Goal: Information Seeking & Learning: Compare options

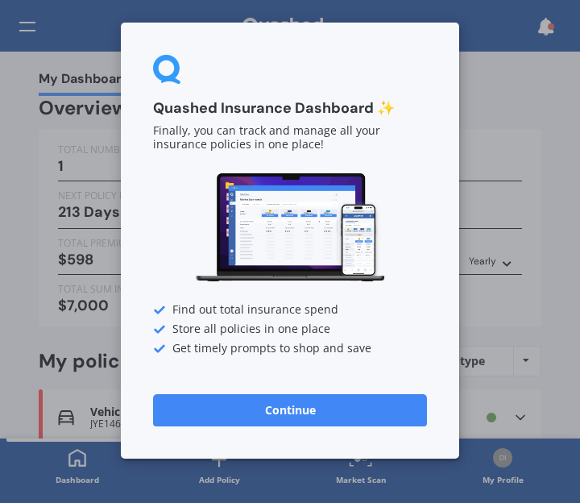
click at [287, 408] on button "Continue" at bounding box center [290, 410] width 274 height 32
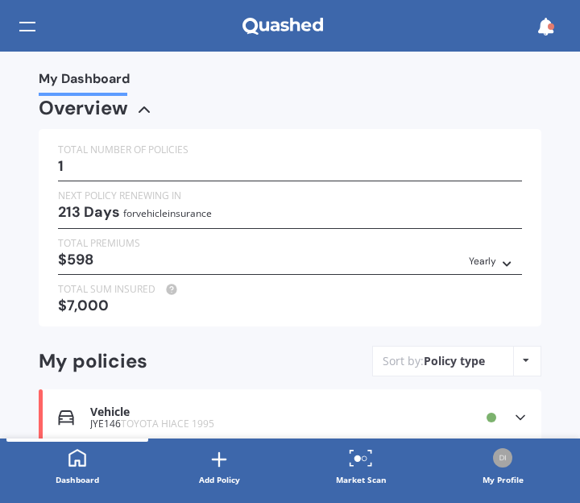
scroll to position [64, 0]
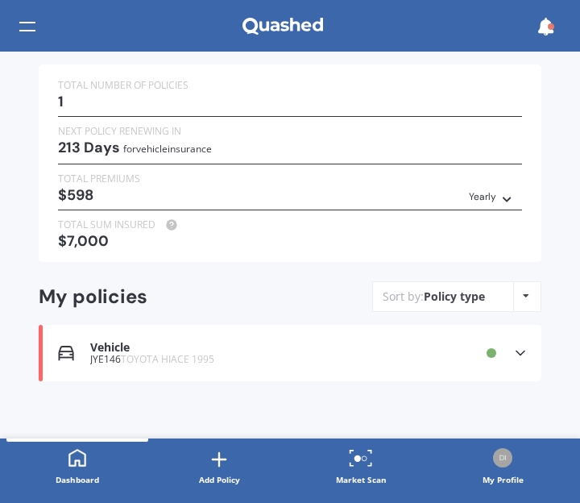
click at [117, 342] on div "Vehicle" at bounding box center [255, 348] width 330 height 14
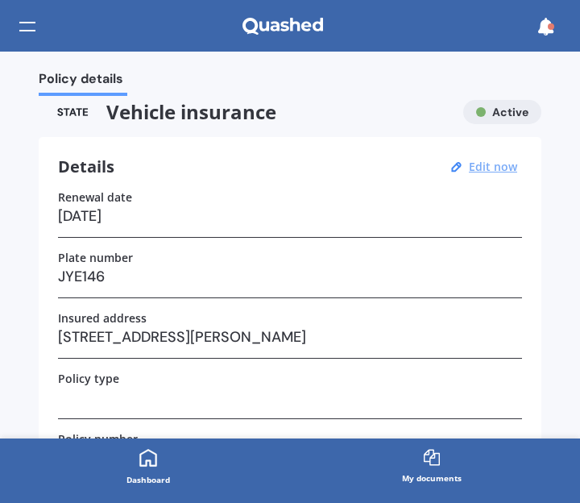
click at [487, 164] on u "Edit now" at bounding box center [493, 166] width 48 height 15
select select "26"
select select "03"
select select "2026"
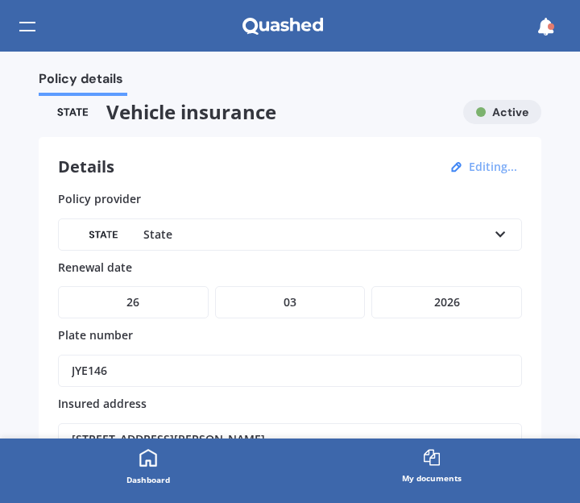
scroll to position [338, 0]
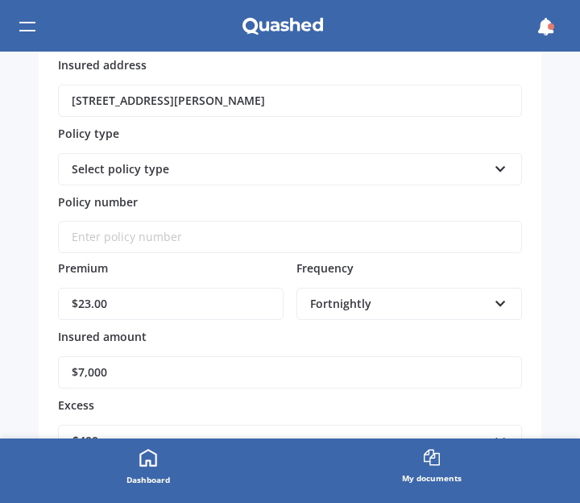
click at [122, 365] on input "$7,000" at bounding box center [290, 372] width 464 height 32
type input "$7"
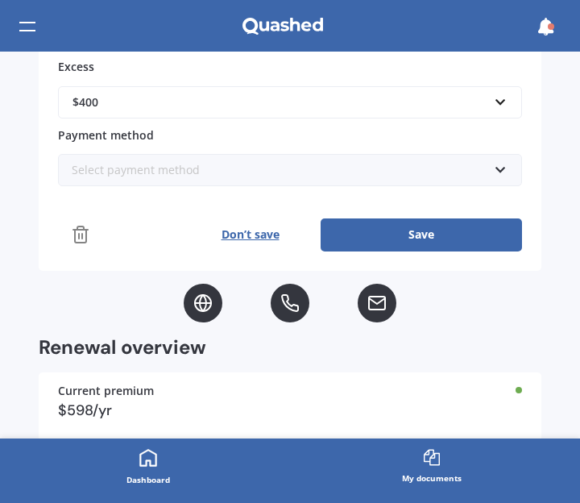
type input "$11,200"
click at [500, 165] on div "Select payment method Direct debit - bank account Direct debit - credit/debit c…" at bounding box center [290, 170] width 464 height 32
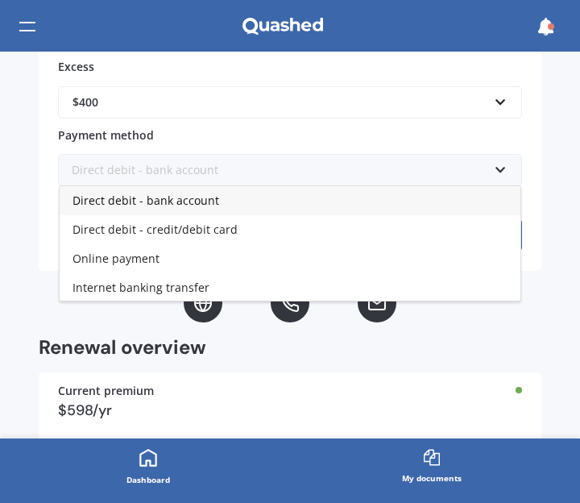
click at [168, 193] on span "Direct debit - bank account" at bounding box center [145, 200] width 147 height 15
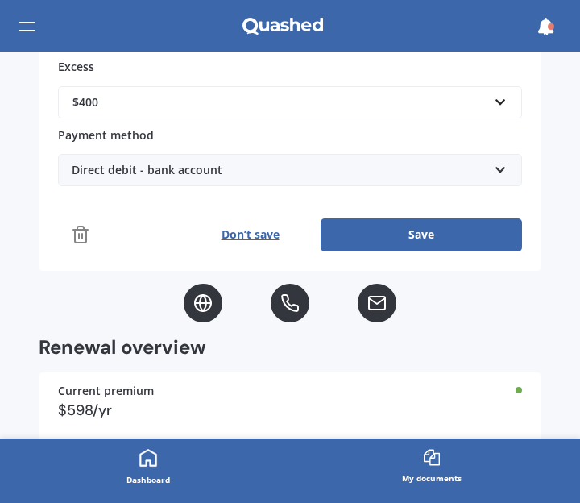
scroll to position [851, 0]
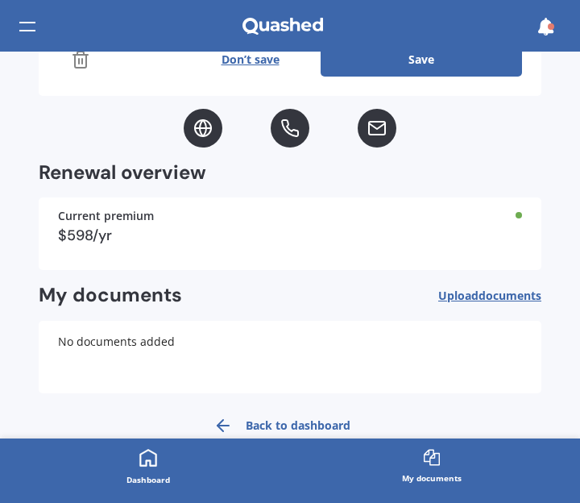
click at [570, 81] on div "Policy details Vehicle insurance Active Details Editing... Policy provider Stat…" at bounding box center [290, 245] width 580 height 387
drag, startPoint x: 570, startPoint y: 81, endPoint x: 577, endPoint y: 97, distance: 18.1
click at [577, 97] on div "Policy details Vehicle insurance Active Details Editing... Policy provider Stat…" at bounding box center [290, 245] width 580 height 387
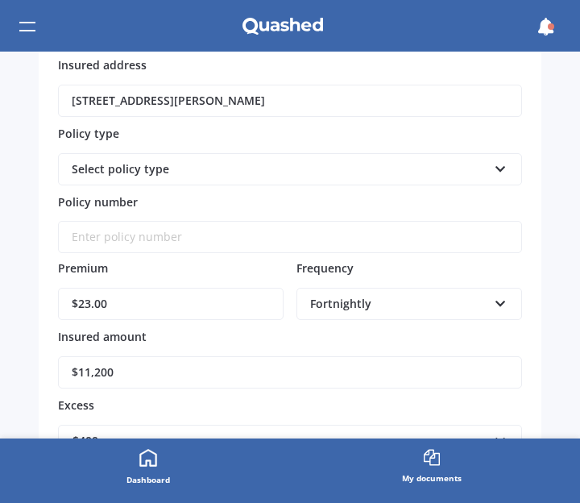
scroll to position [677, 0]
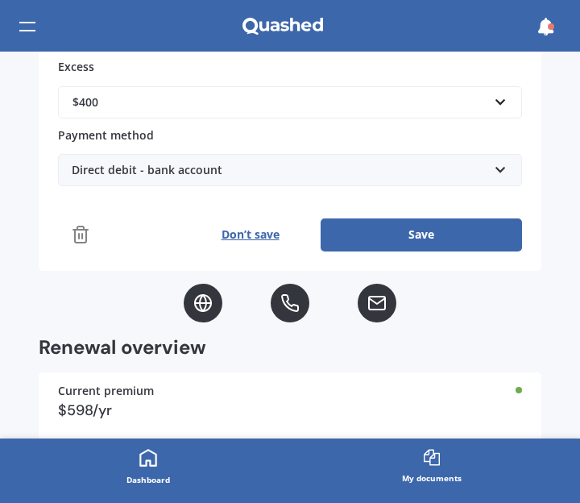
click at [571, 407] on div "Policy details Vehicle insurance Active Details Editing... Policy provider Stat…" at bounding box center [290, 245] width 580 height 387
click at [357, 224] on button "Save" at bounding box center [421, 234] width 201 height 32
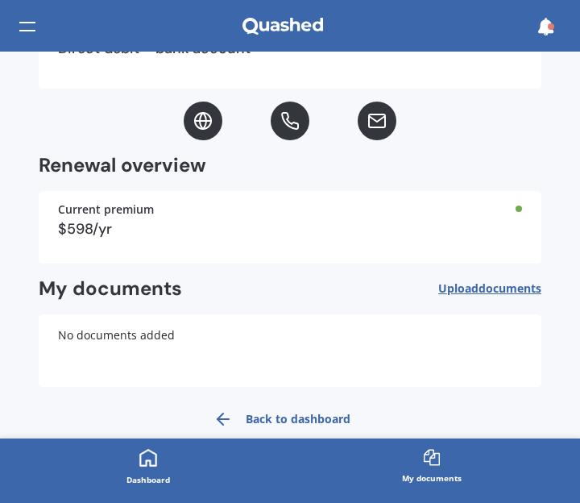
scroll to position [653, 0]
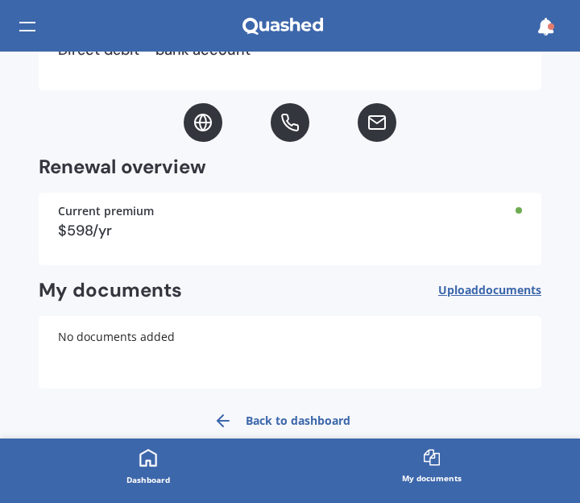
click at [151, 460] on icon at bounding box center [147, 457] width 17 height 17
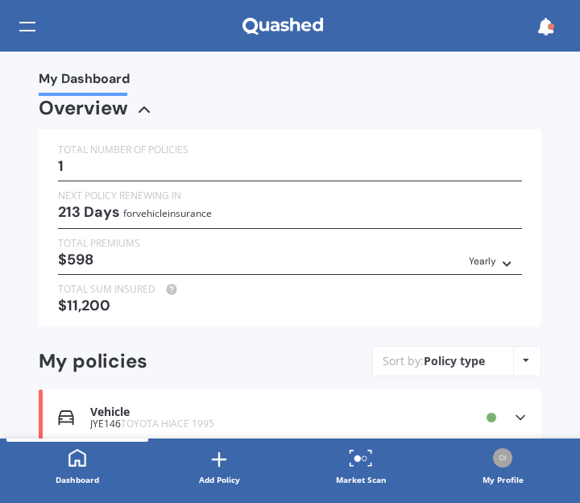
click at [523, 358] on icon at bounding box center [526, 360] width 6 height 10
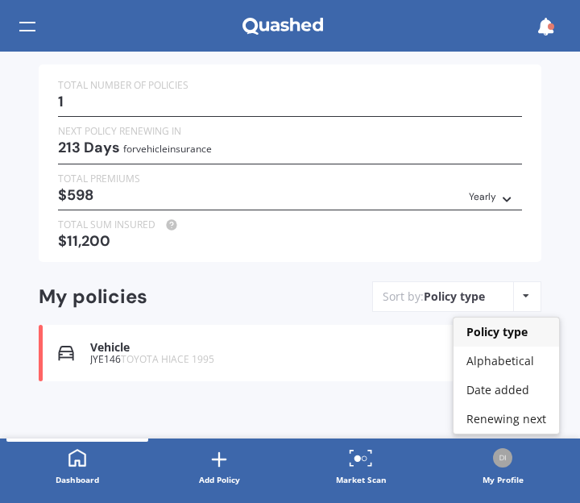
click at [351, 463] on icon at bounding box center [351, 463] width 3 height 3
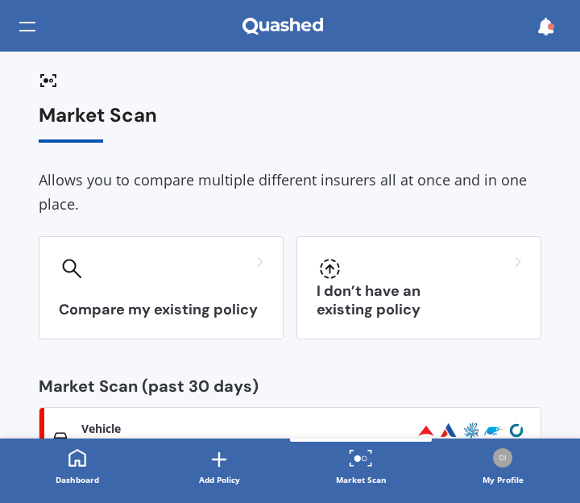
scroll to position [258, 0]
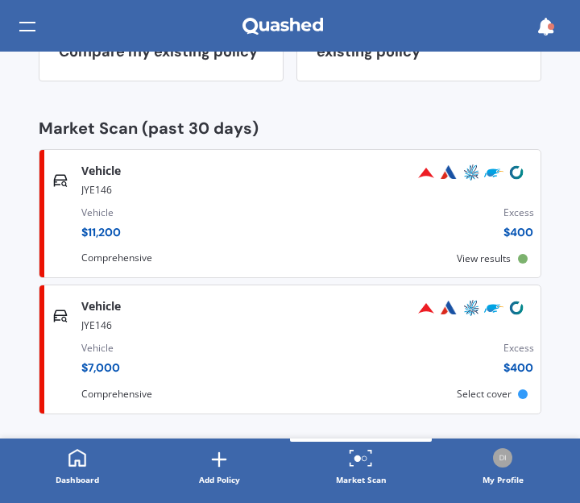
click at [480, 257] on span "View results" at bounding box center [484, 258] width 54 height 14
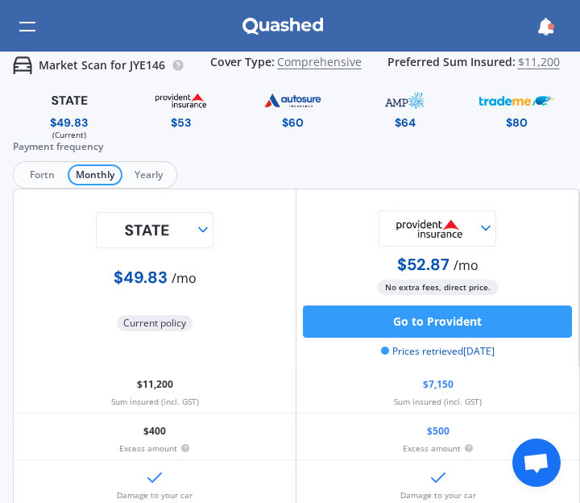
click at [572, 495] on div "Market Scan for JYE146 Cover Type: Comprehensive Preferred Sum Insured: $11,200…" at bounding box center [290, 277] width 580 height 451
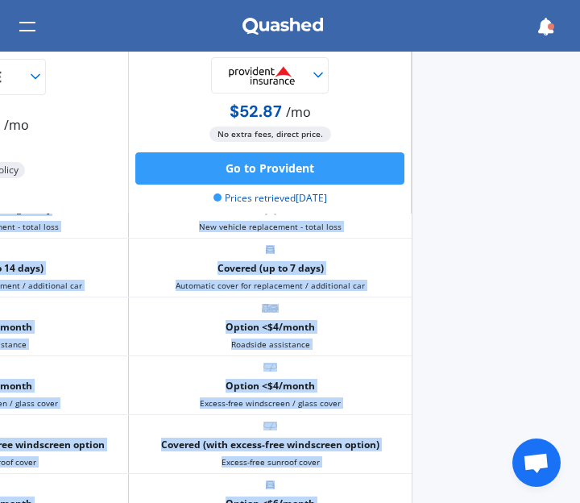
scroll to position [1540, 208]
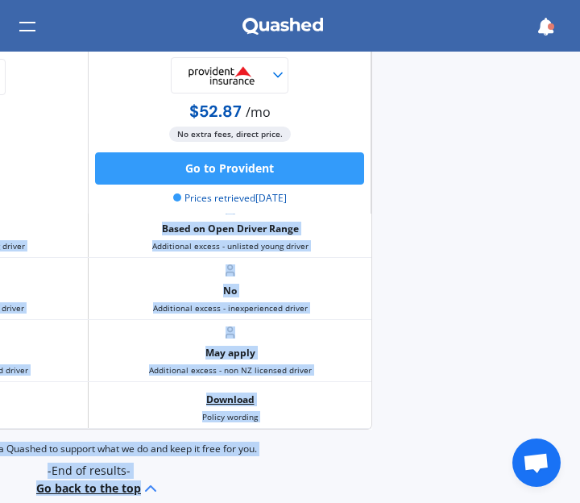
drag, startPoint x: 572, startPoint y: 495, endPoint x: 585, endPoint y: 489, distance: 14.4
click at [579, 489] on html "My Dashboard Market Scan Explore insurance Notifications Dyan Randall Submit fe…" at bounding box center [290, 251] width 580 height 503
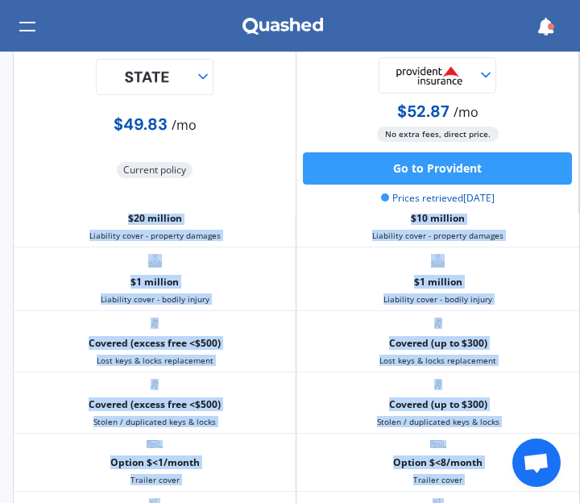
scroll to position [77, 0]
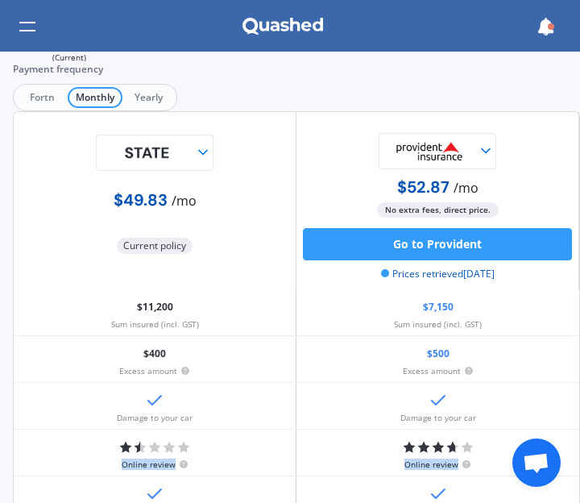
click at [538, 12] on div at bounding box center [545, 26] width 31 height 31
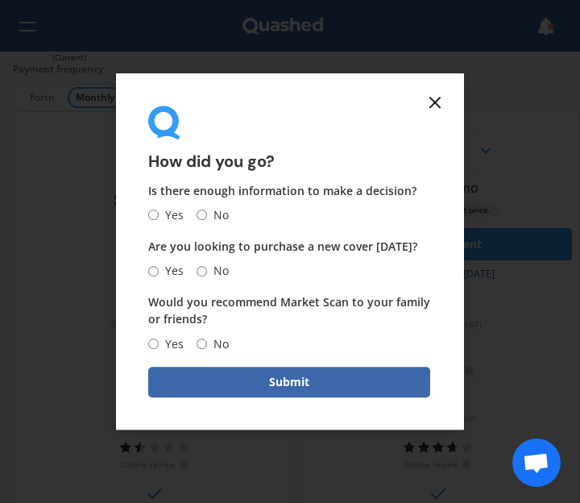
click at [429, 99] on icon at bounding box center [434, 102] width 19 height 19
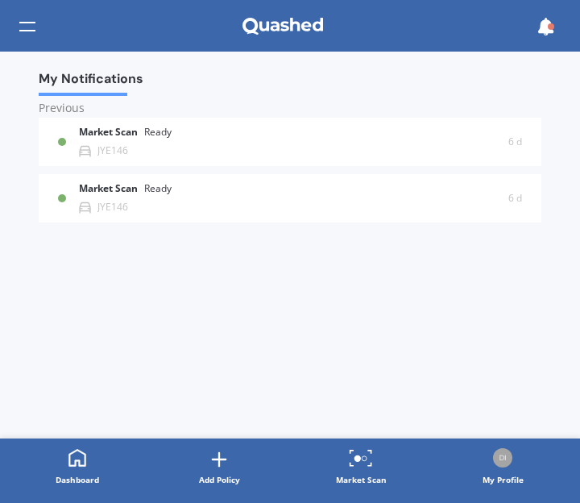
click at [77, 446] on link "Dashboard" at bounding box center [77, 467] width 142 height 58
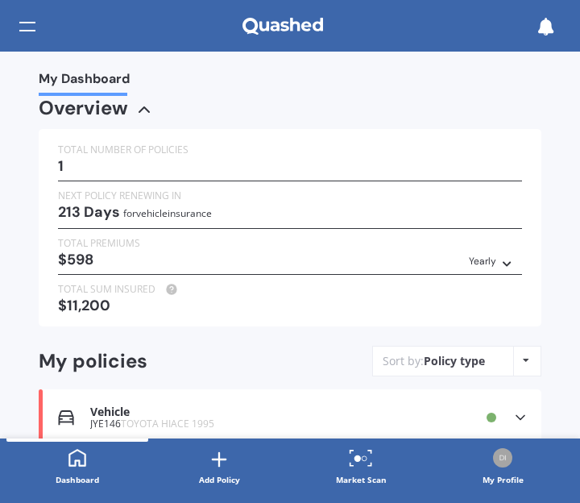
click at [287, 21] on icon at bounding box center [282, 27] width 81 height 18
click at [28, 25] on div at bounding box center [27, 26] width 16 height 31
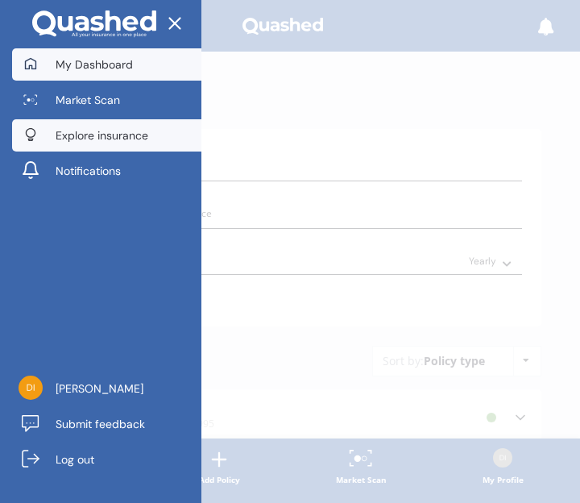
click at [73, 134] on span "Explore insurance" at bounding box center [102, 135] width 93 height 16
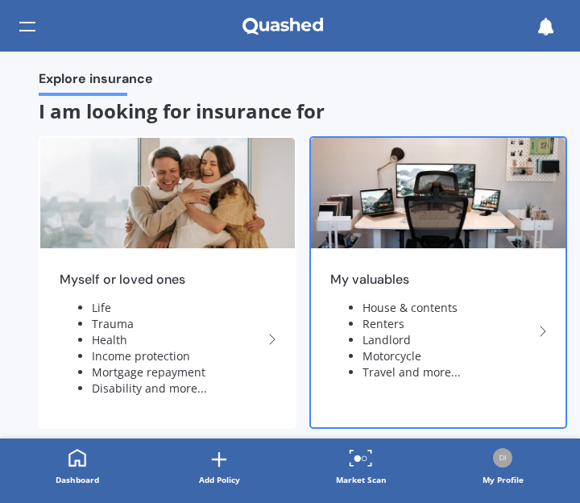
click at [437, 176] on img at bounding box center [438, 193] width 255 height 110
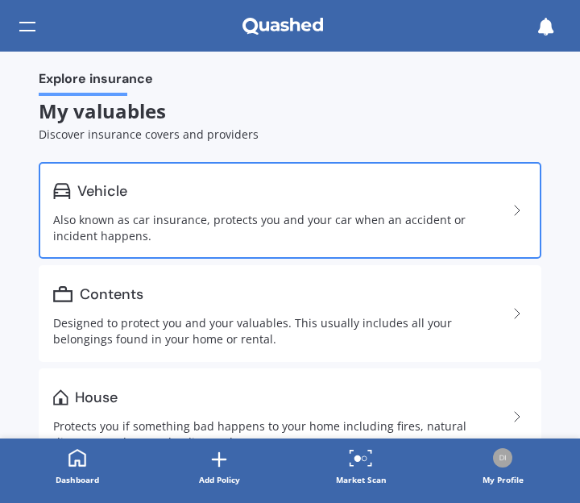
click at [180, 206] on link "Vehicle Also known as car insurance, protects you and your car when an accident…" at bounding box center [290, 210] width 503 height 97
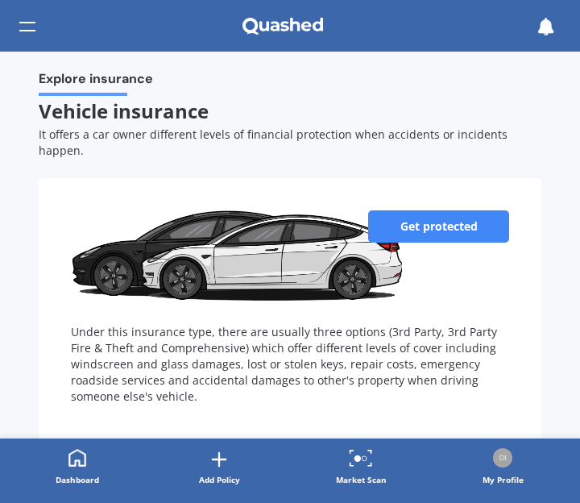
click at [570, 306] on div "Explore insurance Vehicle insurance It offers a car owner different levels of f…" at bounding box center [290, 245] width 580 height 387
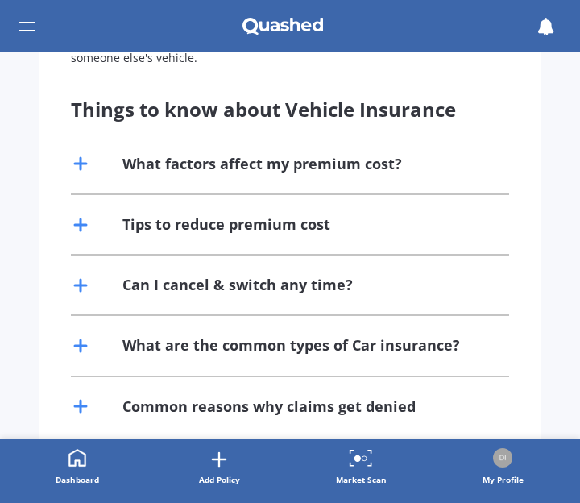
click at [222, 275] on div "Can I cancel & switch any time?" at bounding box center [237, 285] width 230 height 20
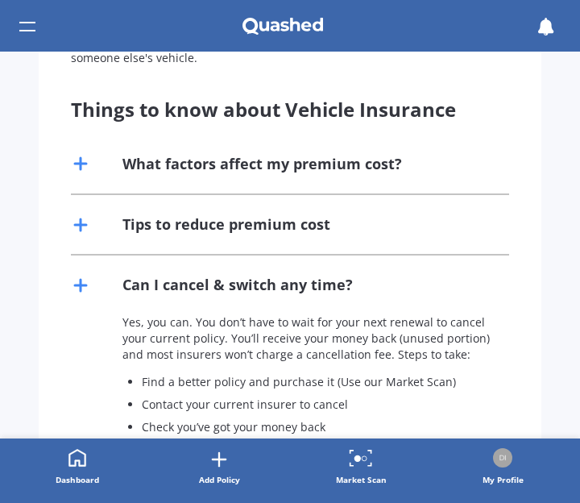
click at [570, 426] on div "Explore insurance Vehicle insurance It offers a car owner different levels of f…" at bounding box center [290, 245] width 580 height 387
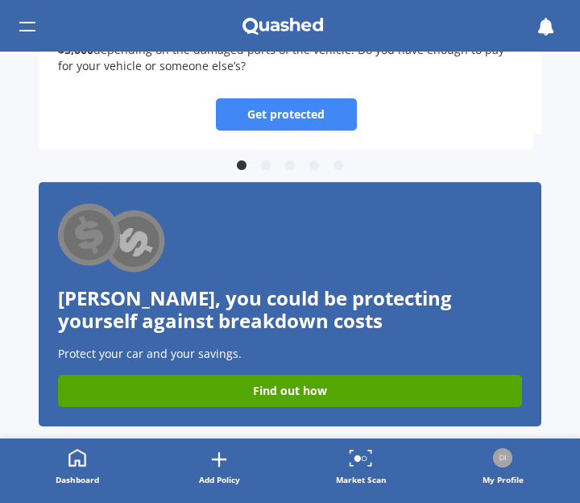
scroll to position [1056, 0]
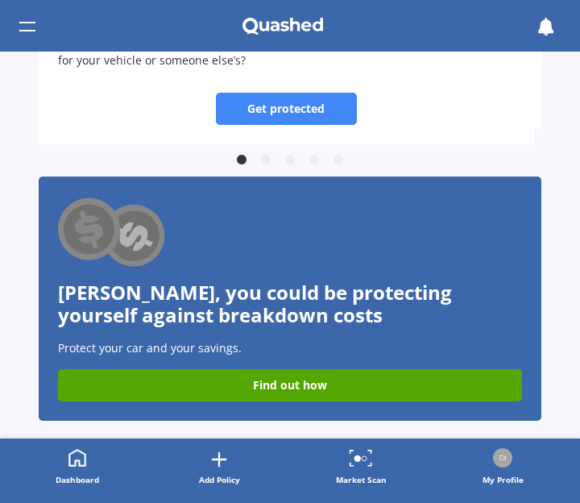
click at [255, 382] on link "Find out how" at bounding box center [290, 385] width 464 height 32
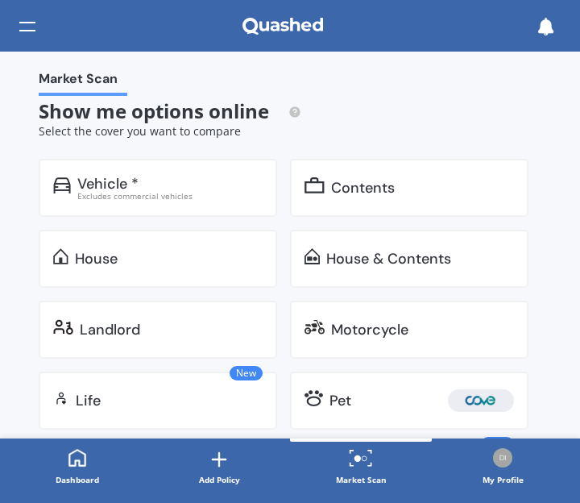
click at [89, 192] on div "Excludes commercial vehicles" at bounding box center [169, 196] width 185 height 8
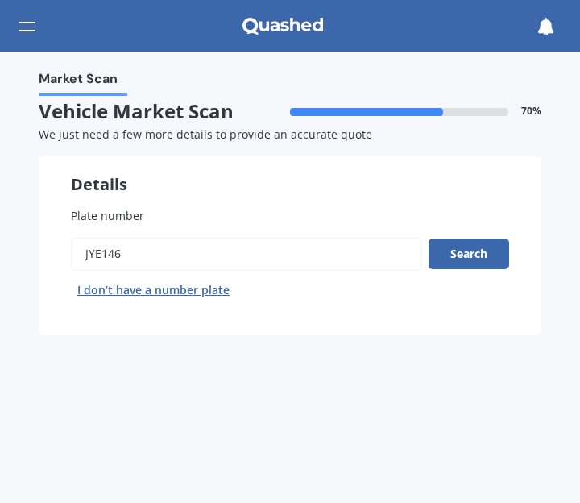
click at [135, 242] on input "Plate number" at bounding box center [246, 254] width 351 height 34
type input "J"
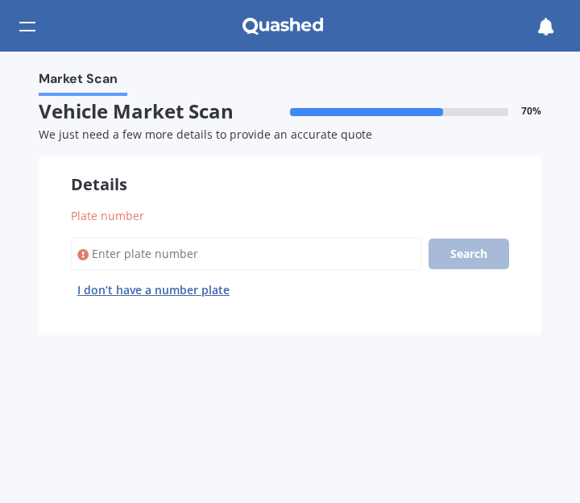
click at [122, 292] on button "I don’t have a number plate" at bounding box center [153, 290] width 165 height 26
select select "22"
select select "09"
select select "1972"
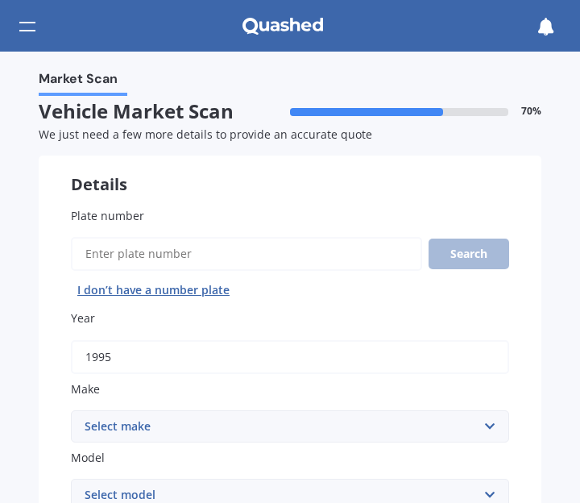
click at [116, 354] on input "1995" at bounding box center [290, 357] width 438 height 34
type input "1"
type input "2024"
click at [175, 415] on select "Select make AC ALFA ROMEO ASTON MARTIN AUDI AUSTIN BEDFORD Bentley BMW BYD CADI…" at bounding box center [290, 426] width 438 height 32
select select "SUZUKI"
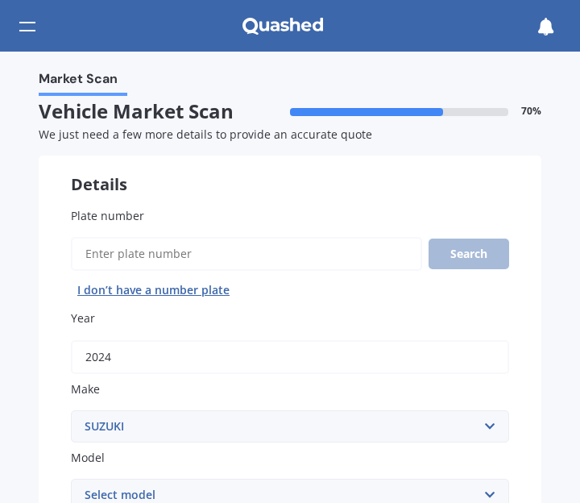
click at [71, 410] on select "Select make AC ALFA ROMEO ASTON MARTIN AUDI AUSTIN BEDFORD Bentley BMW BYD CADI…" at bounding box center [290, 426] width 438 height 32
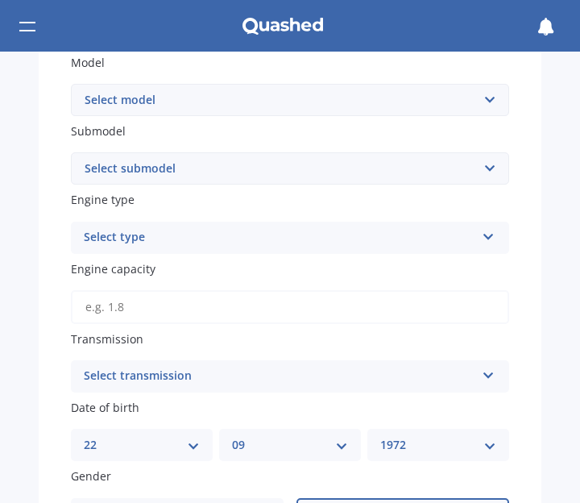
click at [477, 93] on select "Select model Aerio Alto APV Van Baleno Cappuccino Carry Truck Carry van Celerio…" at bounding box center [290, 100] width 438 height 32
select select "JIMNY 4WD"
click at [71, 84] on select "Select model Aerio Alto APV Van Baleno Cappuccino Carry Truck Carry van Celerio…" at bounding box center [290, 100] width 438 height 32
click at [259, 159] on select "Select submodel (All Others) JX 1.3 Sierra 1.3 Sierra 1.5" at bounding box center [290, 168] width 438 height 32
click at [480, 165] on select "Select submodel (All Others) JX 1.3 Sierra 1.3 Sierra 1.5" at bounding box center [290, 168] width 438 height 32
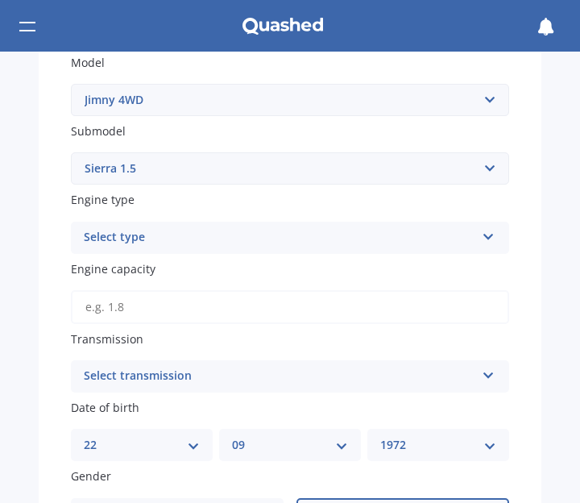
click at [71, 152] on select "Select submodel (All Others) JX 1.3 Sierra 1.3 Sierra 1.5" at bounding box center [290, 168] width 438 height 32
click at [487, 165] on select "Select submodel (All Others) JX 1.3 Sierra 1.3 Sierra 1.5" at bounding box center [290, 168] width 438 height 32
click at [71, 152] on select "Select submodel (All Others) JX 1.3 Sierra 1.3 Sierra 1.5" at bounding box center [290, 168] width 438 height 32
click at [487, 229] on icon at bounding box center [489, 233] width 14 height 11
click at [482, 160] on select "Select submodel (All Others) JX 1.3 Sierra 1.3 Sierra 1.5" at bounding box center [290, 168] width 438 height 32
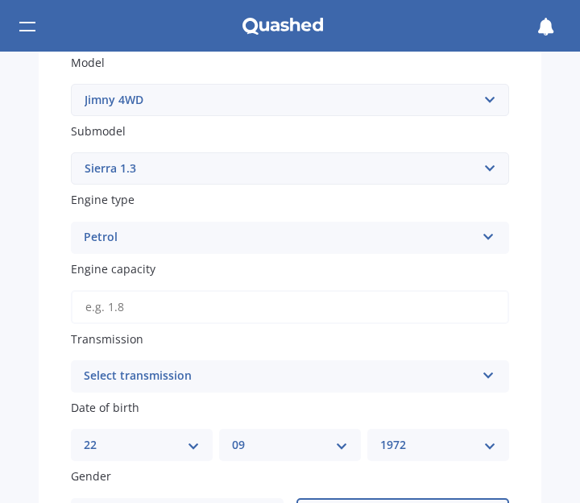
select select "SIERRA 1.5"
click at [71, 152] on select "Select submodel (All Others) JX 1.3 Sierra 1.3 Sierra 1.5" at bounding box center [290, 168] width 438 height 32
click at [216, 369] on div "Select transmission" at bounding box center [279, 375] width 391 height 19
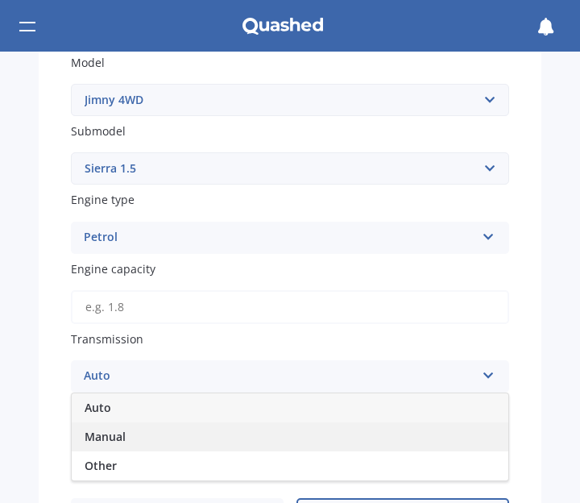
click at [98, 434] on span "Manual" at bounding box center [105, 436] width 41 height 15
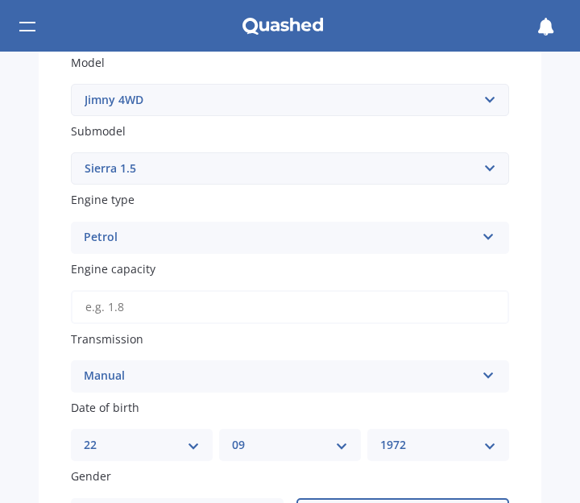
scroll to position [789, 0]
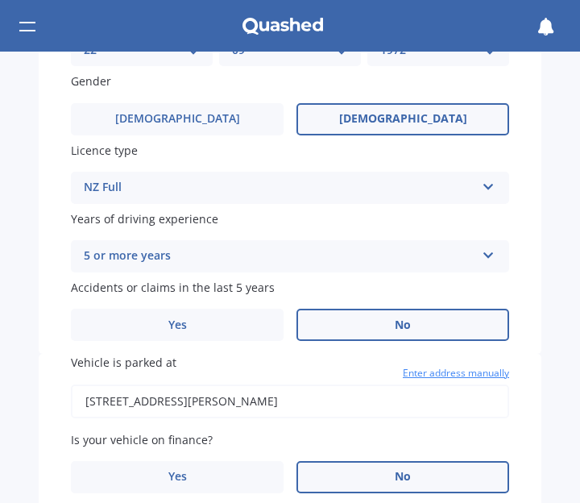
click at [481, 374] on span "Enter address manually" at bounding box center [456, 373] width 106 height 16
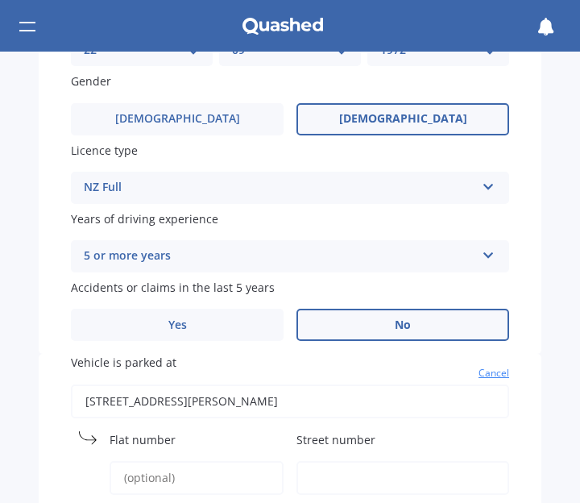
click at [481, 374] on span "Cancel" at bounding box center [493, 373] width 31 height 16
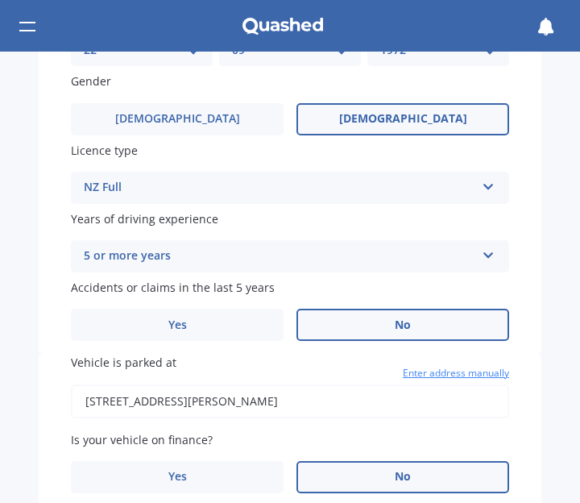
click at [394, 399] on input "41 El Questro drive, Papamoa, TAURANGA 3118" at bounding box center [290, 401] width 438 height 34
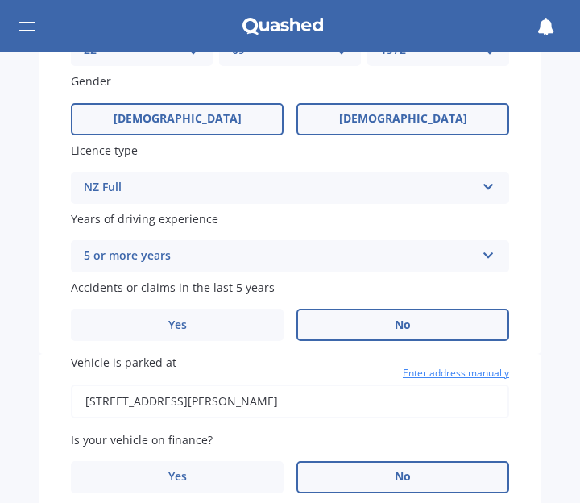
click at [181, 112] on span "Male" at bounding box center [178, 119] width 128 height 14
click at [0, 0] on input "Male" at bounding box center [0, 0] width 0 height 0
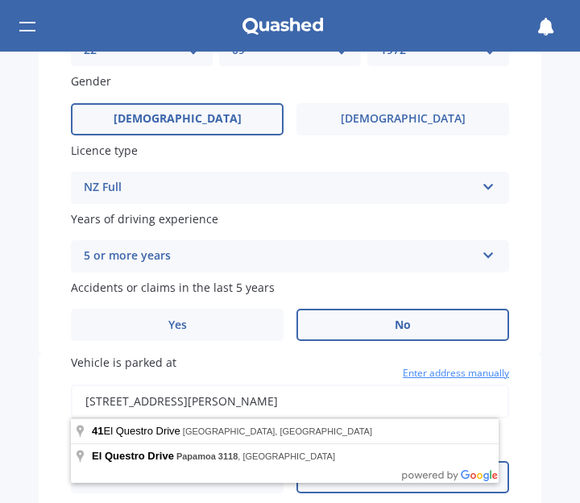
click at [356, 399] on input "41 El Questro drive, Papamoa, TAURANGA 3118" at bounding box center [290, 401] width 438 height 34
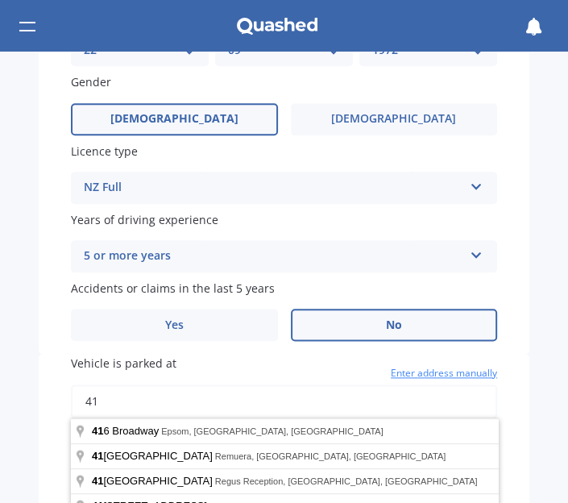
type input "4"
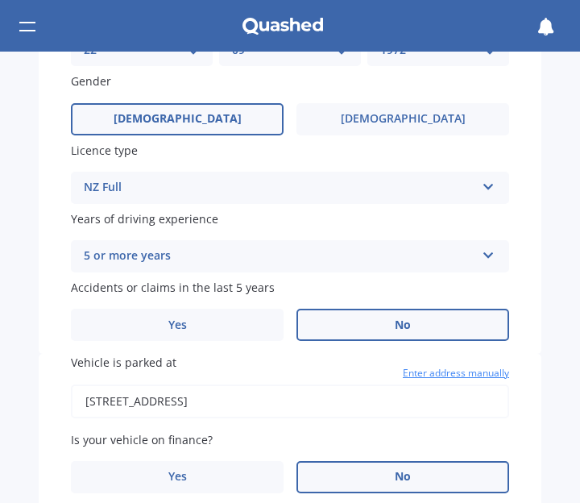
type input "45 Rangiteaorere Road, Tikitere, Rotorua 3074"
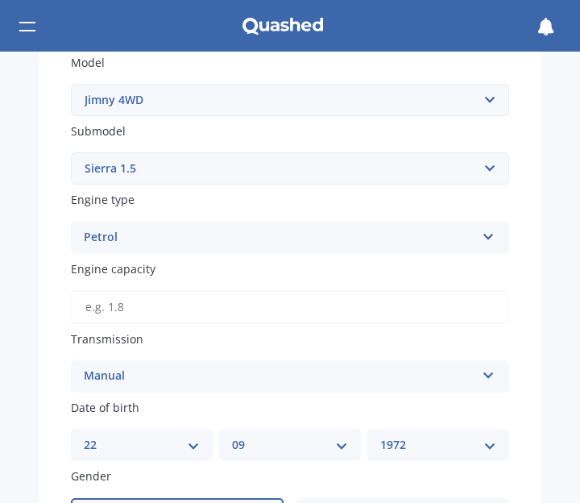
click at [155, 431] on div "DD 01 02 03 04 05 06 07 08 09 10 11 12 13 14 15 16 17 18 19 20 21 22 23 24 25 2…" at bounding box center [142, 445] width 142 height 32
click at [186, 445] on select "DD 01 02 03 04 05 06 07 08 09 10 11 12 13 14 15 16 17 18 19 20 21 22 23 24 25 2…" at bounding box center [142, 445] width 116 height 18
select select "01"
click at [84, 436] on select "DD 01 02 03 04 05 06 07 08 09 10 11 12 13 14 15 16 17 18 19 20 21 22 23 24 25 2…" at bounding box center [142, 445] width 116 height 18
click at [338, 441] on select "MM 01 02 03 04 05 06 07 08 09 10 11 12" at bounding box center [290, 445] width 116 height 18
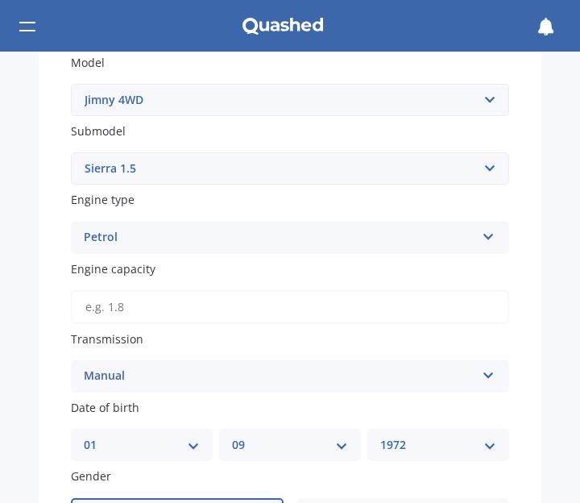
select select "01"
click at [232, 436] on select "MM 01 02 03 04 05 06 07 08 09 10 11 12" at bounding box center [290, 445] width 116 height 18
click at [485, 443] on select "YYYY 2025 2024 2023 2022 2021 2020 2019 2018 2017 2016 2015 2014 2013 2012 2011…" at bounding box center [438, 445] width 116 height 18
select select "1955"
click at [380, 436] on select "YYYY 2025 2024 2023 2022 2021 2020 2019 2018 2017 2016 2015 2014 2013 2012 2011…" at bounding box center [438, 445] width 116 height 18
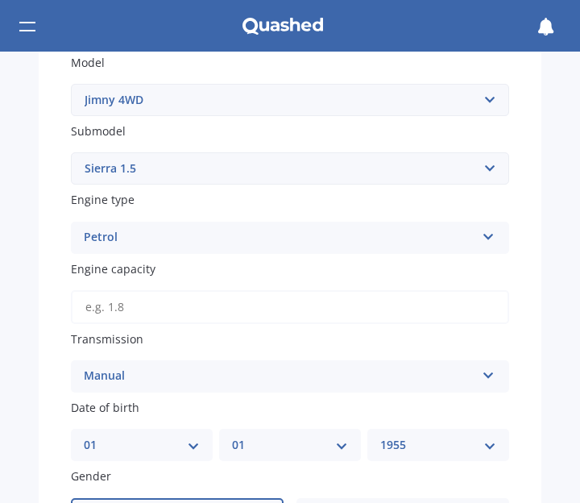
scroll to position [789, 0]
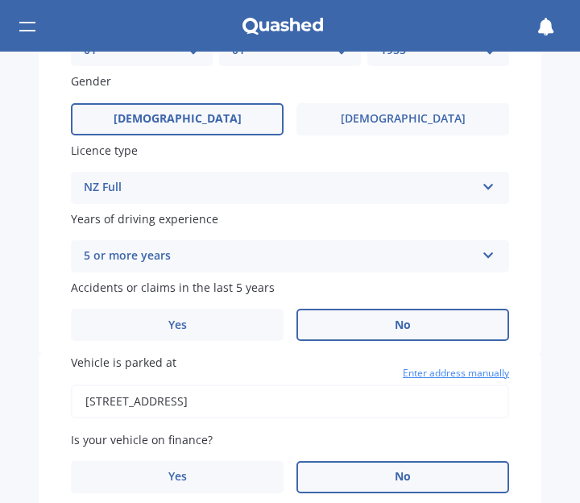
click at [371, 477] on label "No" at bounding box center [402, 477] width 213 height 32
click at [0, 0] on input "No" at bounding box center [0, 0] width 0 height 0
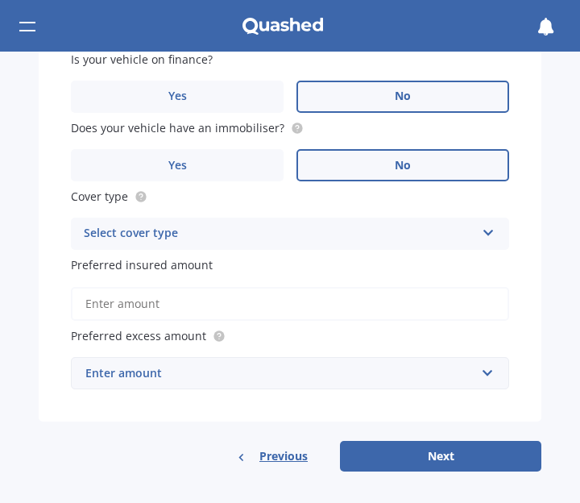
click at [344, 300] on input "Preferred insured amount" at bounding box center [290, 304] width 438 height 34
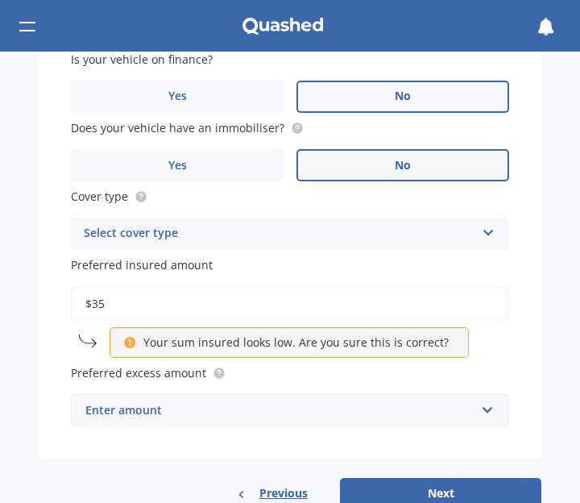
type input "$3"
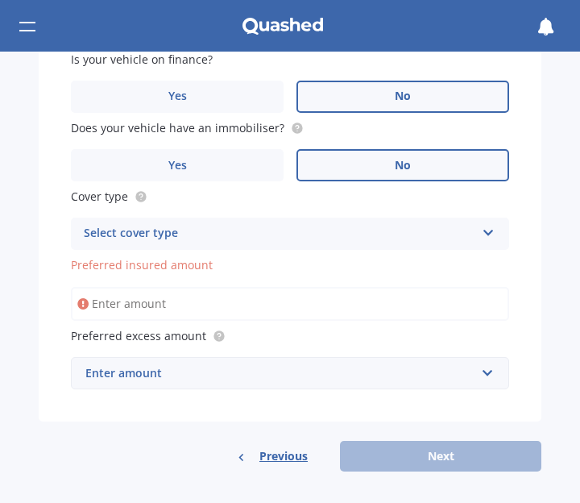
click at [168, 371] on div "Enter amount" at bounding box center [280, 373] width 390 height 18
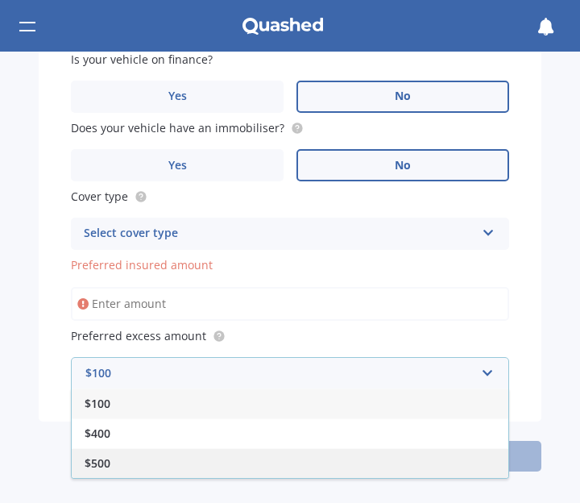
click at [118, 453] on div "$500" at bounding box center [290, 463] width 437 height 30
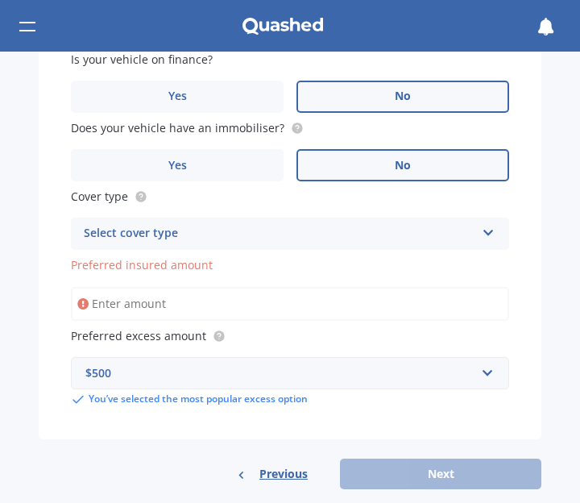
click at [389, 468] on div "Previous Next" at bounding box center [290, 473] width 503 height 31
click at [398, 474] on div "Previous Next" at bounding box center [290, 473] width 503 height 31
click at [260, 295] on input "Preferred insured amount" at bounding box center [290, 304] width 438 height 34
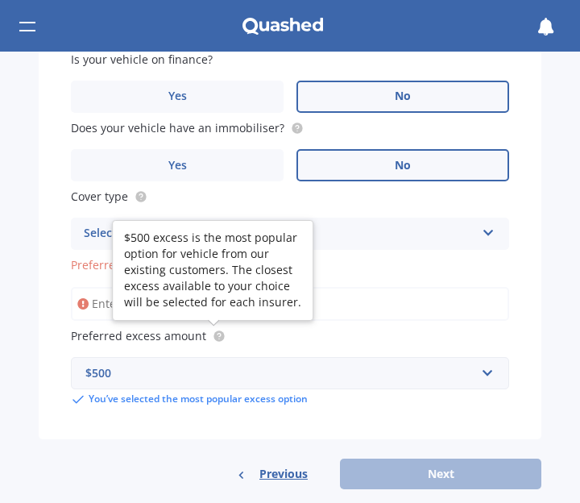
click at [213, 337] on circle at bounding box center [218, 335] width 10 height 10
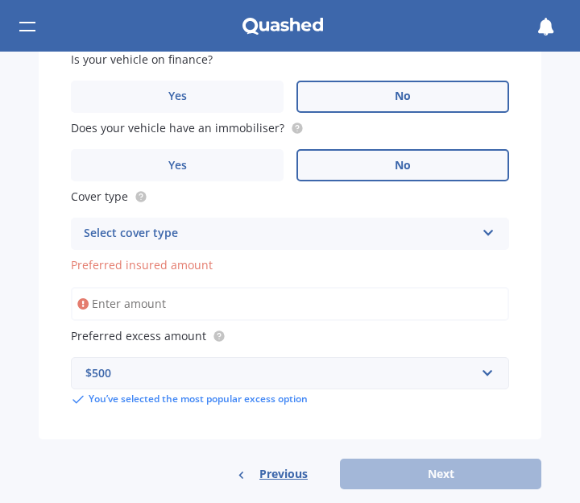
drag, startPoint x: 451, startPoint y: 220, endPoint x: 528, endPoint y: 234, distance: 78.7
click at [528, 234] on div "Vehicle is parked at 45 Rangiteaorere Road, Tikitere, Rotorua 3074 Enter addres…" at bounding box center [290, 206] width 503 height 466
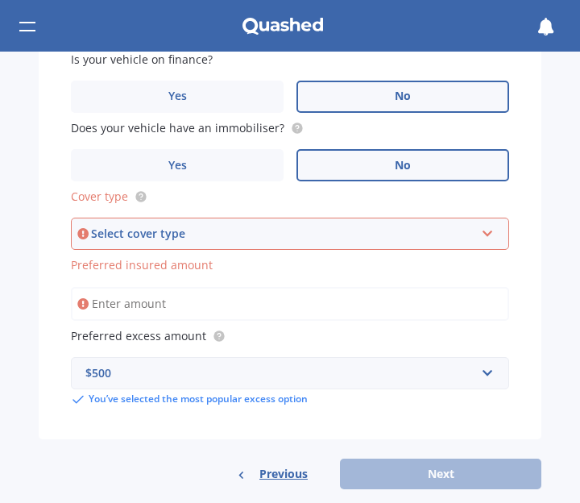
click at [482, 234] on icon at bounding box center [488, 230] width 14 height 11
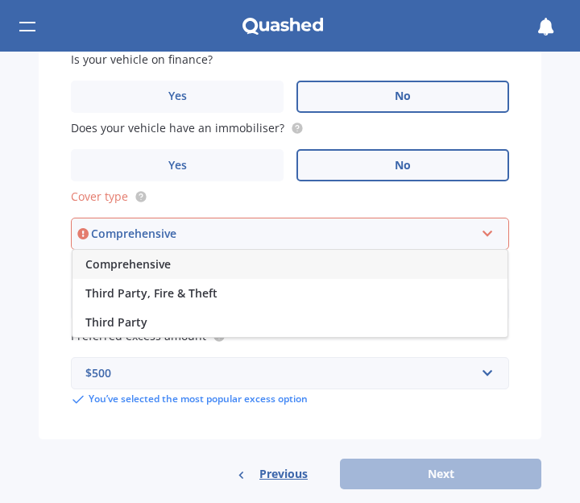
click at [256, 259] on div "Comprehensive" at bounding box center [289, 264] width 435 height 29
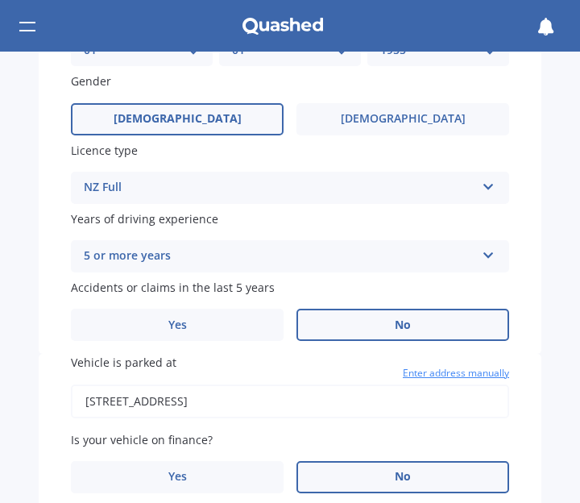
scroll to position [1184, 0]
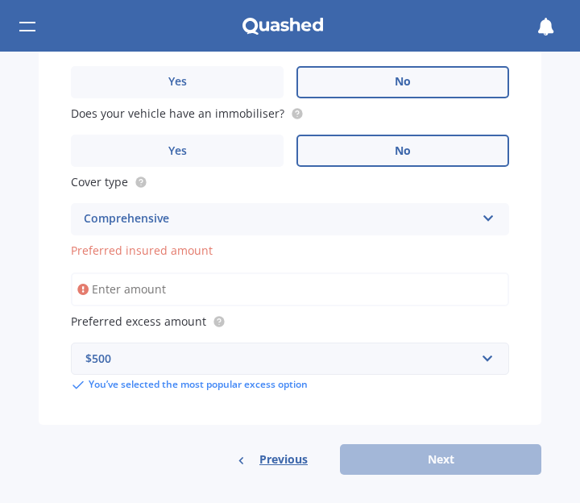
click at [411, 459] on div "Previous Next" at bounding box center [290, 459] width 503 height 31
click at [188, 282] on input "Preferred insured amount" at bounding box center [290, 289] width 438 height 34
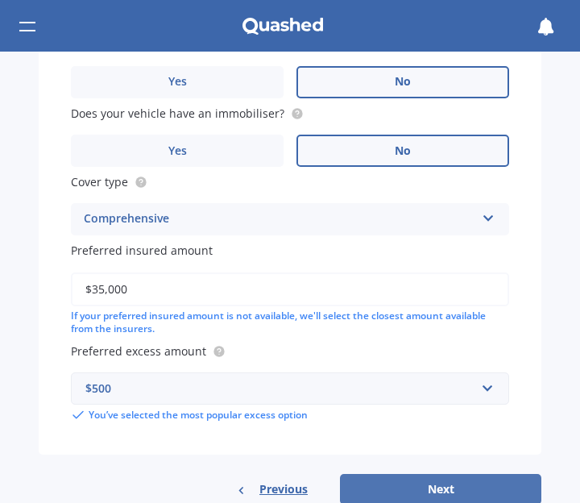
type input "$35,000"
click at [389, 486] on button "Next" at bounding box center [440, 489] width 201 height 31
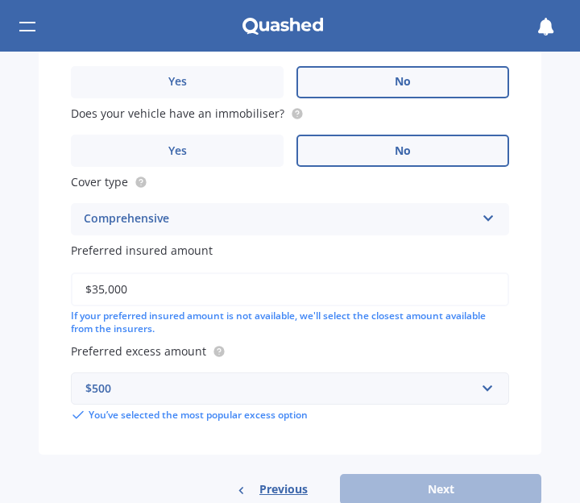
scroll to position [424, 0]
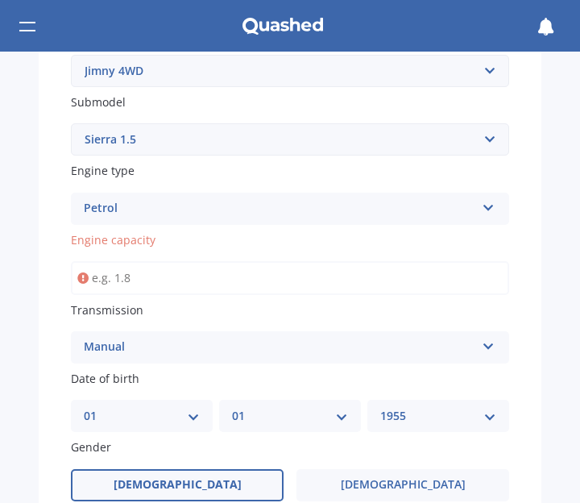
click at [173, 271] on input "Engine capacity" at bounding box center [290, 278] width 438 height 34
type input "1.5"
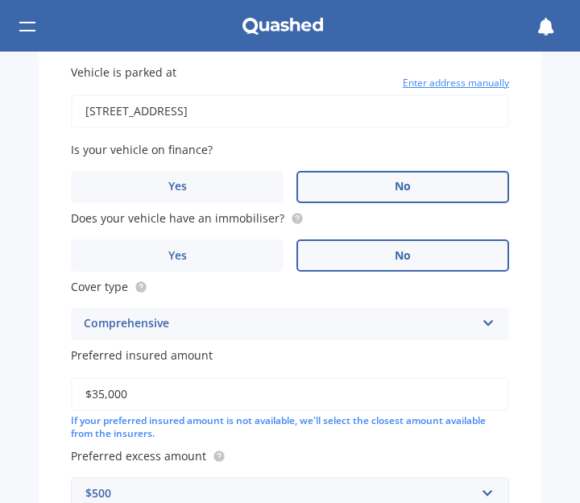
scroll to position [1218, 0]
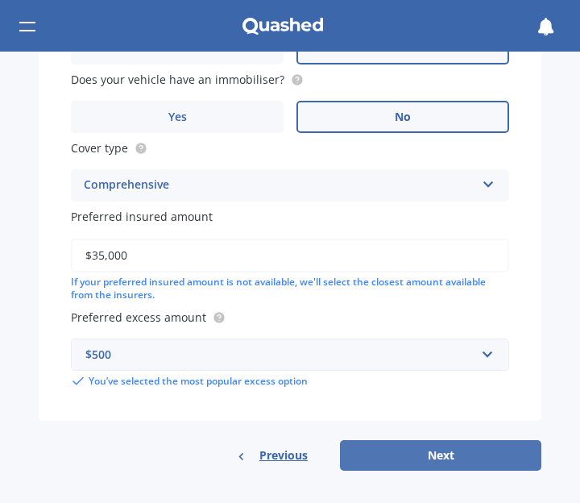
click at [445, 442] on button "Next" at bounding box center [440, 455] width 201 height 31
select select "01"
select select "1955"
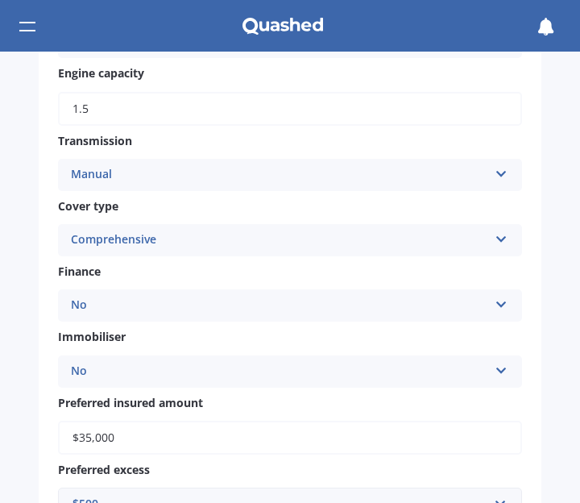
scroll to position [1089, 0]
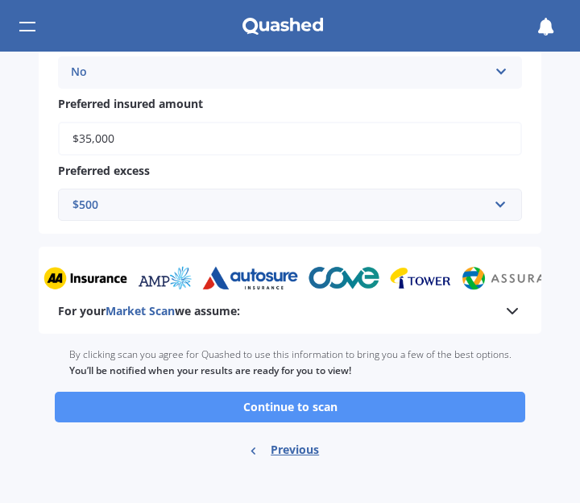
click at [284, 408] on button "Continue to scan" at bounding box center [290, 406] width 470 height 31
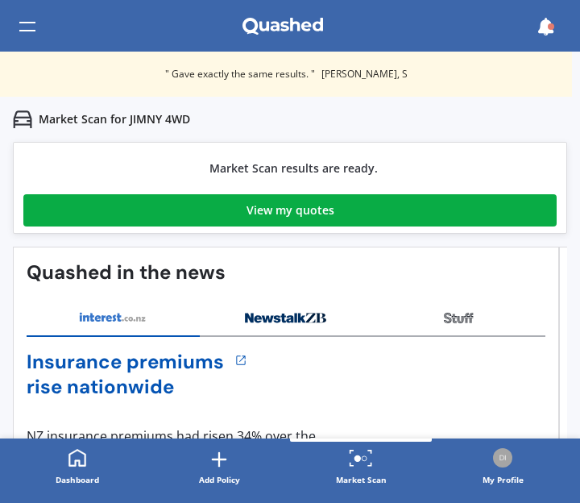
click at [298, 204] on div "View my quotes" at bounding box center [290, 210] width 88 height 32
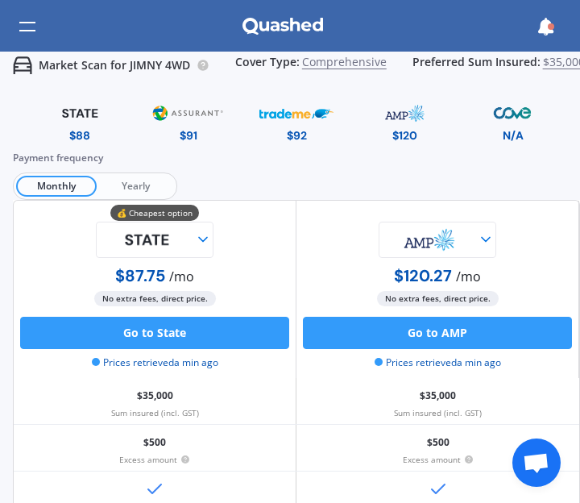
click at [195, 234] on icon at bounding box center [203, 239] width 16 height 16
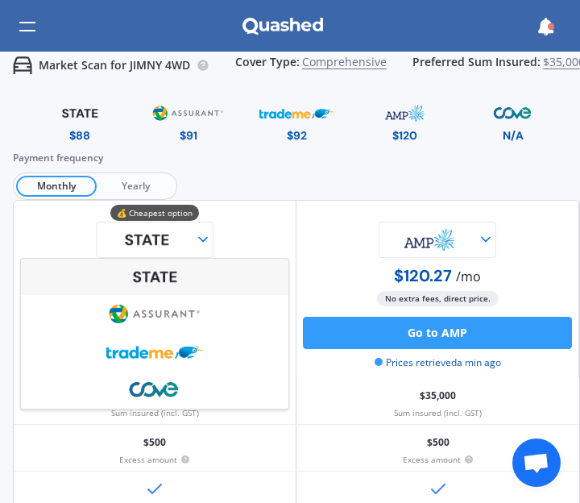
click at [195, 234] on icon at bounding box center [203, 239] width 16 height 16
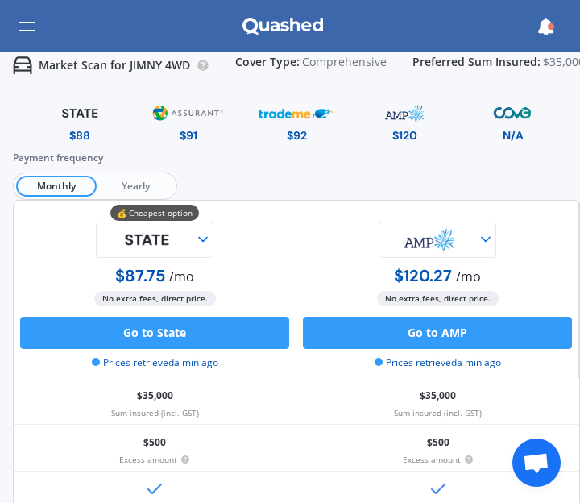
click at [126, 178] on span "Yearly" at bounding box center [135, 186] width 77 height 21
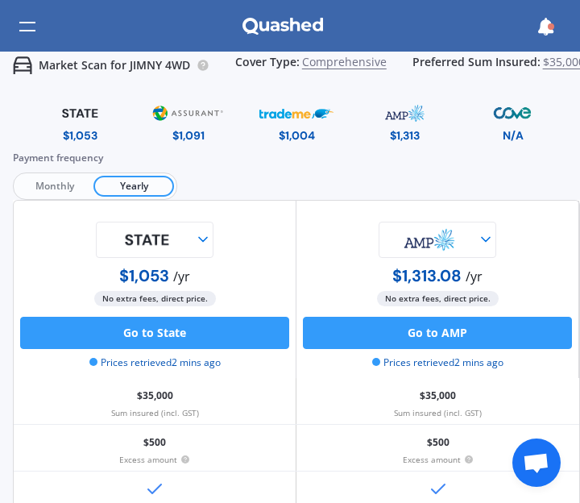
click at [206, 231] on icon at bounding box center [203, 239] width 16 height 16
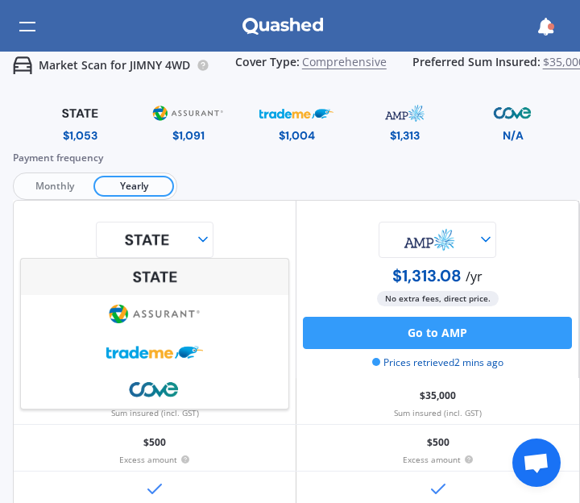
click at [200, 231] on icon at bounding box center [203, 239] width 16 height 16
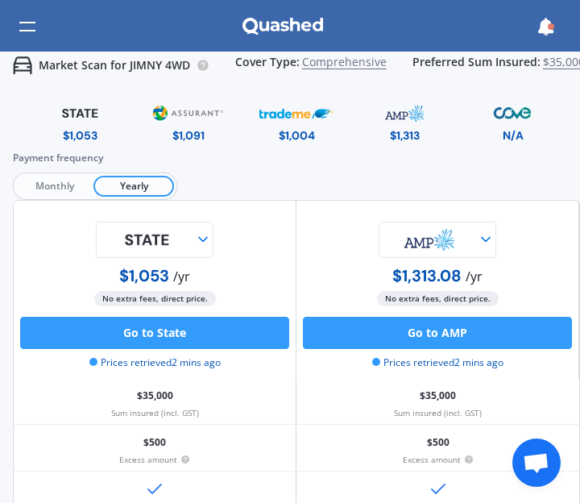
click at [550, 59] on span "$35,000" at bounding box center [564, 66] width 42 height 20
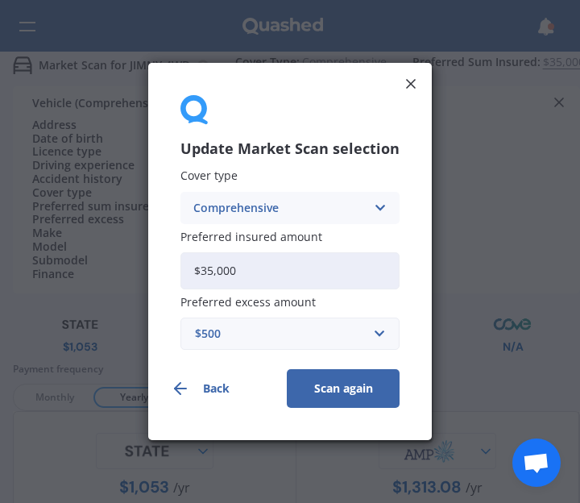
click at [286, 258] on input "$35,000" at bounding box center [289, 270] width 219 height 37
type input "$3"
type input "$41,391"
click at [354, 386] on button "Scan again" at bounding box center [343, 388] width 113 height 39
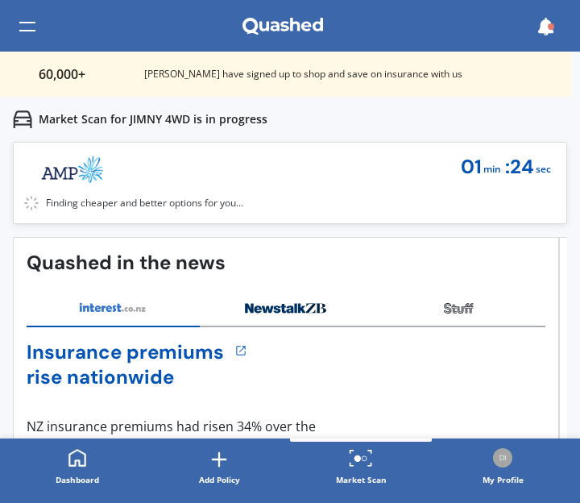
click at [354, 386] on div "Insurance premiums rise nationwide" at bounding box center [286, 365] width 519 height 50
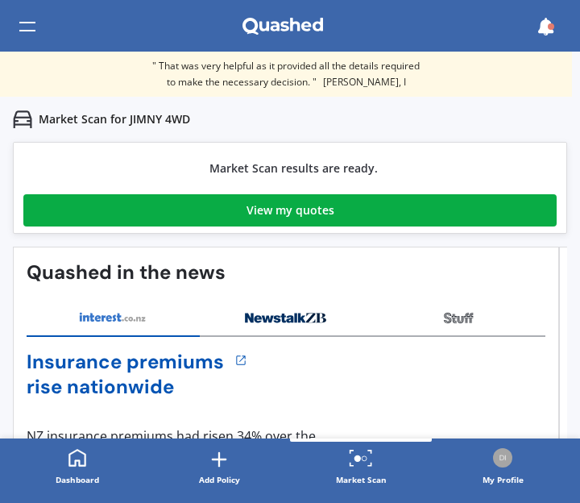
click at [281, 205] on div "View my quotes" at bounding box center [290, 210] width 88 height 32
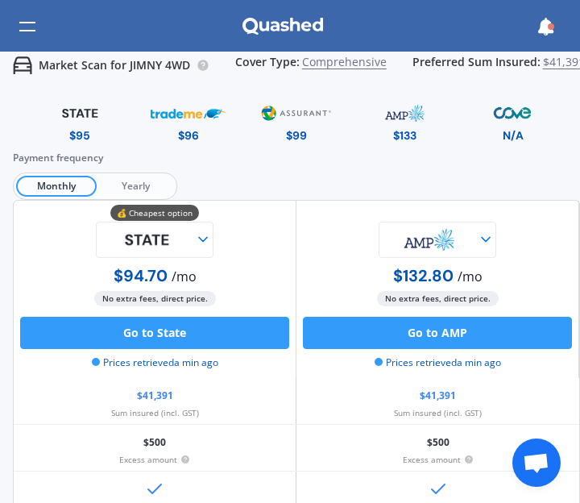
click at [137, 176] on span "Yearly" at bounding box center [135, 186] width 77 height 21
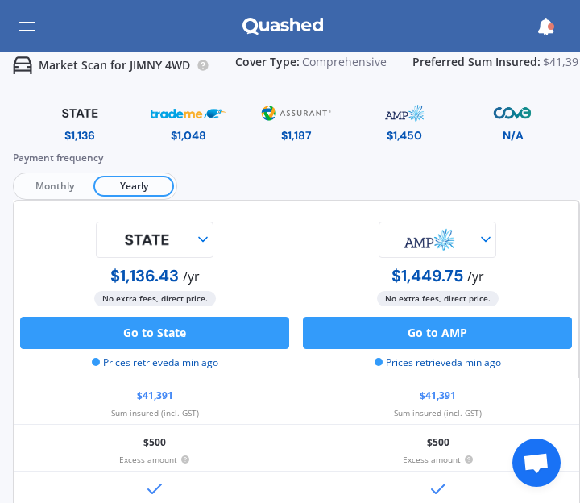
click at [446, 491] on div "Damage to your car" at bounding box center [437, 494] width 283 height 46
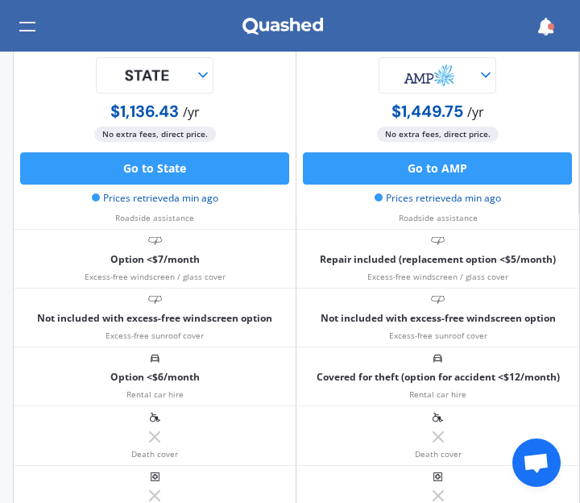
scroll to position [1542, 0]
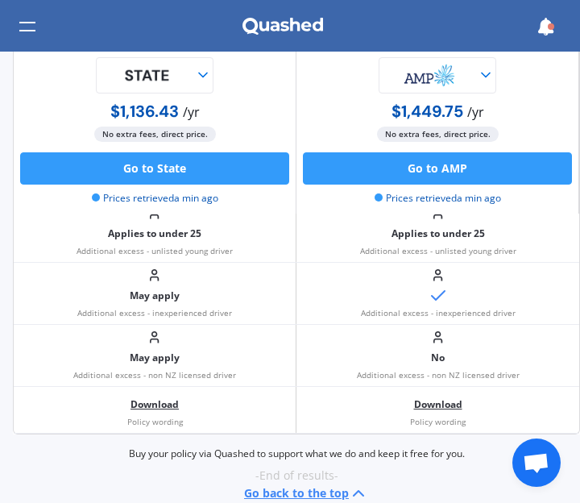
click at [205, 73] on polyline at bounding box center [203, 75] width 8 height 4
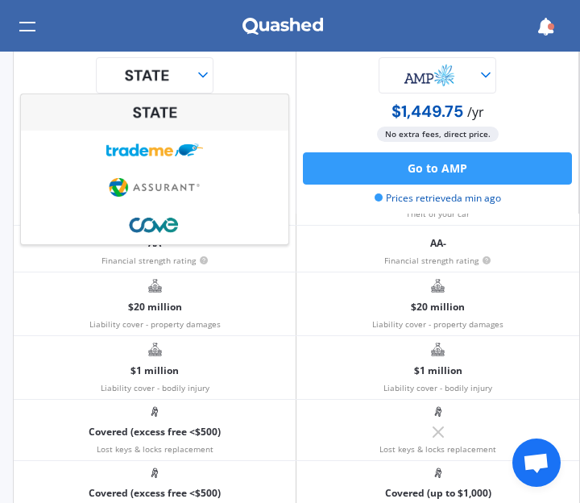
scroll to position [0, 0]
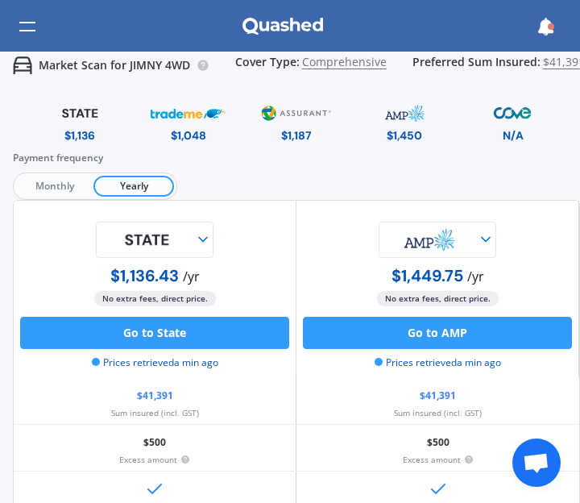
click at [484, 241] on icon at bounding box center [486, 239] width 16 height 16
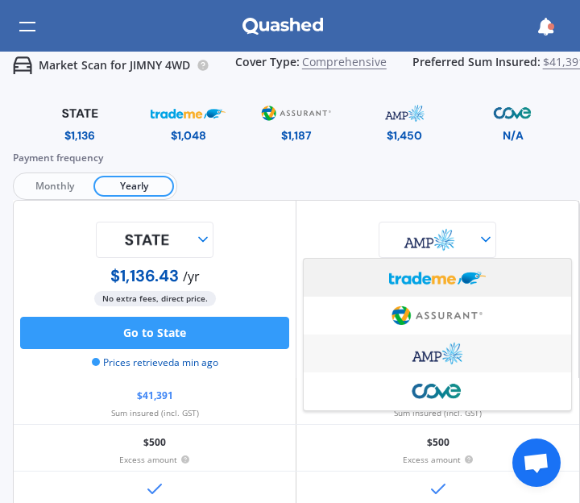
click at [436, 273] on img at bounding box center [437, 277] width 97 height 36
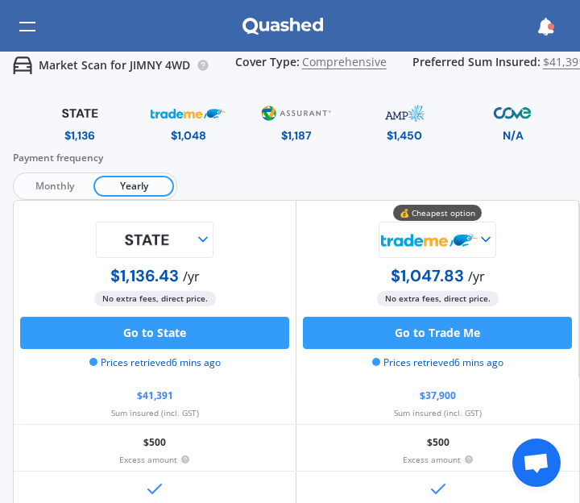
click at [196, 236] on icon at bounding box center [203, 239] width 16 height 16
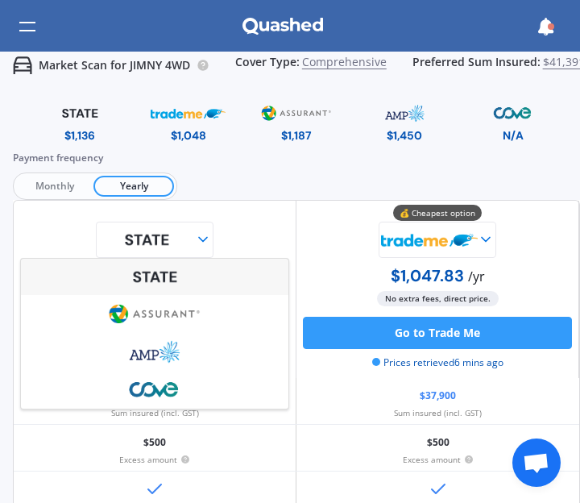
click at [196, 236] on icon at bounding box center [203, 239] width 16 height 16
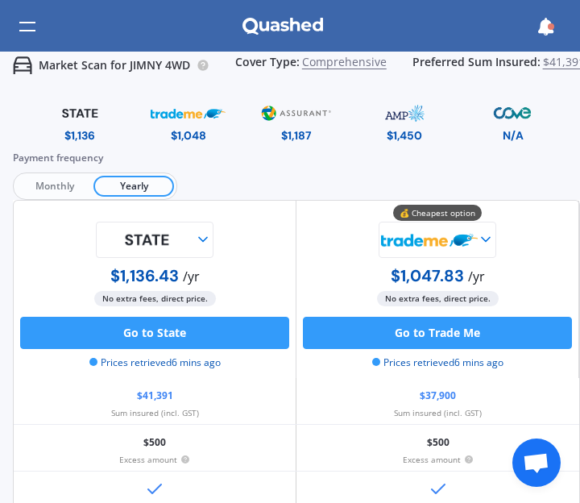
click at [554, 66] on span "$41,391" at bounding box center [564, 66] width 42 height 20
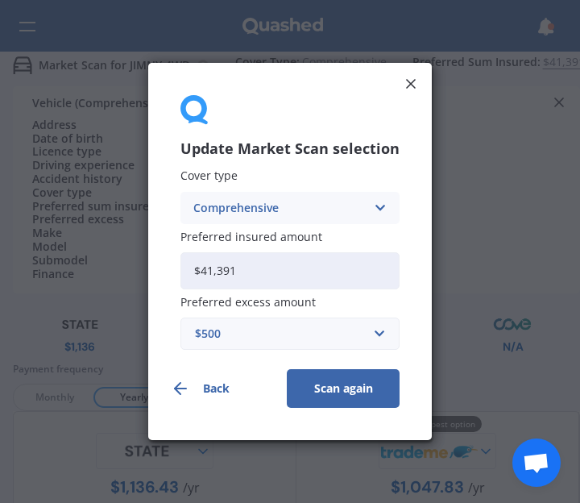
click at [289, 267] on input "$41,391" at bounding box center [289, 270] width 219 height 37
type input "$4"
type input "$35,000"
click at [287, 369] on button "Scan again" at bounding box center [343, 388] width 113 height 39
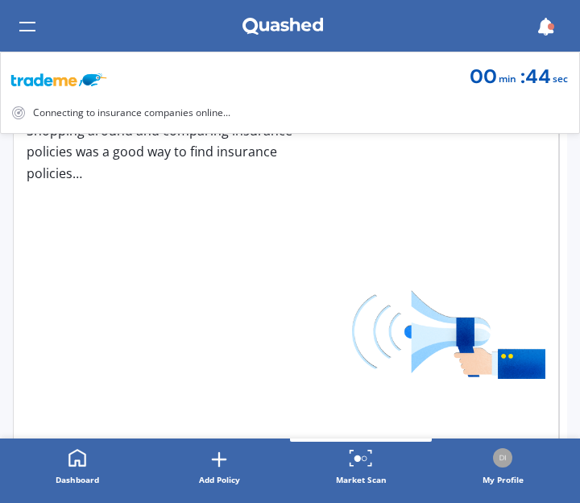
scroll to position [488, 0]
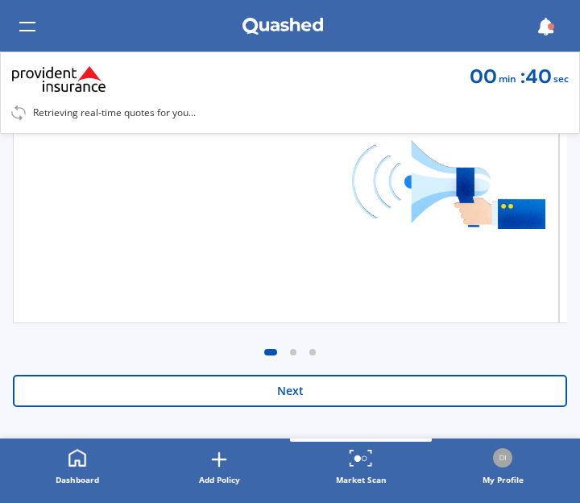
click at [316, 388] on button "Next" at bounding box center [290, 391] width 554 height 32
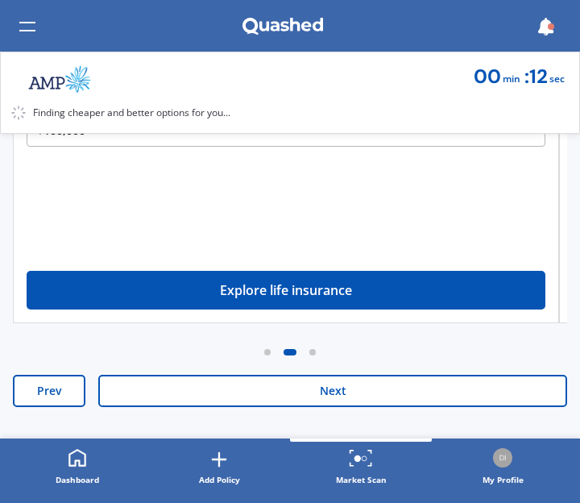
click at [339, 386] on button "Next" at bounding box center [332, 391] width 469 height 32
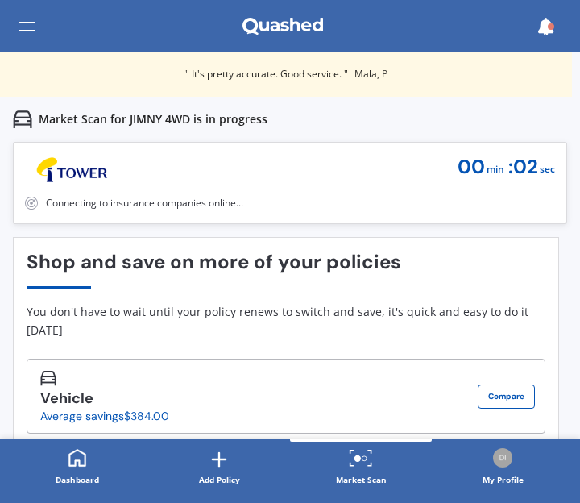
scroll to position [338, 0]
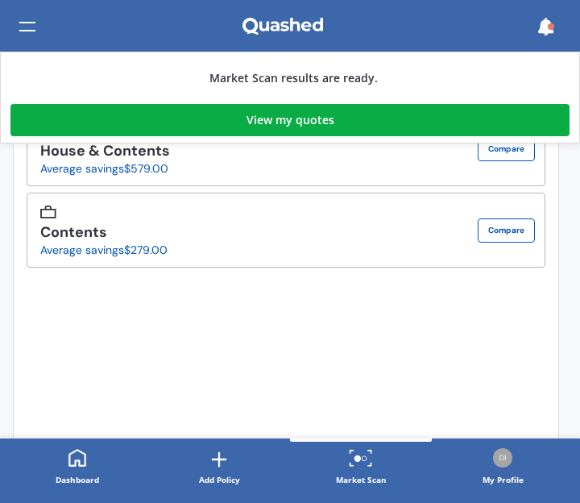
click at [365, 124] on link "View my quotes" at bounding box center [289, 120] width 559 height 32
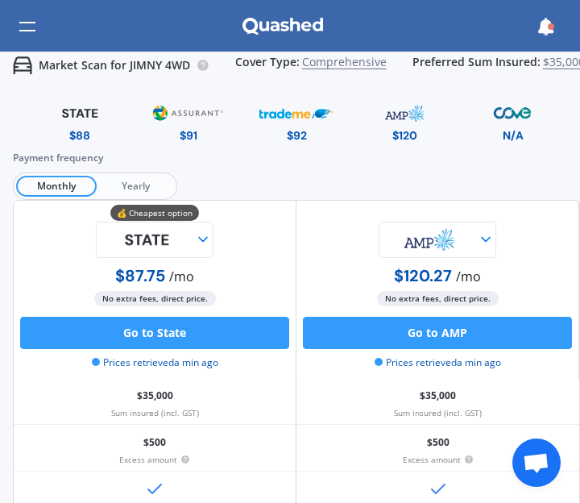
click at [147, 182] on span "Yearly" at bounding box center [135, 186] width 77 height 21
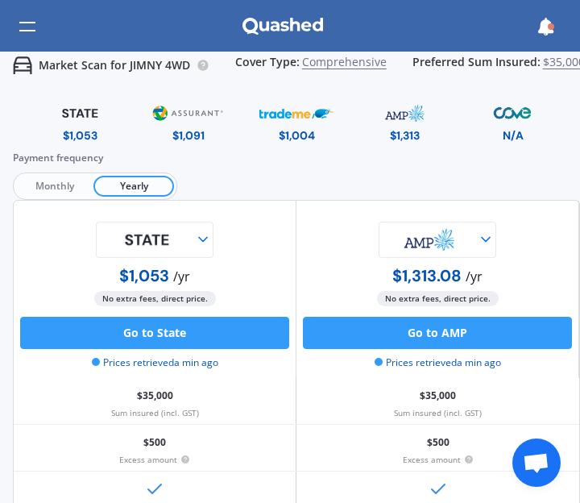
click at [209, 231] on div at bounding box center [155, 240] width 118 height 36
click at [480, 228] on div at bounding box center [438, 240] width 118 height 36
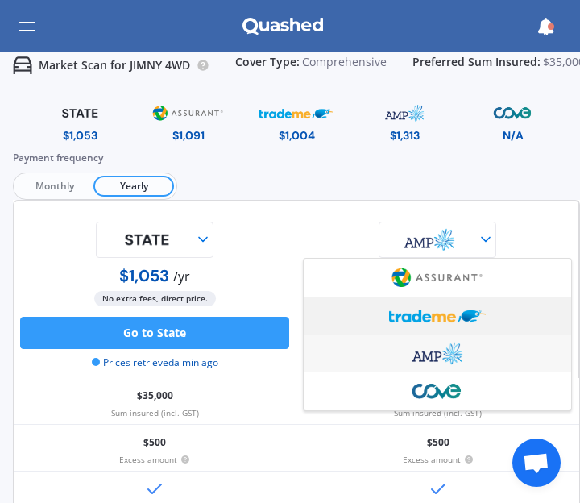
click at [433, 311] on img at bounding box center [437, 315] width 97 height 36
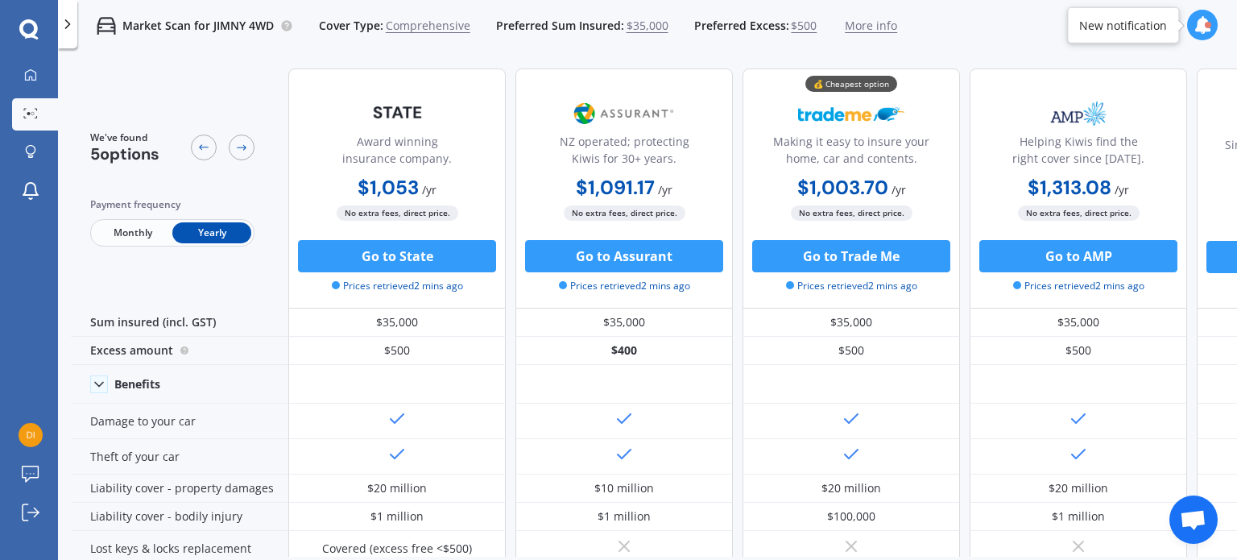
scroll to position [0, 184]
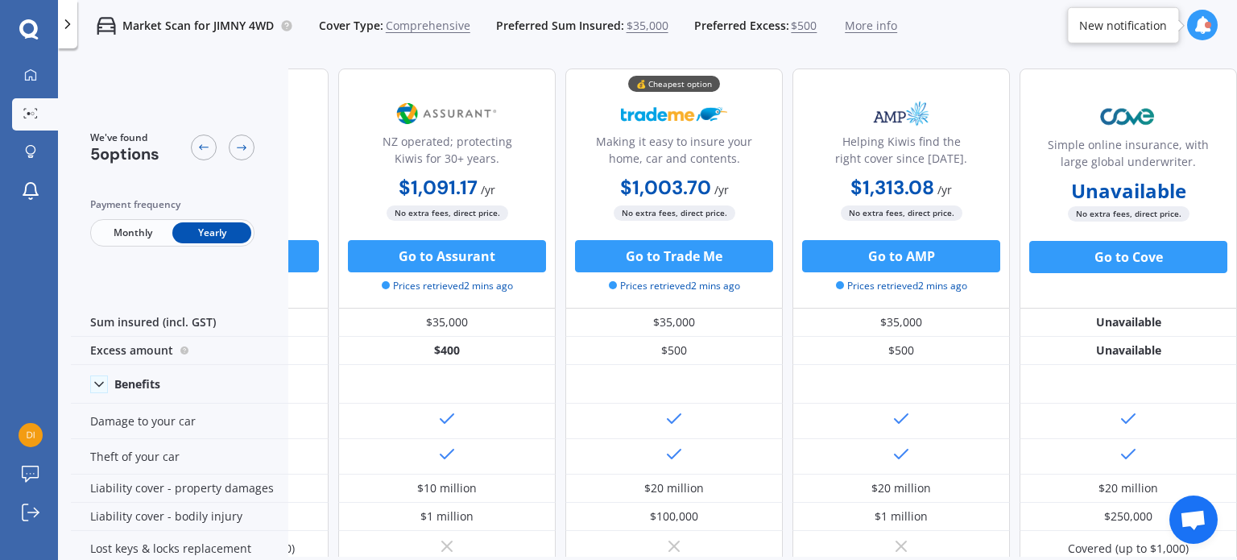
click at [579, 24] on div at bounding box center [1202, 25] width 31 height 31
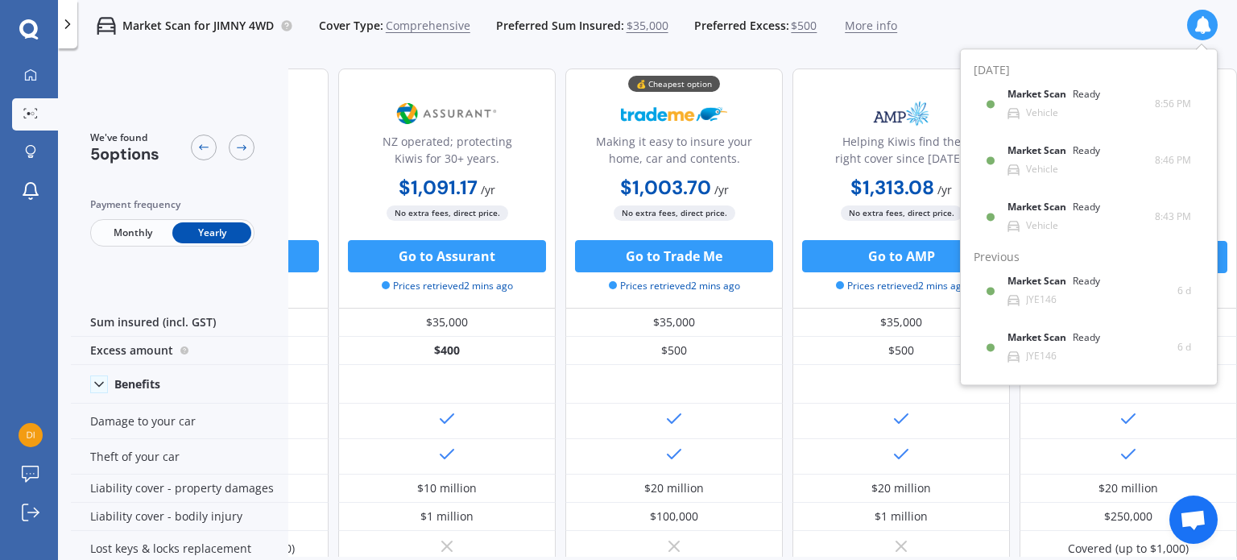
click at [579, 23] on icon at bounding box center [1203, 25] width 18 height 18
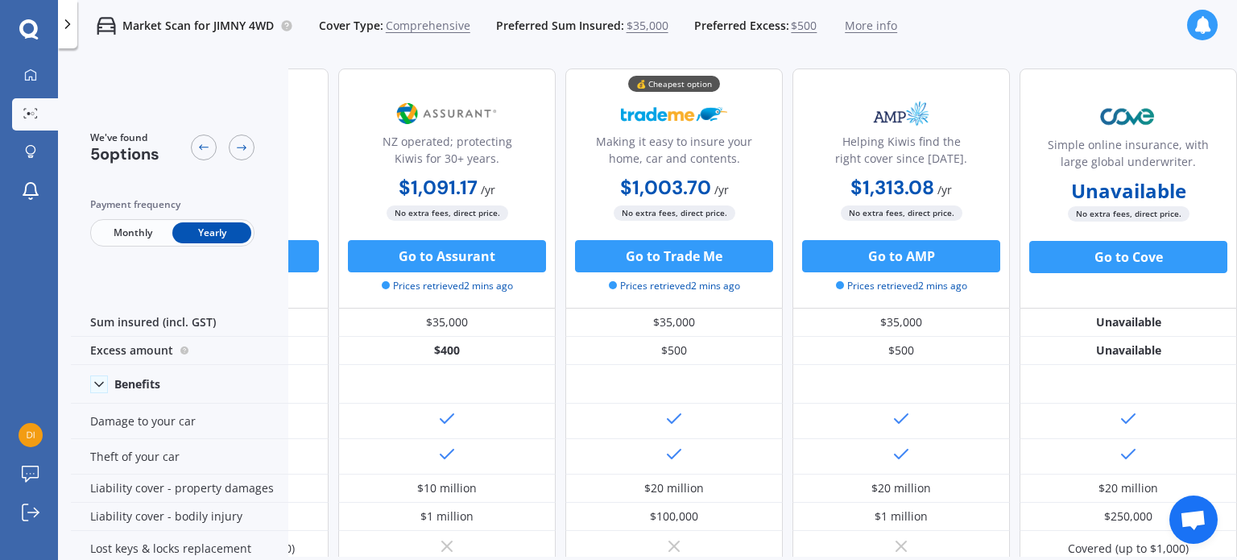
scroll to position [429, 184]
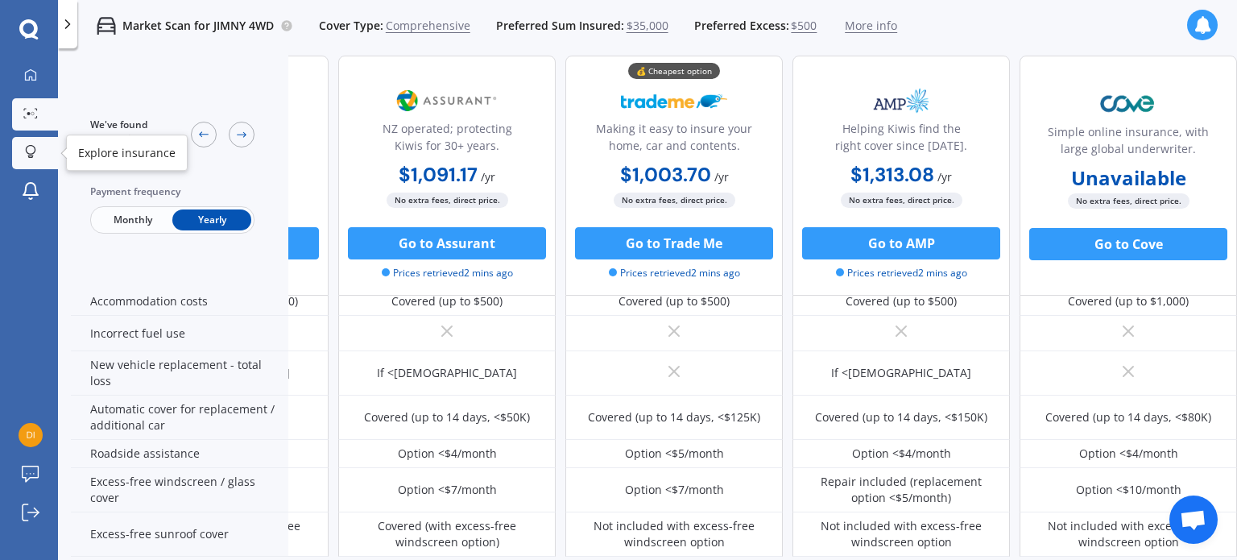
click at [30, 155] on icon at bounding box center [30, 156] width 6 height 2
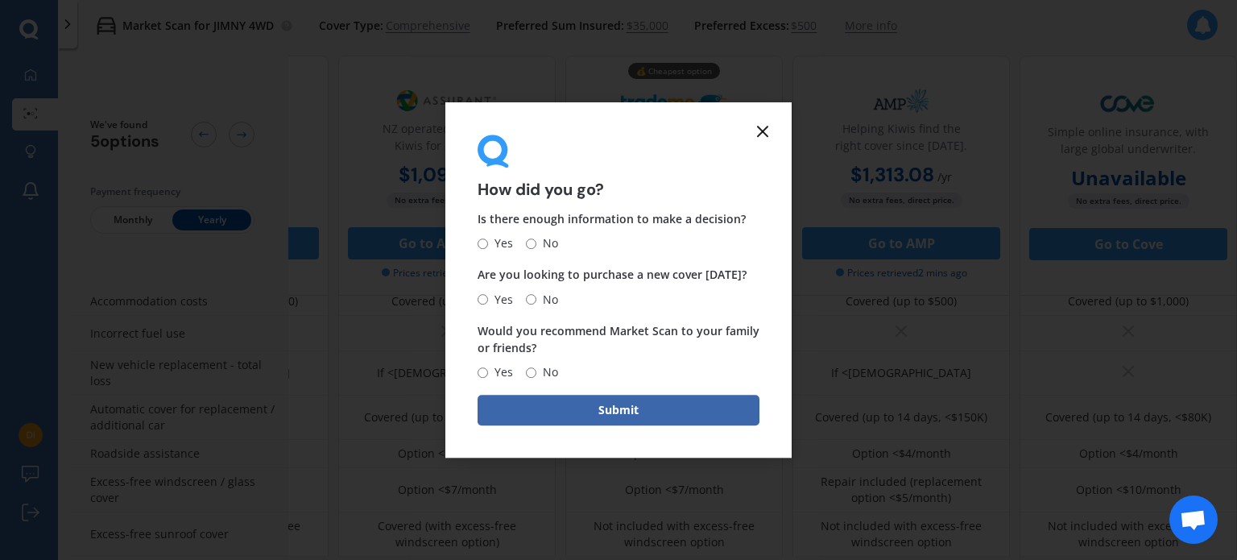
click at [579, 124] on icon at bounding box center [762, 131] width 19 height 19
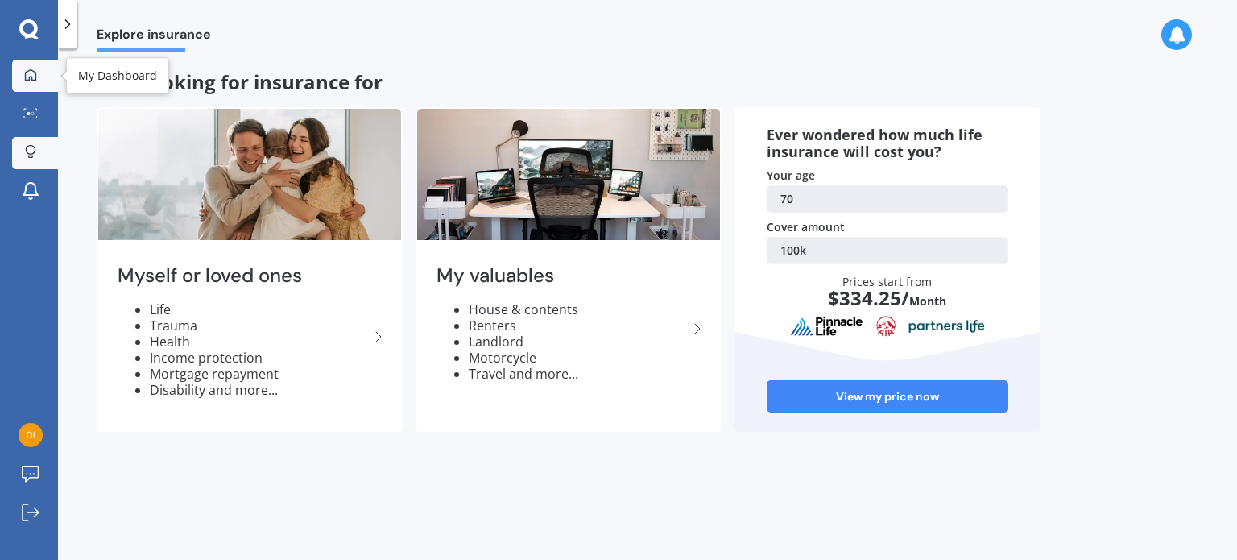
click at [30, 70] on icon at bounding box center [30, 74] width 13 height 13
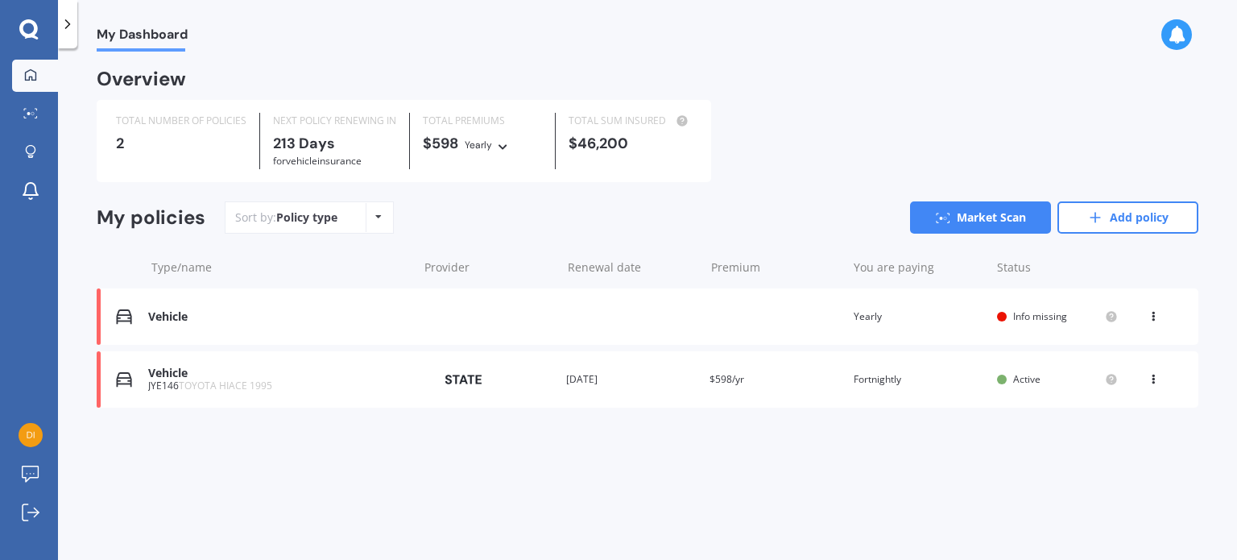
click at [171, 316] on div "Vehicle" at bounding box center [279, 317] width 262 height 14
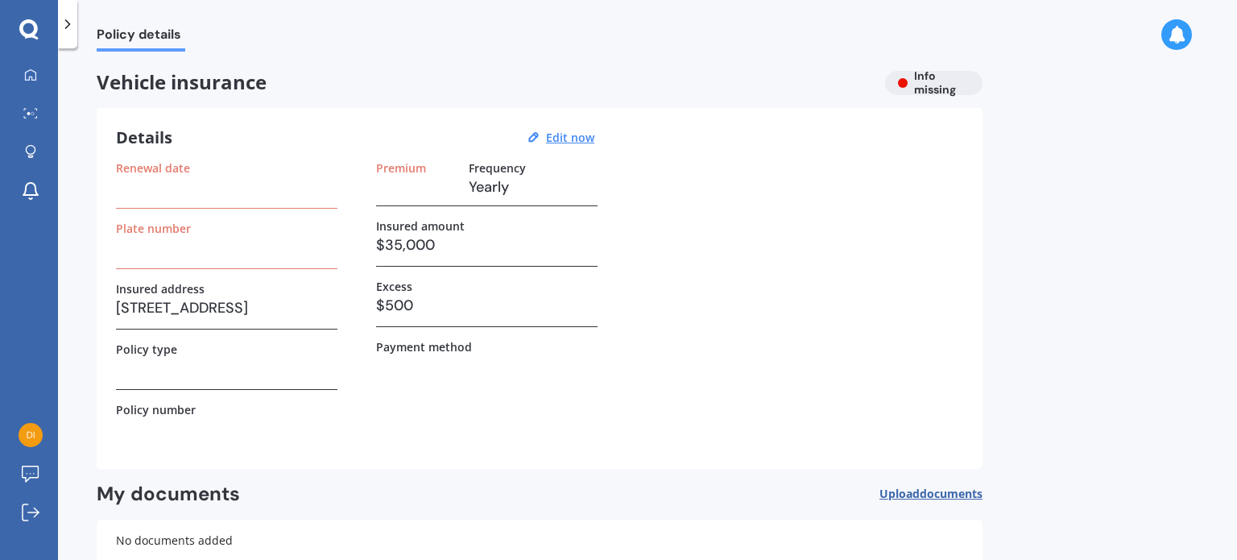
click at [579, 30] on div "Policy details" at bounding box center [647, 26] width 1179 height 52
click at [579, 20] on div "Policy details" at bounding box center [647, 26] width 1179 height 52
click at [26, 73] on icon at bounding box center [30, 74] width 13 height 13
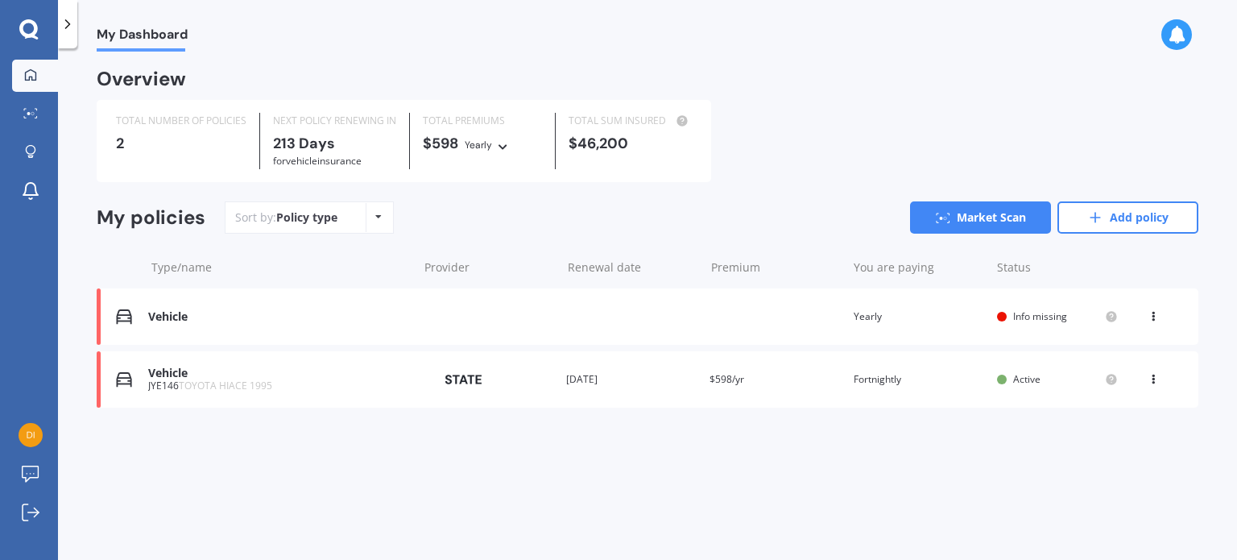
click at [579, 318] on icon at bounding box center [1153, 313] width 11 height 10
click at [579, 371] on div "Delete" at bounding box center [1117, 379] width 159 height 32
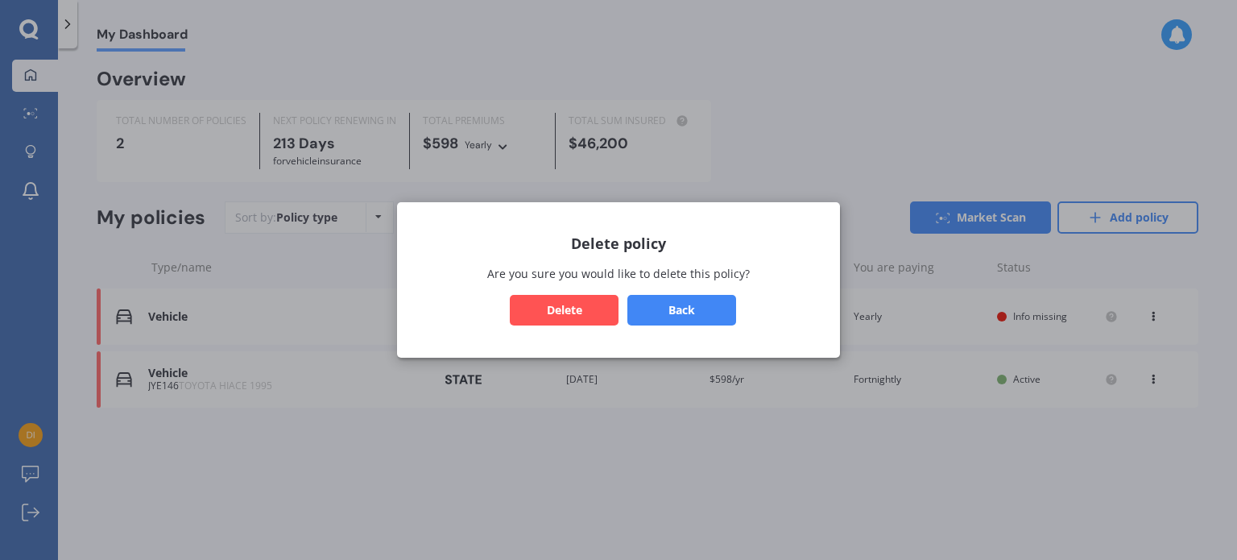
click at [577, 308] on button "Delete" at bounding box center [564, 310] width 109 height 31
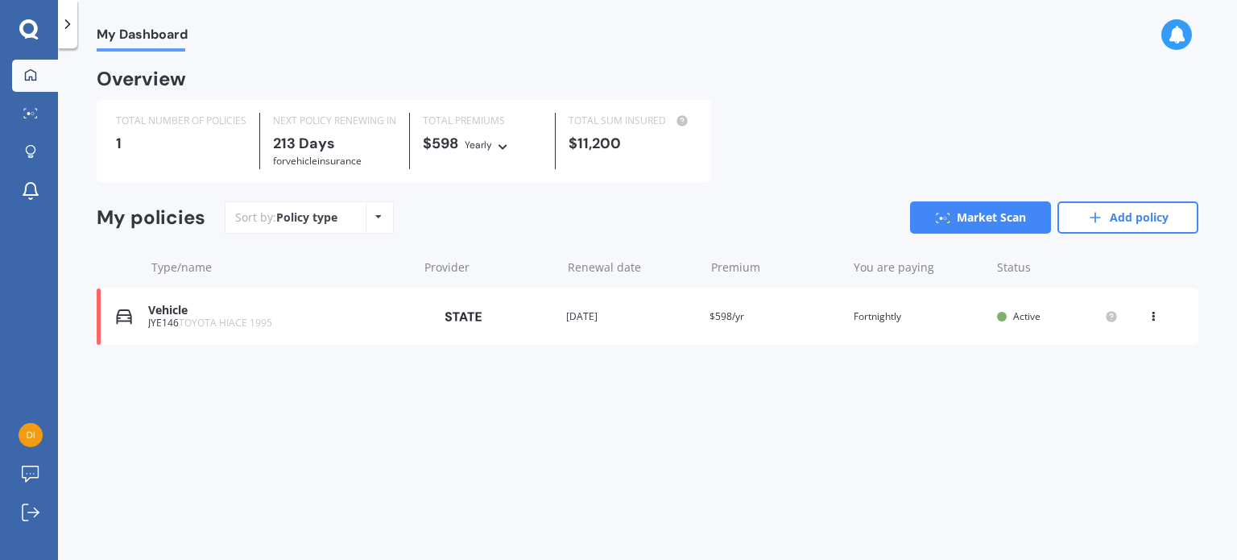
click at [371, 217] on div "Policy type Alphabetical Date added Renewing next" at bounding box center [378, 217] width 25 height 29
click at [579, 206] on link "Add policy" at bounding box center [1128, 217] width 141 height 32
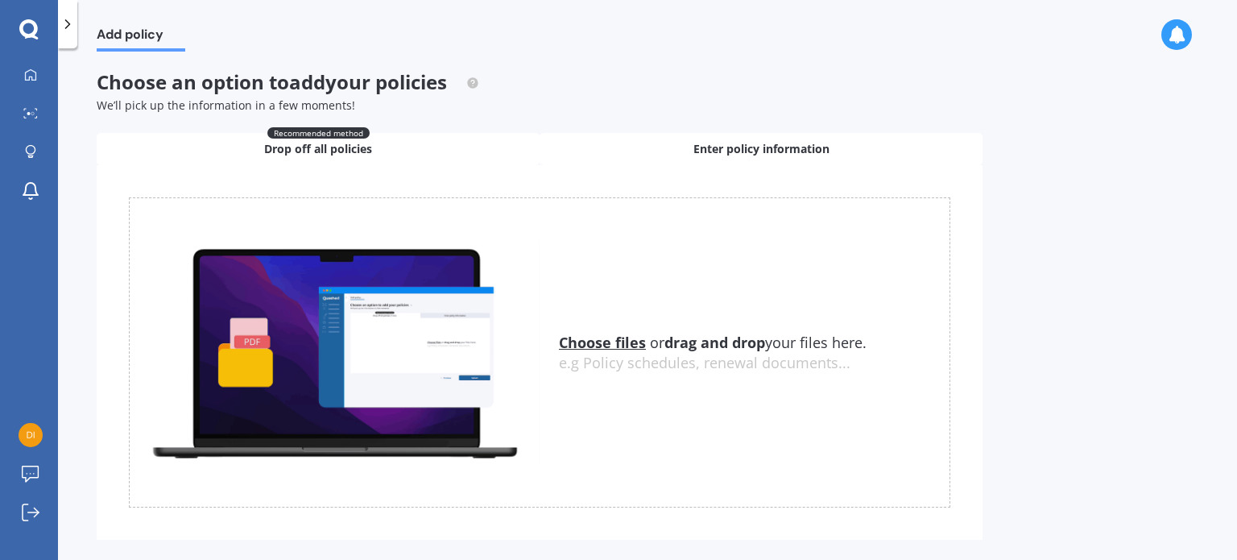
click at [579, 143] on div "Enter policy information" at bounding box center [761, 149] width 443 height 32
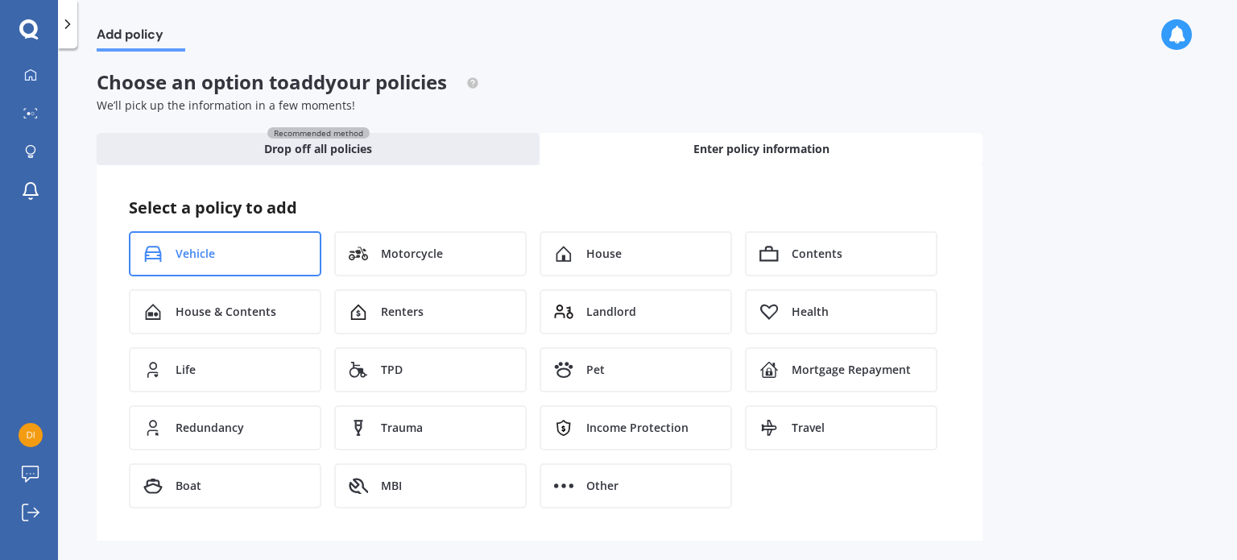
click at [222, 246] on div "Vehicle" at bounding box center [225, 253] width 193 height 45
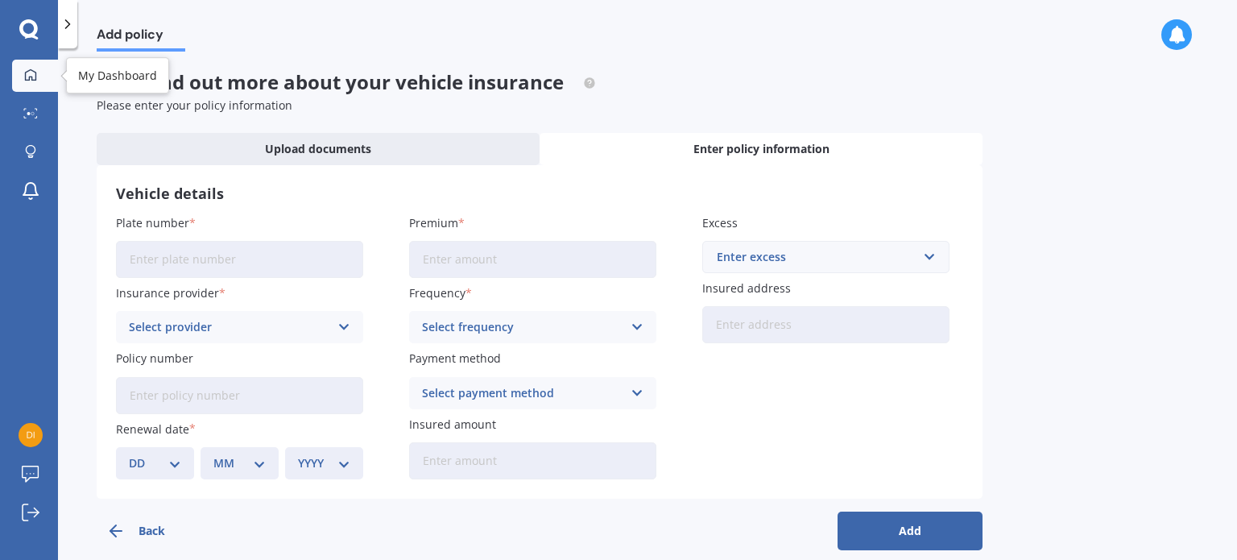
click at [35, 70] on icon at bounding box center [30, 74] width 13 height 13
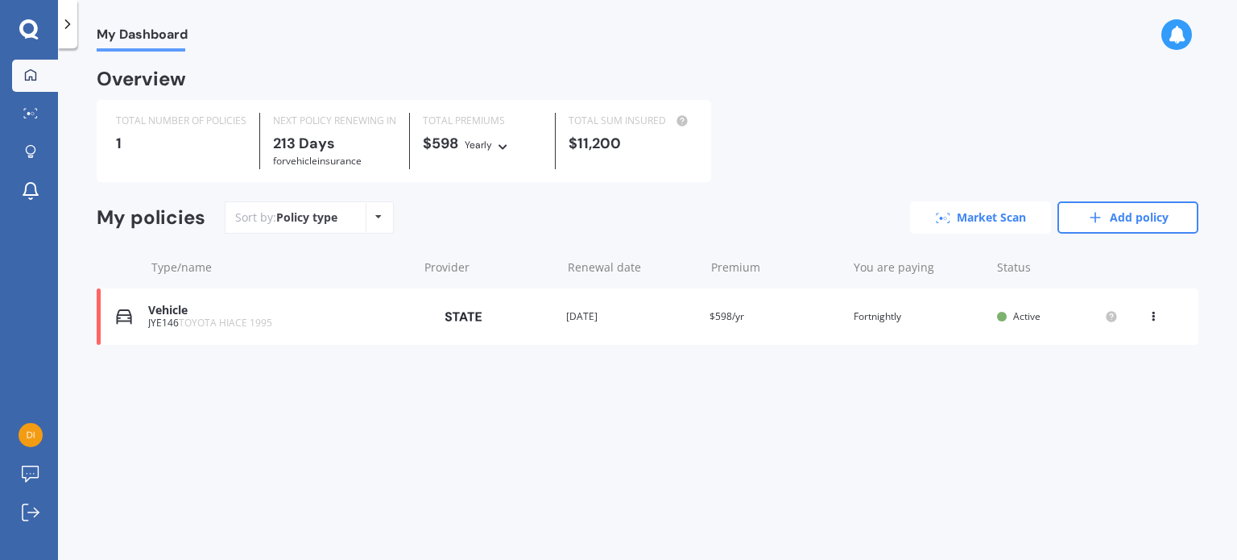
click at [579, 210] on link "Market Scan" at bounding box center [980, 217] width 141 height 32
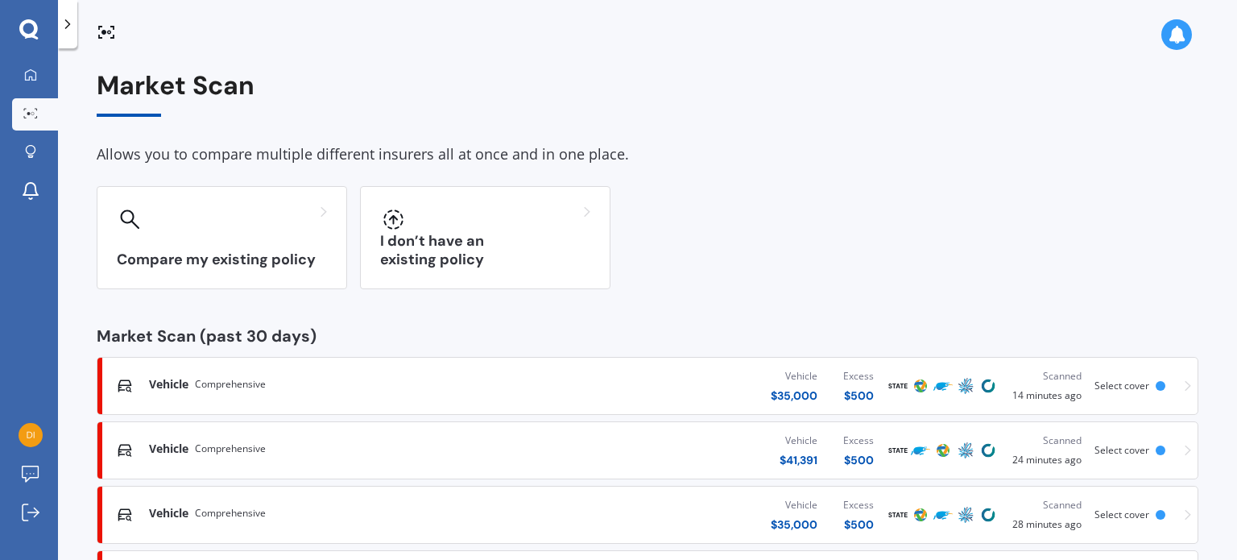
scroll to position [148, 0]
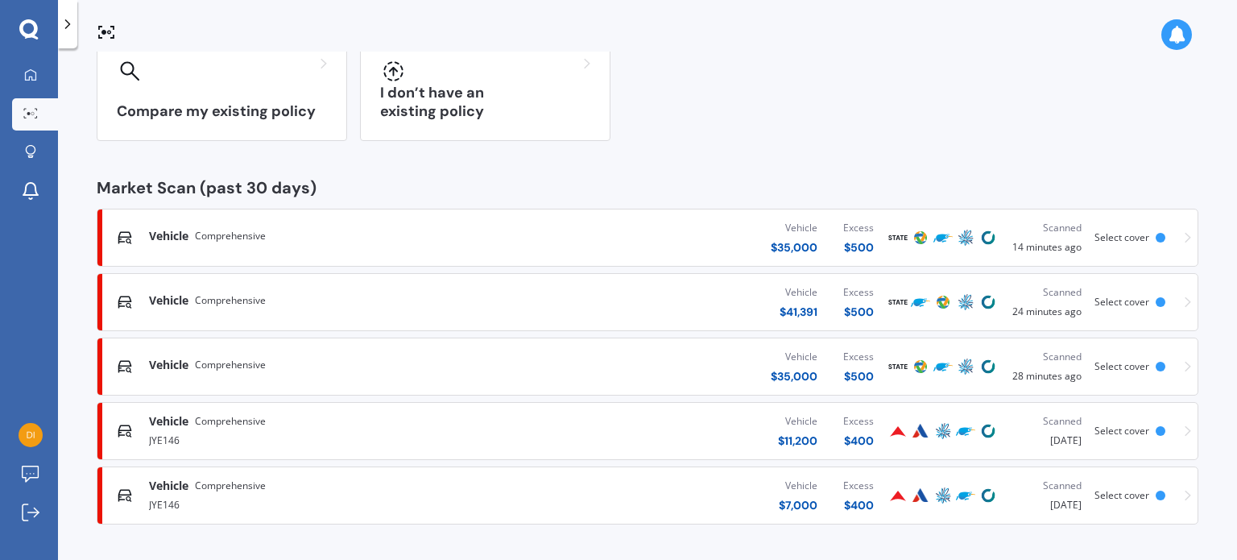
click at [178, 482] on span "Vehicle" at bounding box center [168, 486] width 39 height 16
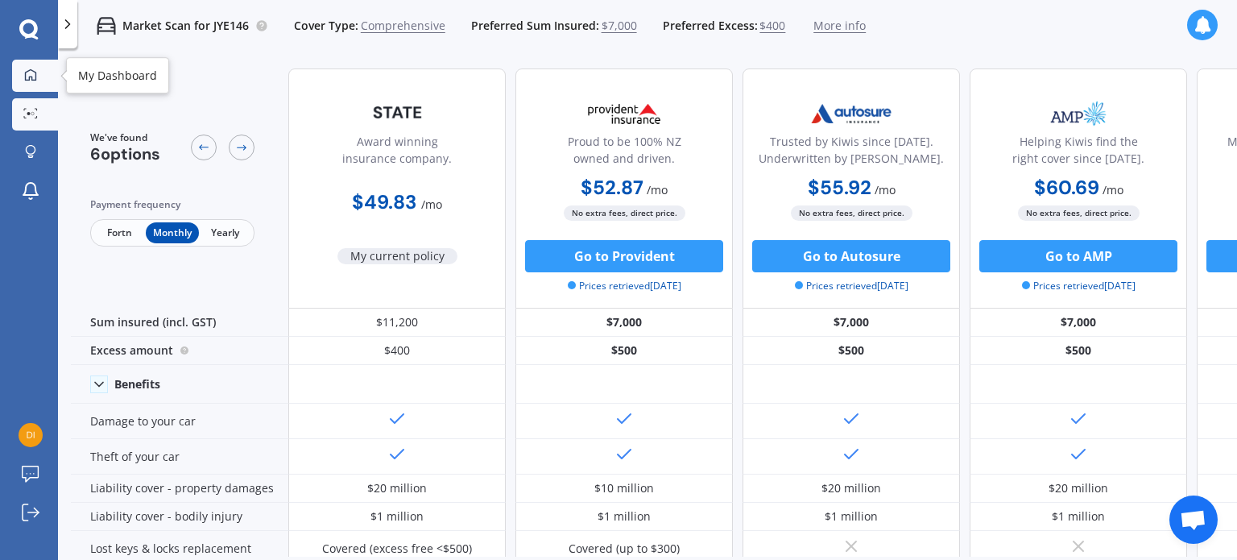
click at [31, 76] on icon at bounding box center [30, 73] width 11 height 11
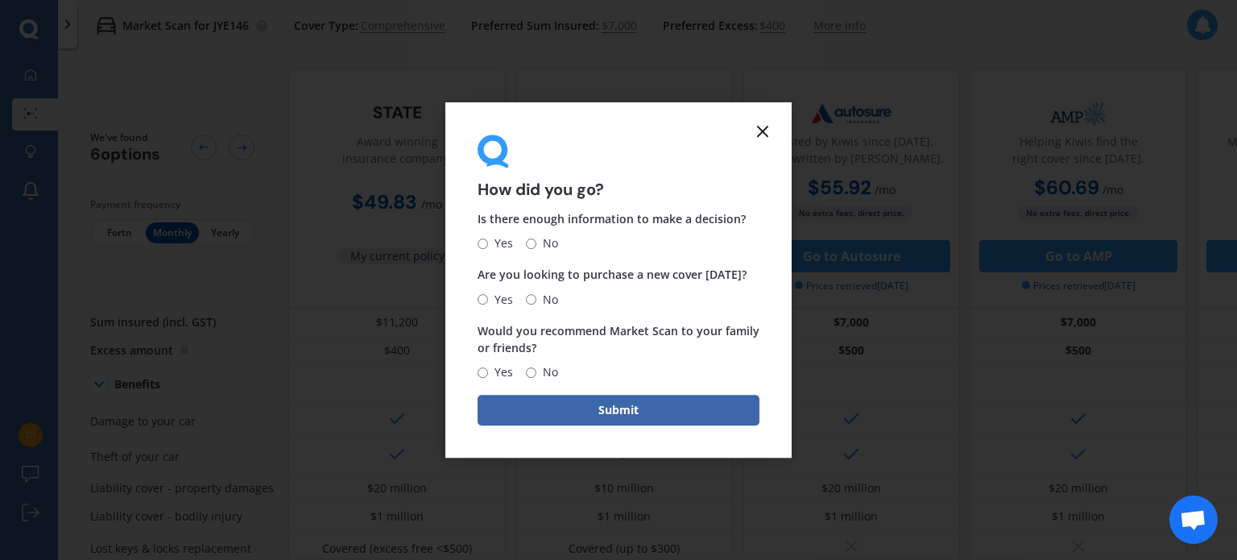
click at [579, 122] on icon at bounding box center [762, 131] width 19 height 19
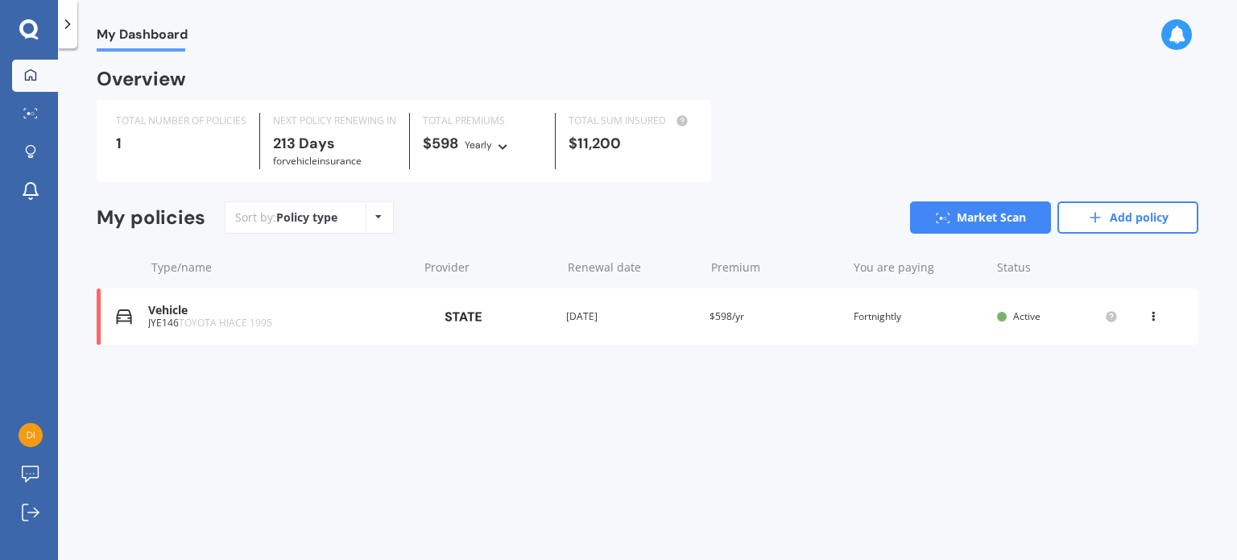
click at [67, 23] on icon at bounding box center [68, 24] width 16 height 16
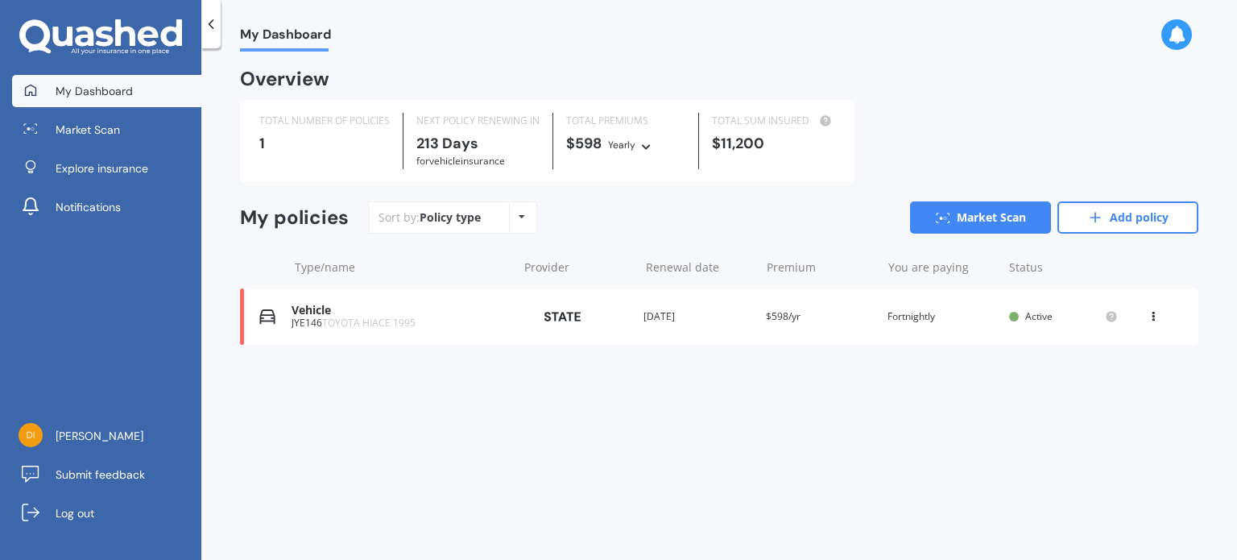
click at [579, 317] on icon at bounding box center [1153, 313] width 11 height 10
click at [579, 346] on div "View policy" at bounding box center [1117, 347] width 159 height 32
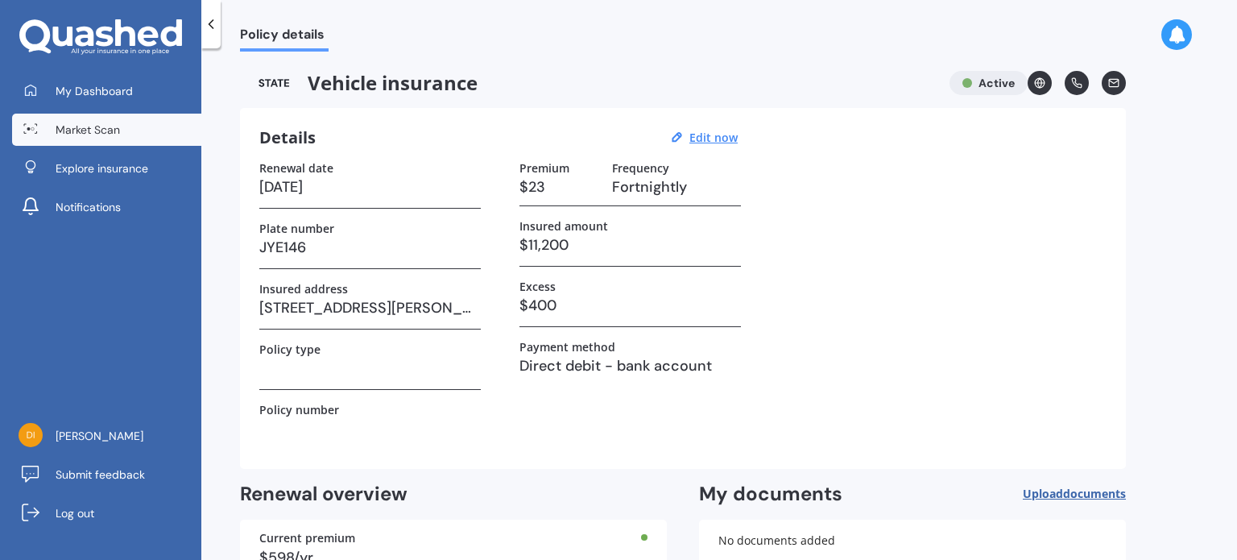
click at [73, 125] on span "Market Scan" at bounding box center [88, 130] width 64 height 16
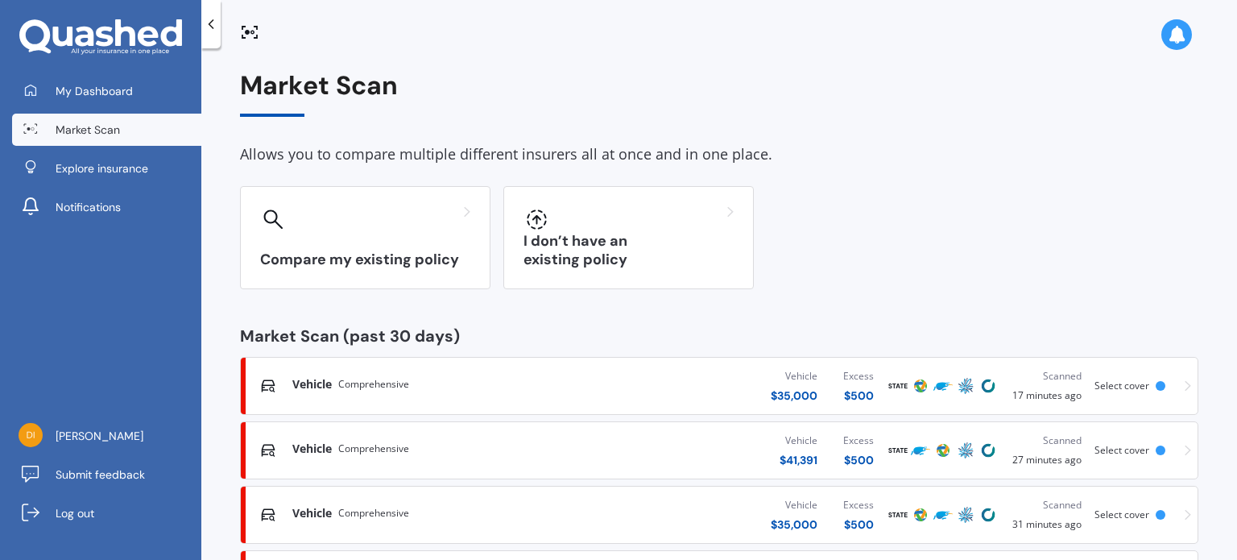
click at [579, 386] on icon at bounding box center [1188, 385] width 6 height 11
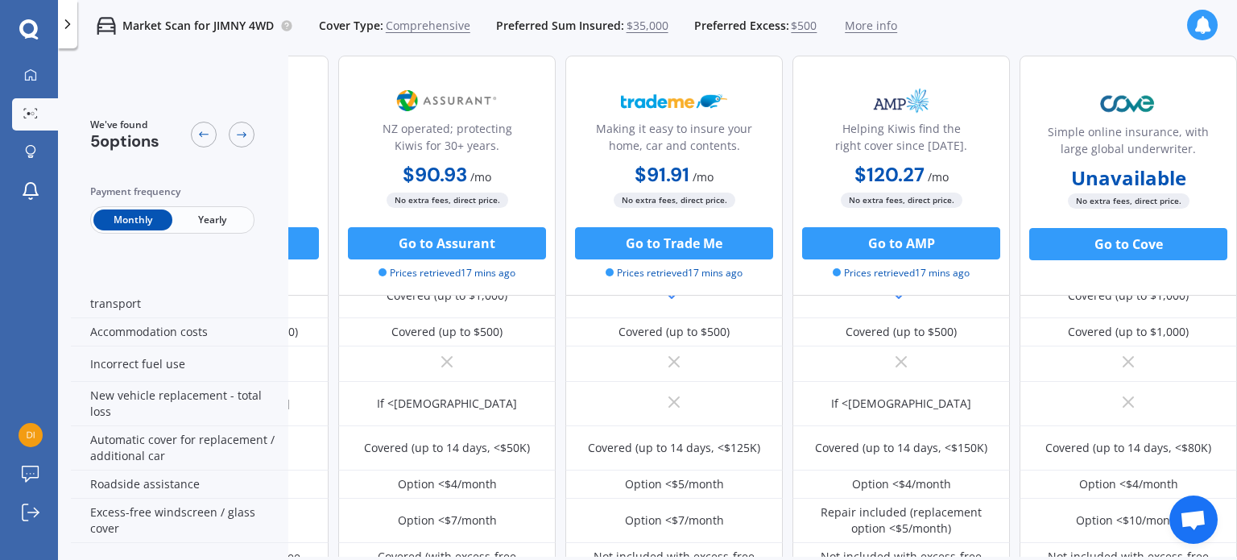
scroll to position [0, 184]
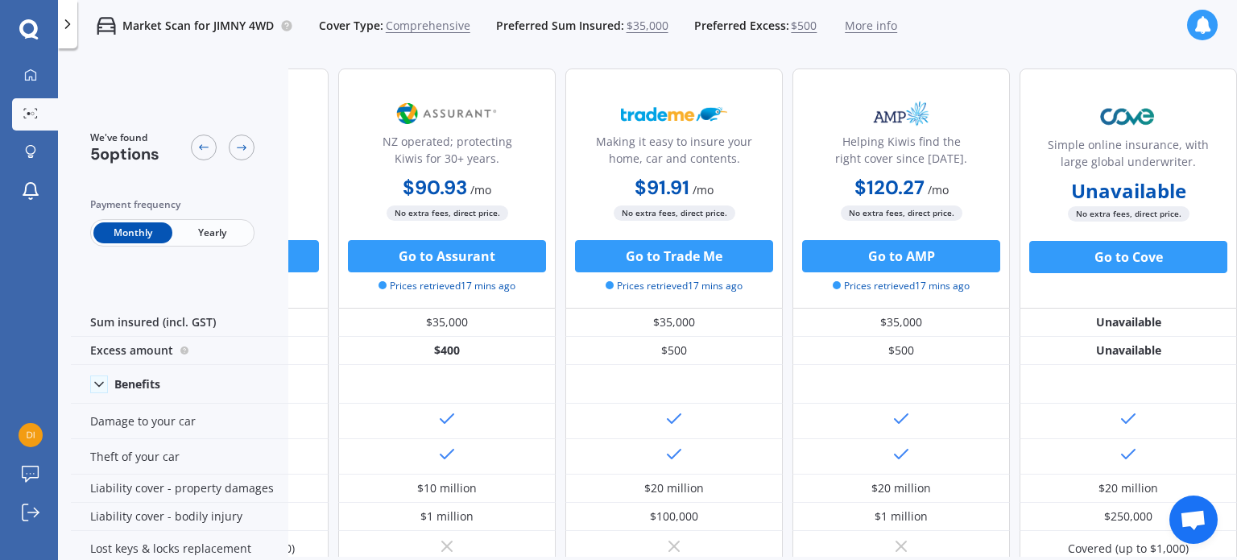
click at [579, 15] on div "Market Scan for JIMNY 4WD Cover Type: Comprehensive Preferred Sum Insured: $35,…" at bounding box center [487, 26] width 820 height 52
click at [579, 19] on span "More info" at bounding box center [871, 26] width 52 height 16
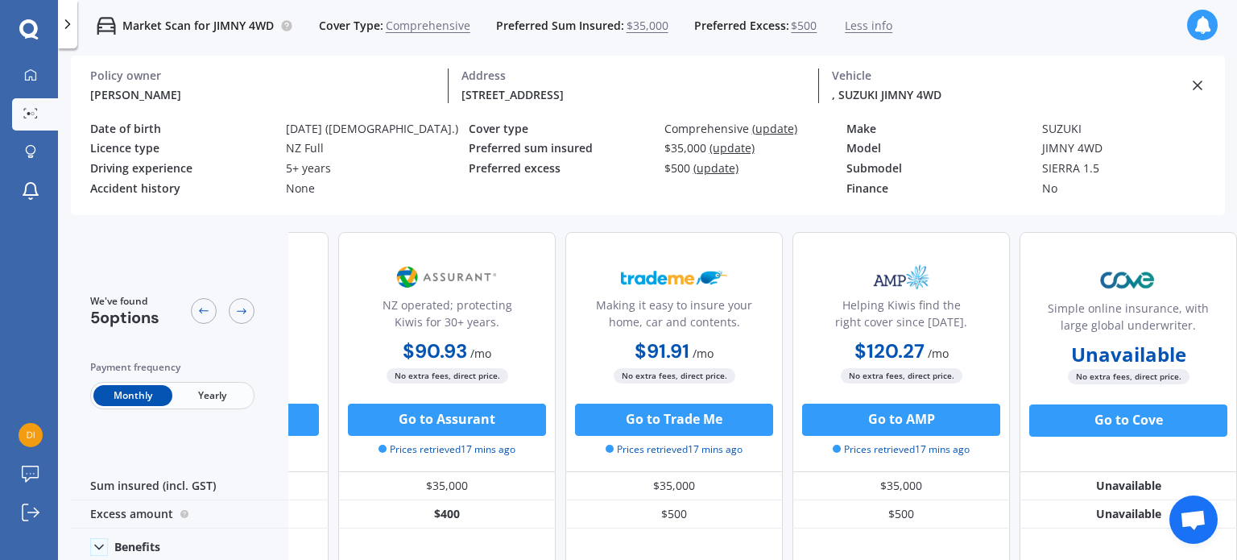
click at [579, 87] on icon at bounding box center [1198, 85] width 16 height 16
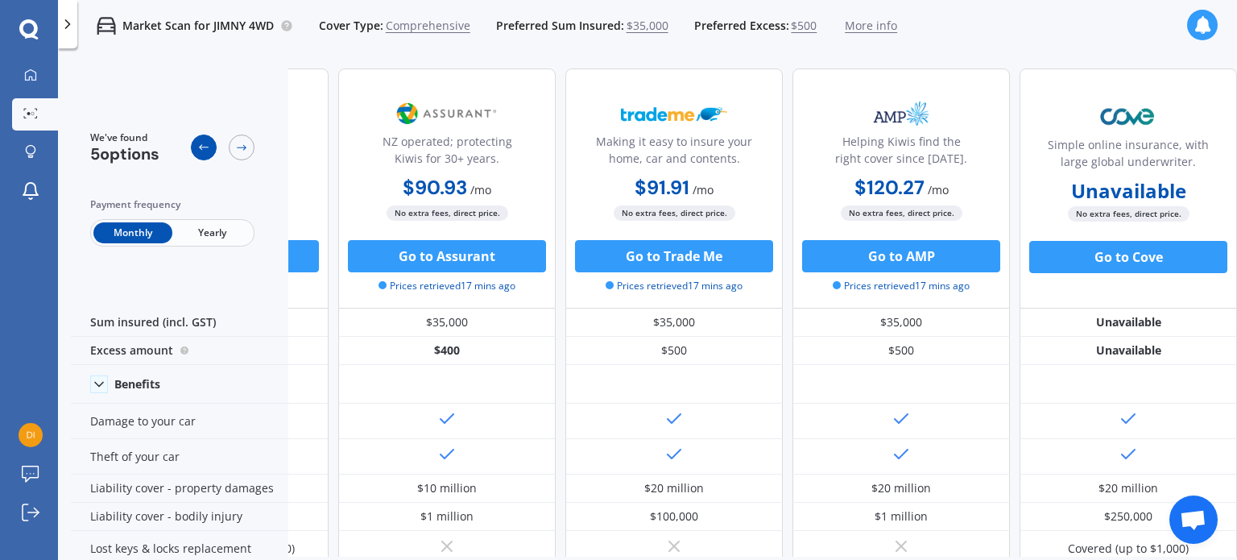
click at [198, 147] on icon at bounding box center [203, 147] width 13 height 13
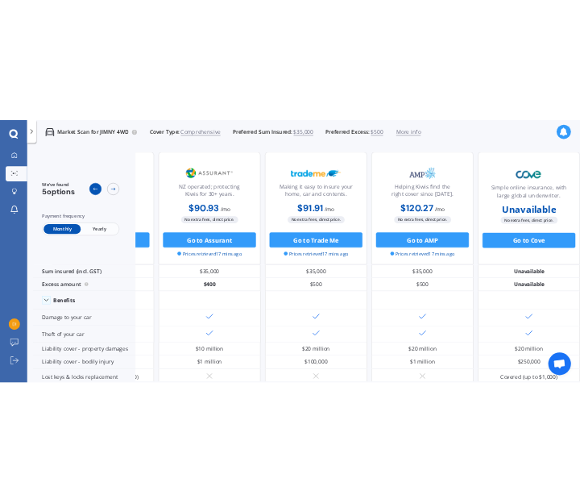
scroll to position [0, 0]
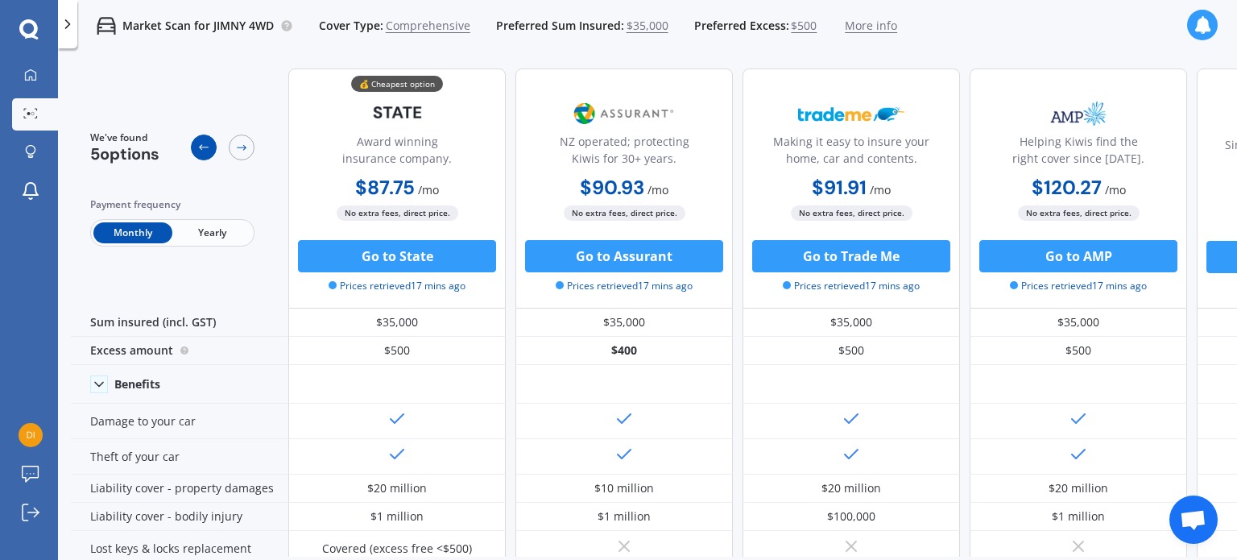
click at [198, 147] on icon at bounding box center [203, 147] width 13 height 13
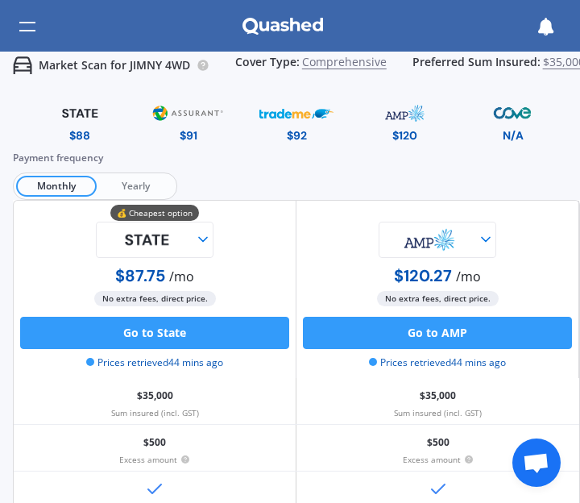
click at [26, 28] on div at bounding box center [27, 26] width 16 height 31
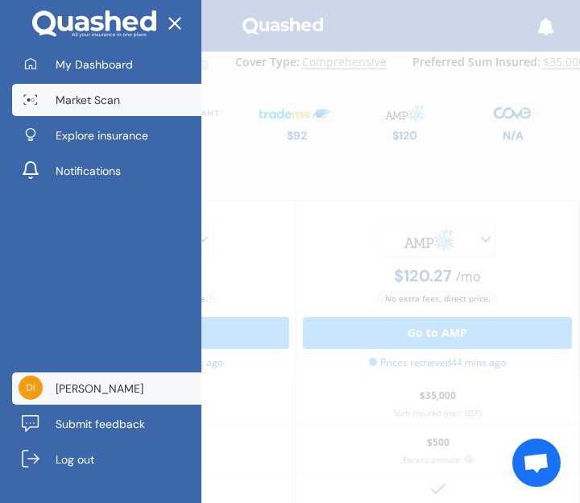
click at [85, 379] on link "[PERSON_NAME]" at bounding box center [106, 388] width 189 height 32
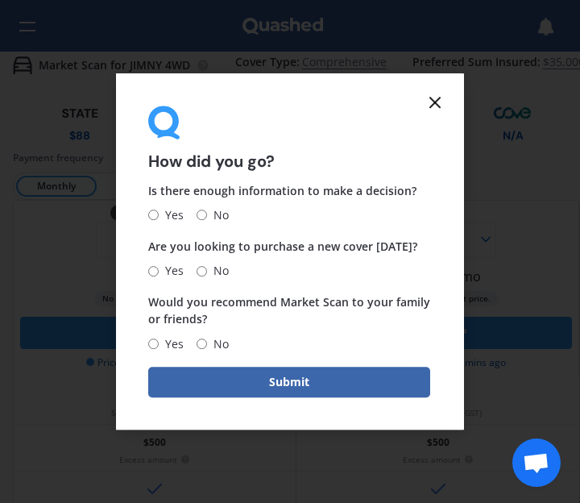
click at [197, 267] on input "No" at bounding box center [202, 271] width 10 height 10
radio input "true"
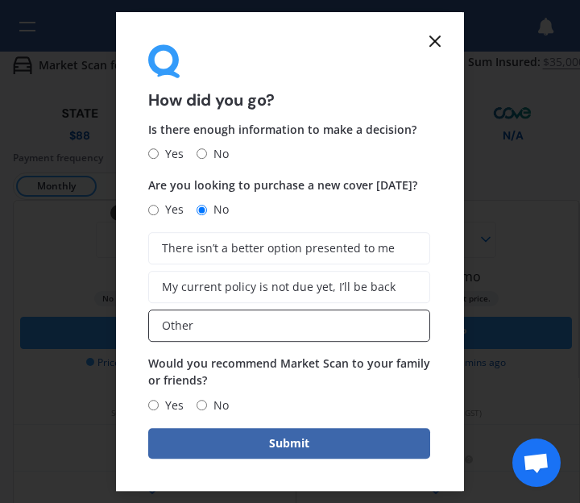
click at [199, 315] on label "Other" at bounding box center [289, 325] width 282 height 32
click at [0, 0] on input "Other" at bounding box center [0, 0] width 0 height 0
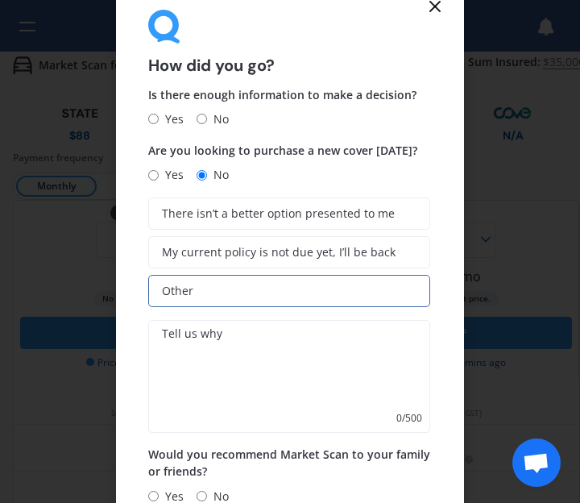
scroll to position [56, 0]
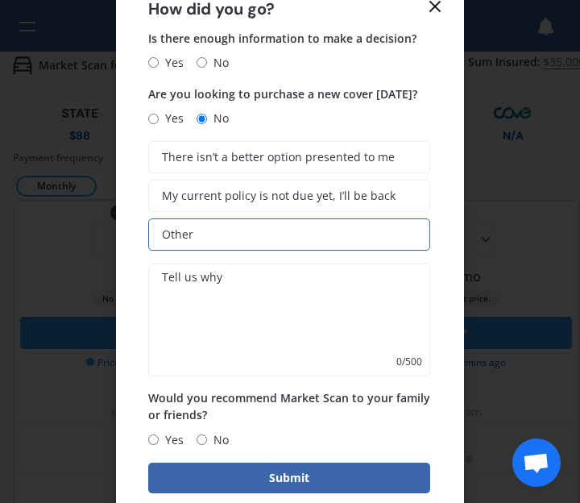
click at [201, 434] on input "No" at bounding box center [202, 439] width 10 height 10
radio input "true"
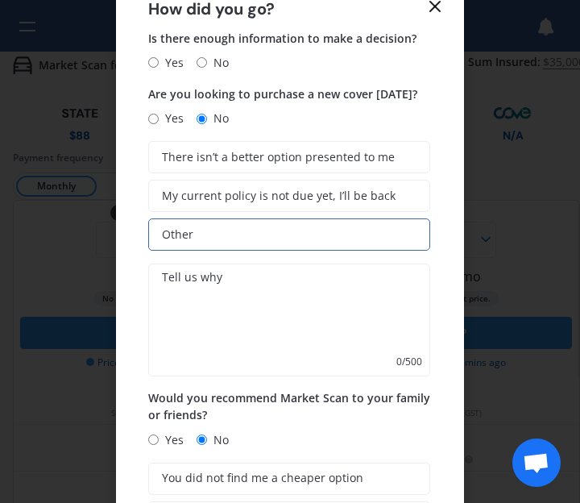
scroll to position [179, 0]
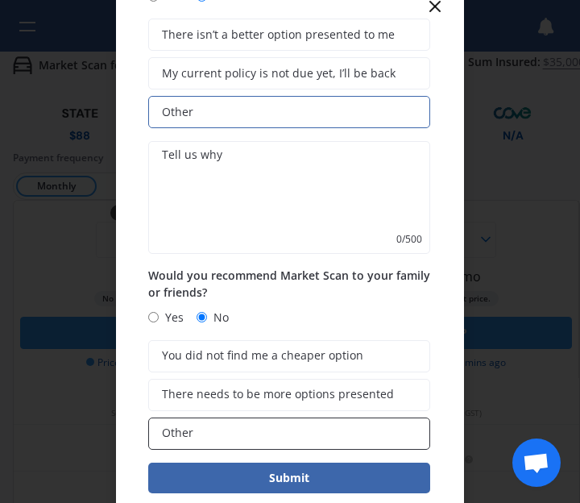
click at [187, 427] on span "Other" at bounding box center [177, 433] width 31 height 14
click at [0, 0] on input "Other" at bounding box center [0, 0] width 0 height 0
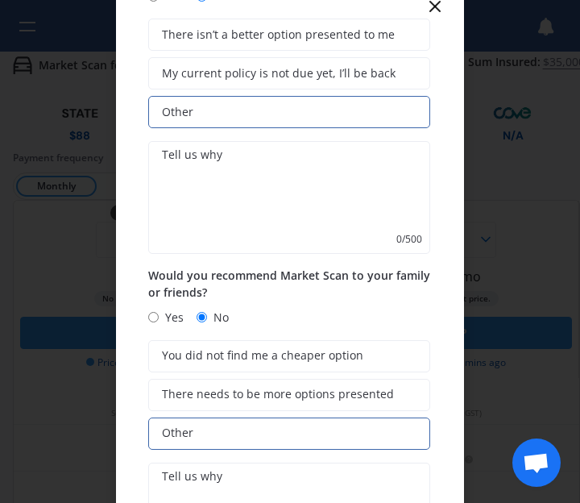
scroll to position [304, 0]
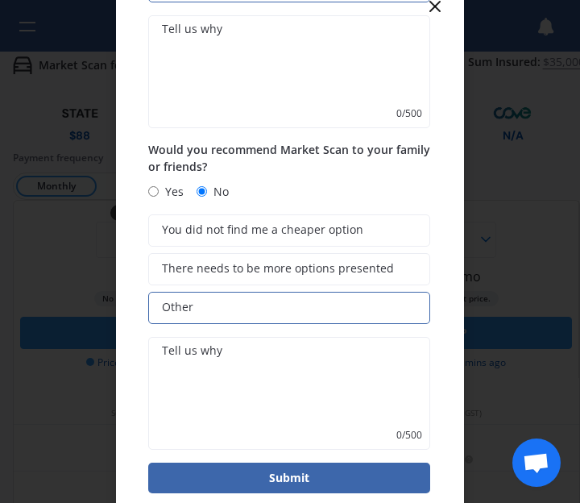
click at [210, 363] on textarea at bounding box center [289, 393] width 282 height 113
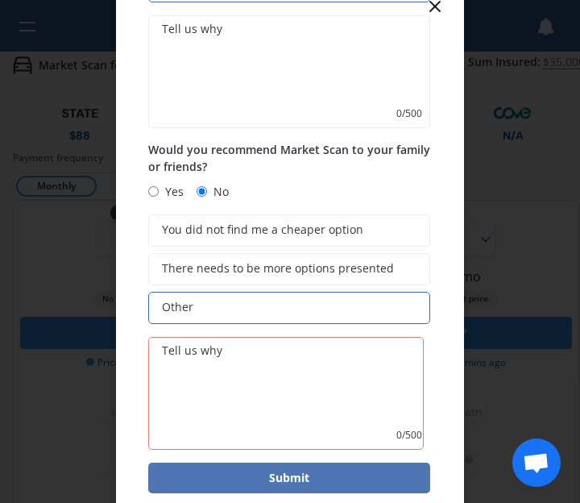
click at [268, 475] on button "Submit" at bounding box center [289, 477] width 282 height 31
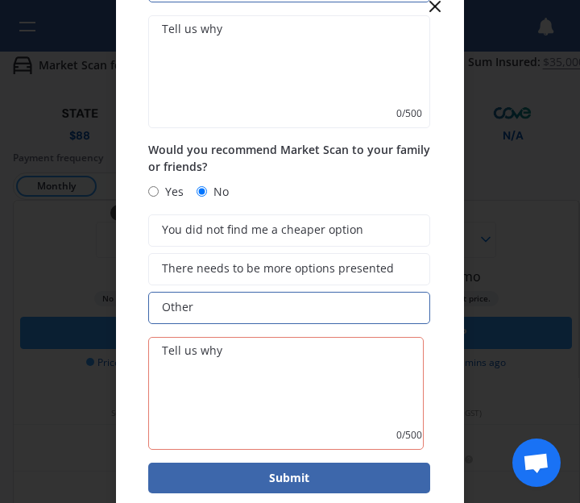
scroll to position [0, 0]
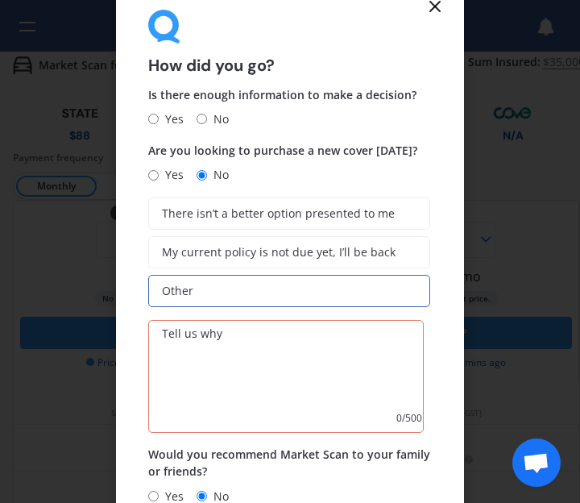
click at [201, 116] on input "No" at bounding box center [202, 119] width 10 height 10
radio input "true"
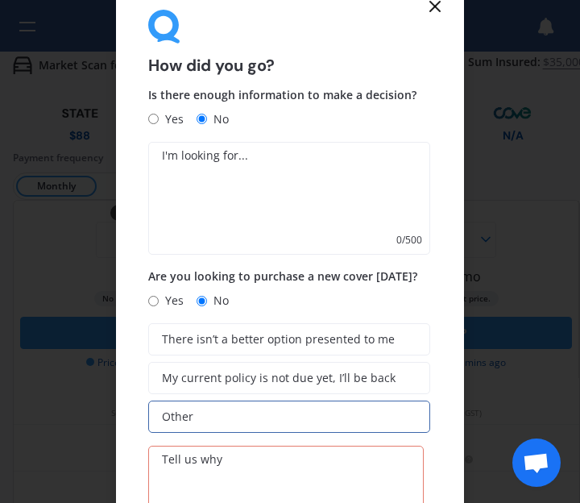
click at [149, 117] on input "Yes" at bounding box center [153, 119] width 10 height 10
radio input "true"
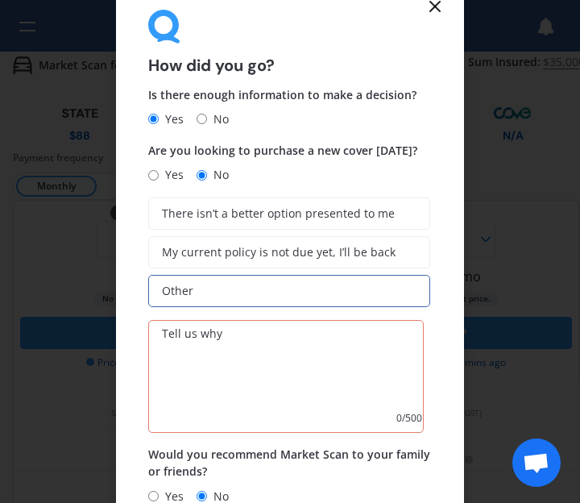
click at [201, 115] on input "No" at bounding box center [202, 119] width 10 height 10
radio input "true"
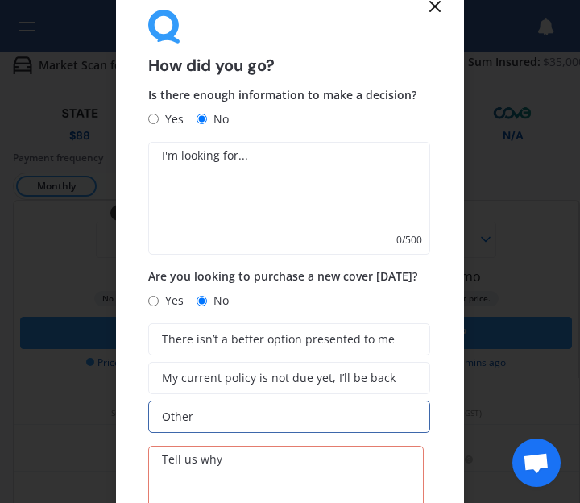
scroll to position [430, 0]
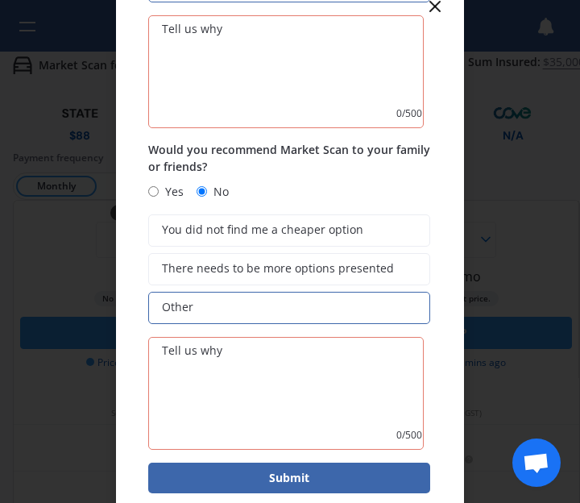
click at [151, 189] on input "Yes" at bounding box center [153, 191] width 10 height 10
radio input "true"
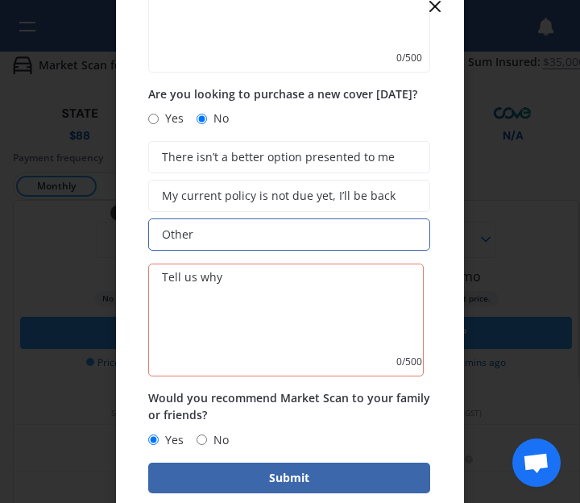
scroll to position [182, 0]
click at [184, 283] on textarea at bounding box center [285, 319] width 275 height 113
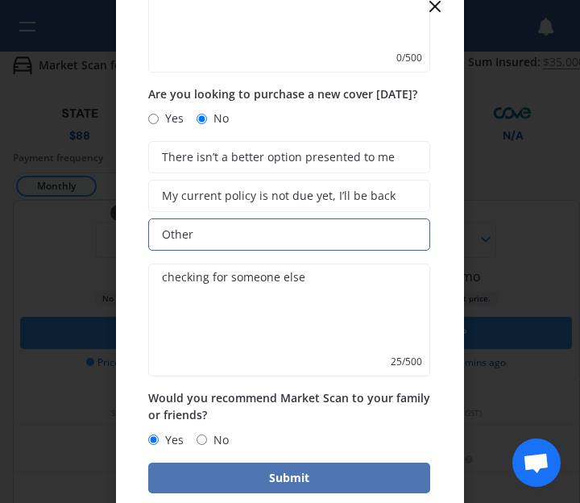
type textarea "checking for someone else"
click at [288, 473] on button "Submit" at bounding box center [289, 477] width 282 height 31
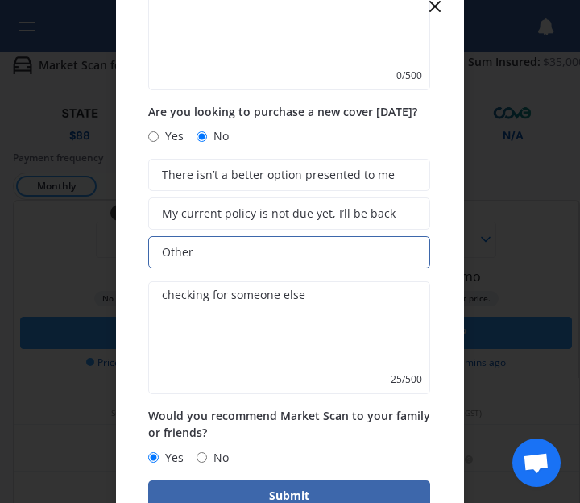
scroll to position [0, 0]
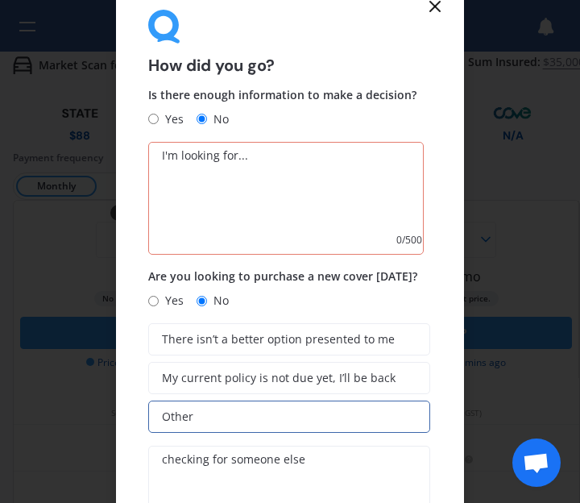
click at [151, 117] on input "Yes" at bounding box center [153, 119] width 10 height 10
radio input "true"
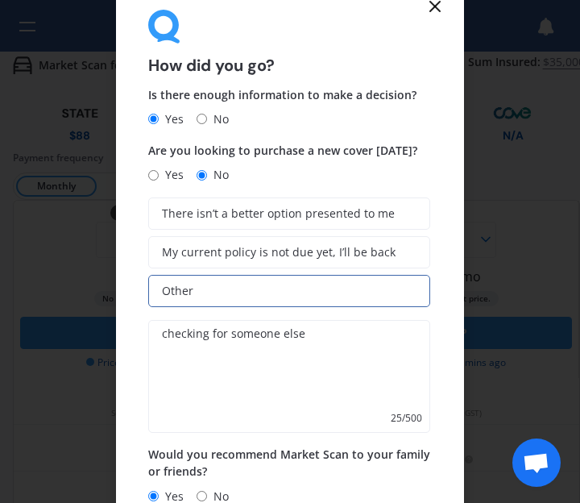
scroll to position [56, 0]
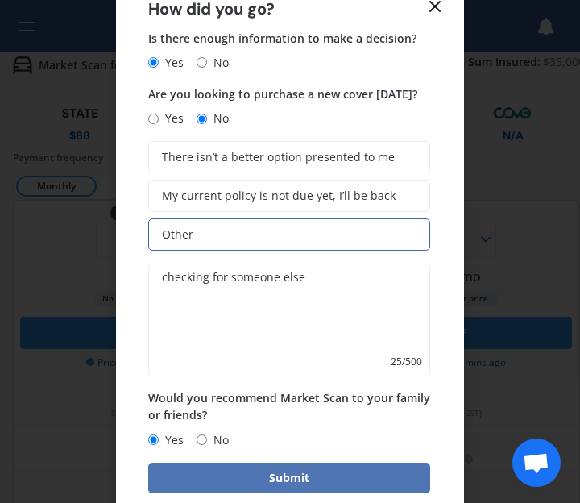
click at [254, 474] on button "Submit" at bounding box center [289, 477] width 282 height 31
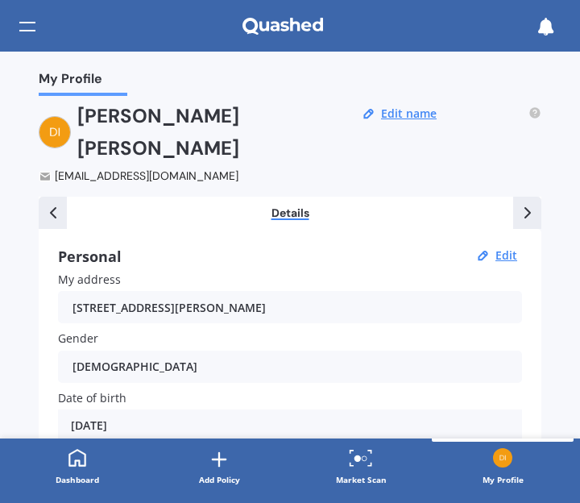
click at [342, 350] on div "Male Male Female" at bounding box center [290, 366] width 464 height 32
click at [338, 350] on div "Male Male Female" at bounding box center [290, 366] width 464 height 32
click at [499, 248] on button "Edit" at bounding box center [506, 255] width 31 height 14
select select "01"
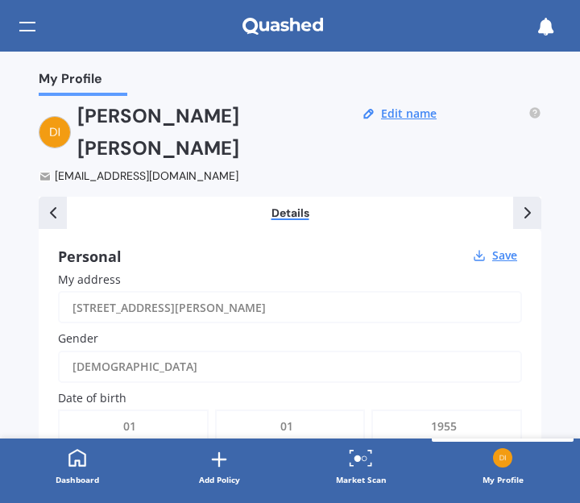
click at [126, 350] on div "Male" at bounding box center [279, 366] width 414 height 32
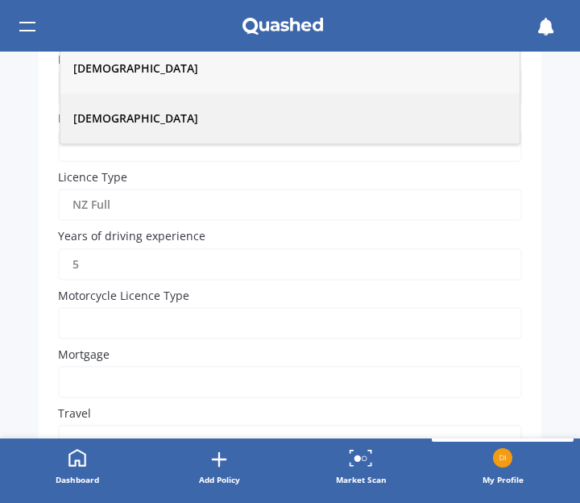
click at [328, 93] on div "Female" at bounding box center [289, 118] width 459 height 50
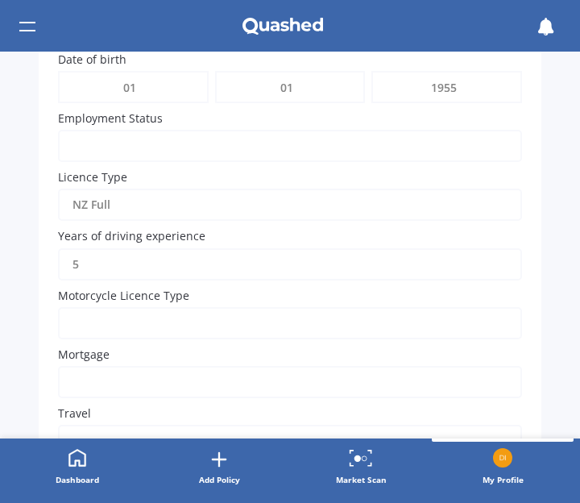
scroll to position [0, 0]
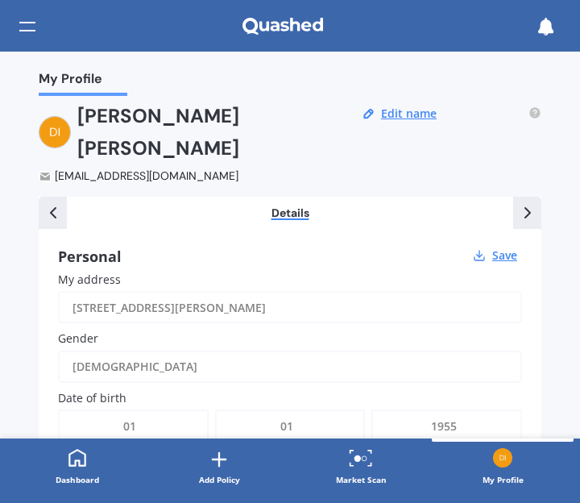
click at [150, 411] on select "DD 01 02 03 04 05 06 07 08 09 10 11 12 13 14 15 16 17 18 19 20 21 22 23 24 25 2…" at bounding box center [133, 425] width 147 height 29
click at [60, 411] on select "DD 01 02 03 04 05 06 07 08 09 10 11 12 13 14 15 16 17 18 19 20 21 22 23 24 25 2…" at bounding box center [133, 425] width 147 height 29
click at [448, 411] on select "YYYY 2009 2008 2007 2006 2005 2004 2003 2002 2001 2000 1999 1998 1997 1996 1995…" at bounding box center [446, 425] width 147 height 29
select select "1972"
click at [373, 411] on select "YYYY 2009 2008 2007 2006 2005 2004 2003 2002 2001 2000 1999 1998 1997 1996 1995…" at bounding box center [446, 425] width 147 height 29
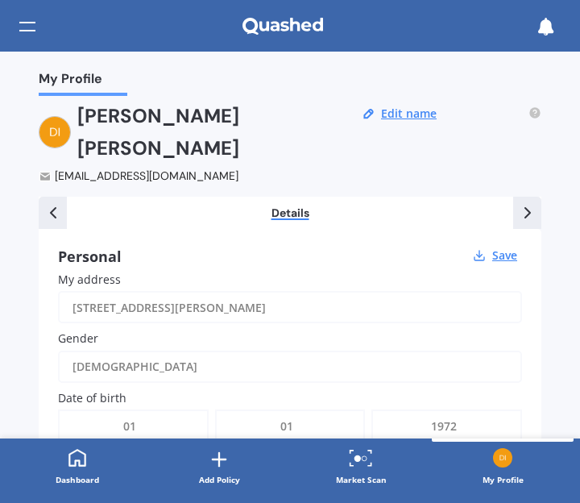
click at [371, 291] on input "41 El Questro drive, Papamoa, TAURANGA 3118" at bounding box center [290, 307] width 464 height 32
type input "4"
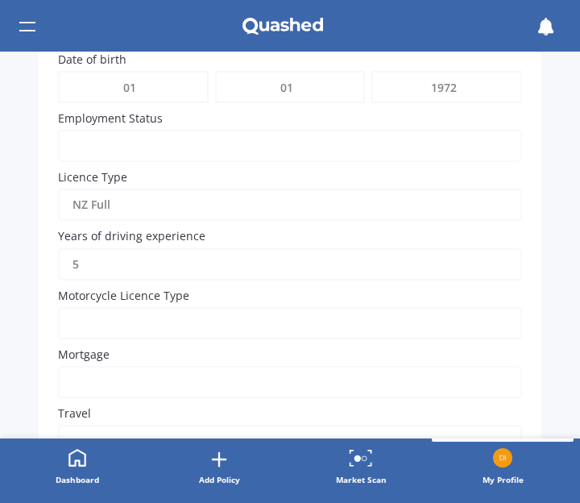
click at [81, 463] on icon at bounding box center [77, 457] width 19 height 19
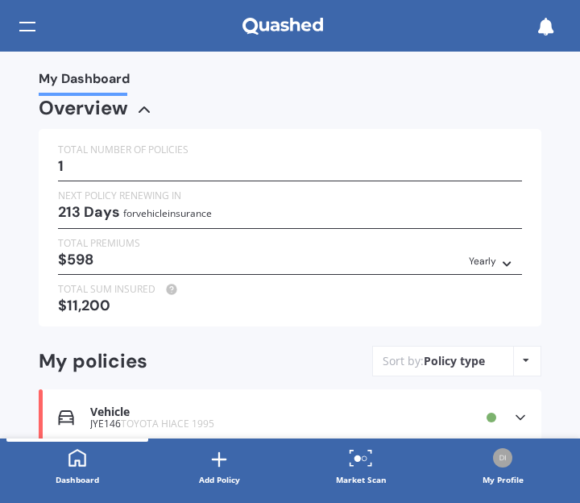
click at [61, 459] on link "Dashboard" at bounding box center [77, 467] width 142 height 58
click at [497, 460] on img at bounding box center [502, 457] width 19 height 19
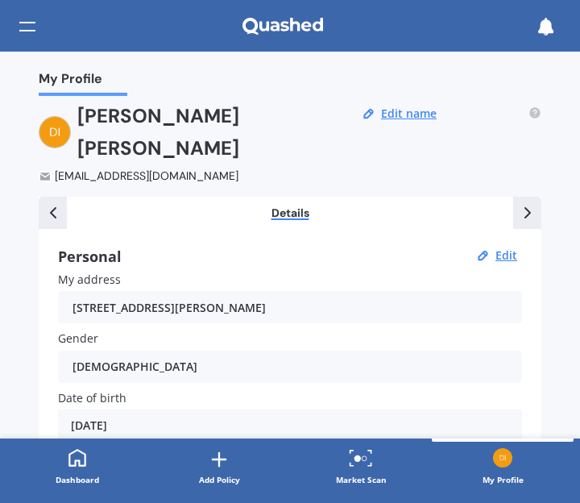
click at [154, 389] on label "Date of birth" at bounding box center [287, 397] width 458 height 17
click at [142, 409] on div "01/01/1955" at bounding box center [290, 425] width 464 height 32
click at [499, 248] on button "Edit" at bounding box center [506, 255] width 31 height 14
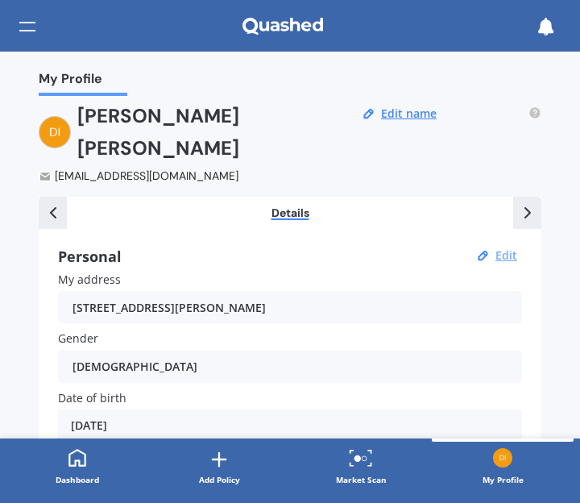
select select "01"
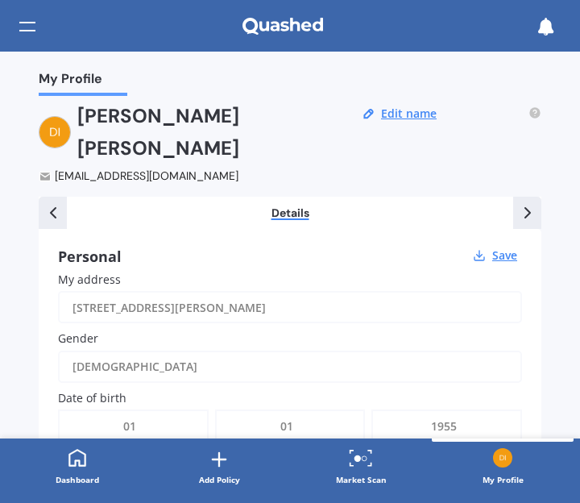
click at [158, 411] on select "DD 01 02 03 04 05 06 07 08 09 10 11 12 13 14 15 16 17 18 19 20 21 22 23 24 25 2…" at bounding box center [133, 425] width 147 height 29
click at [437, 411] on select "YYYY 2009 2008 2007 2006 2005 2004 2003 2002 2001 2000 1999 1998 1997 1996 1995…" at bounding box center [446, 425] width 147 height 29
select select "1972"
click at [373, 411] on select "YYYY 2009 2008 2007 2006 2005 2004 2003 2002 2001 2000 1999 1998 1997 1996 1995…" at bounding box center [446, 425] width 147 height 29
click at [435, 350] on div "Male" at bounding box center [279, 366] width 414 height 32
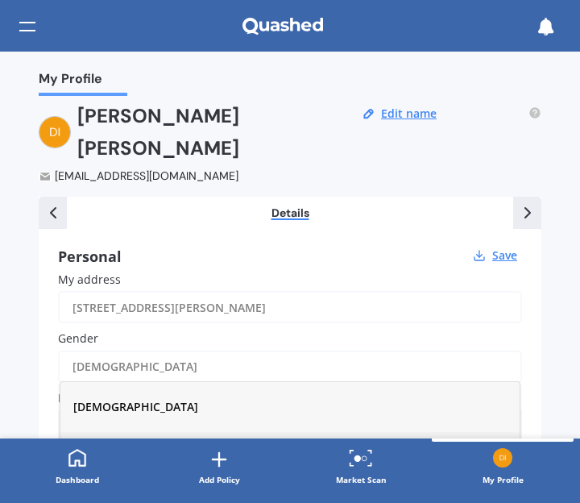
click at [264, 432] on div "Female" at bounding box center [289, 457] width 459 height 50
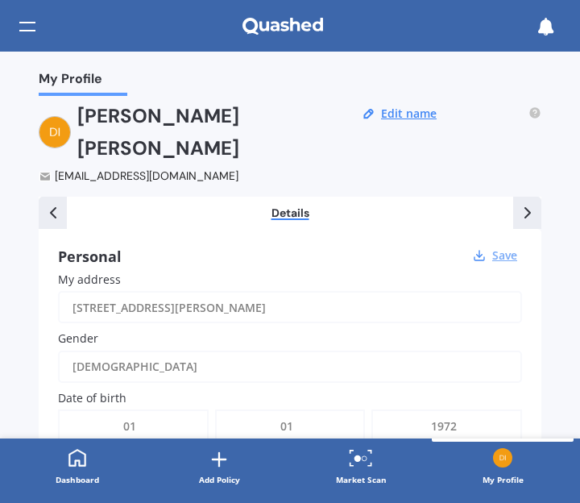
click at [493, 248] on button "Save" at bounding box center [504, 255] width 35 height 14
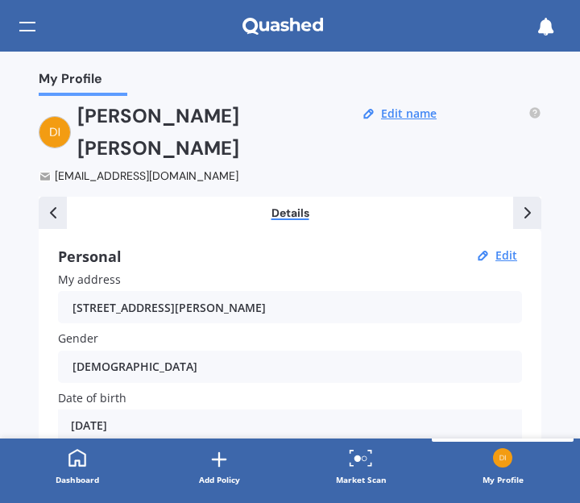
click at [15, 28] on div "My Profile" at bounding box center [290, 26] width 580 height 52
click at [26, 23] on div at bounding box center [27, 26] width 16 height 31
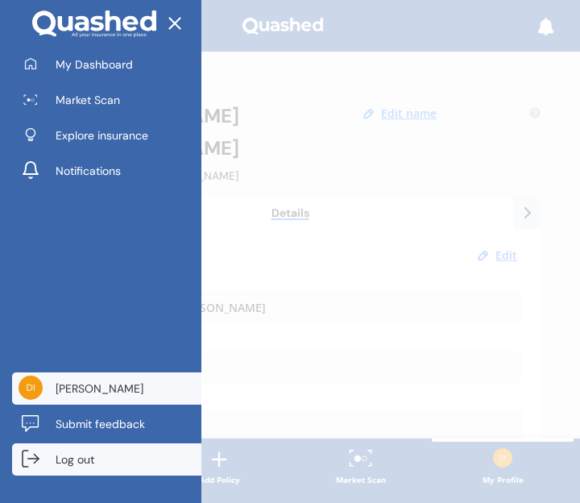
click at [53, 447] on link "Log out" at bounding box center [106, 459] width 189 height 32
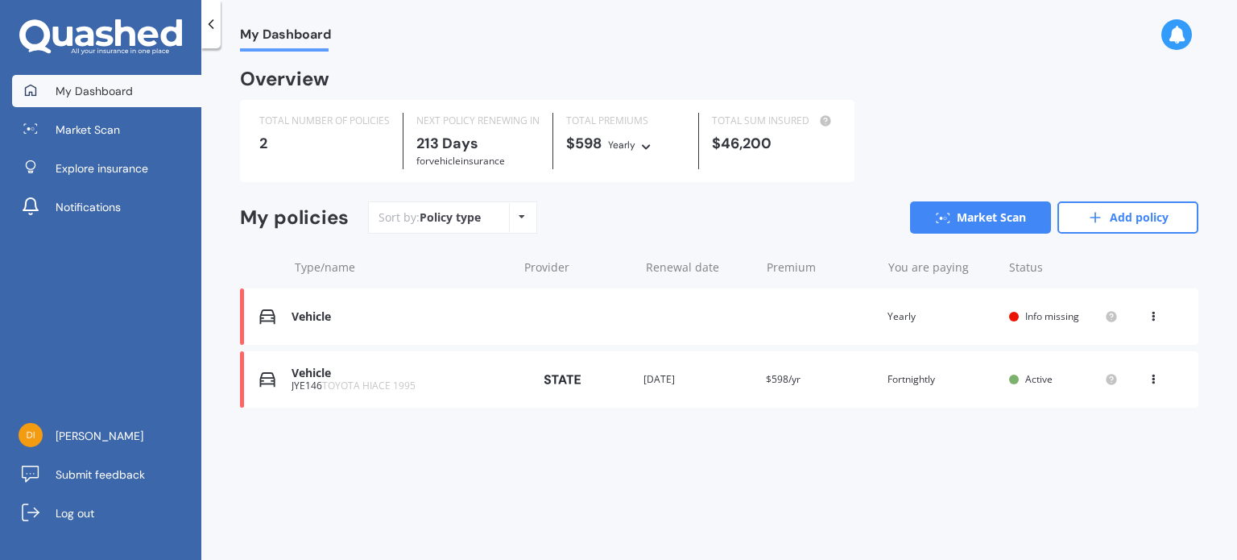
click at [1148, 320] on div "View option View policy Delete" at bounding box center [1155, 316] width 14 height 16
click at [1098, 376] on div "Delete" at bounding box center [1117, 379] width 159 height 32
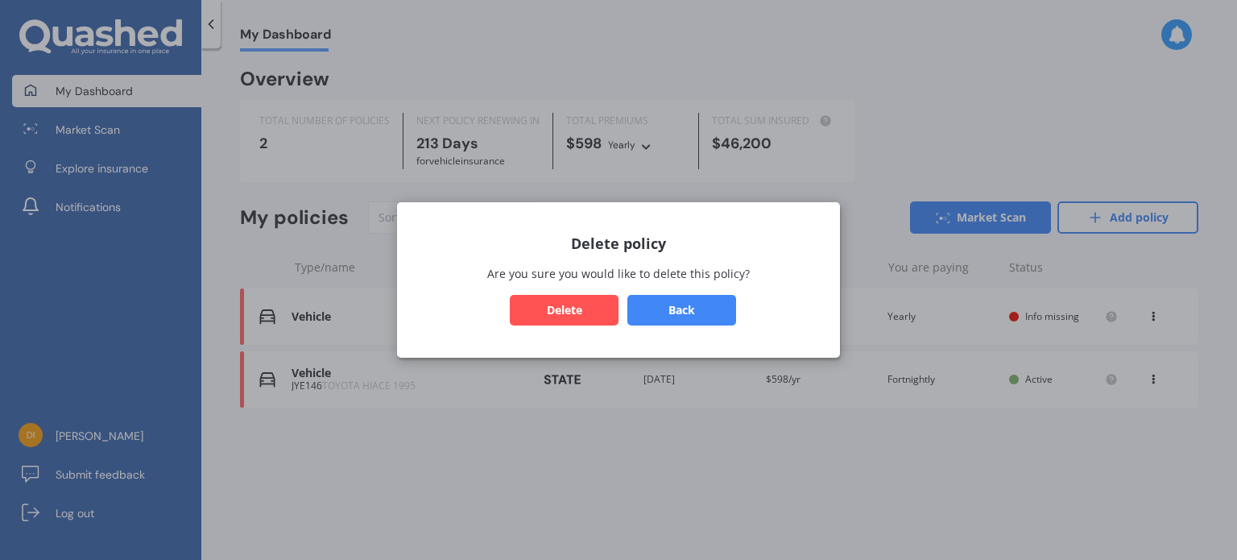
click at [575, 306] on button "Delete" at bounding box center [564, 310] width 109 height 31
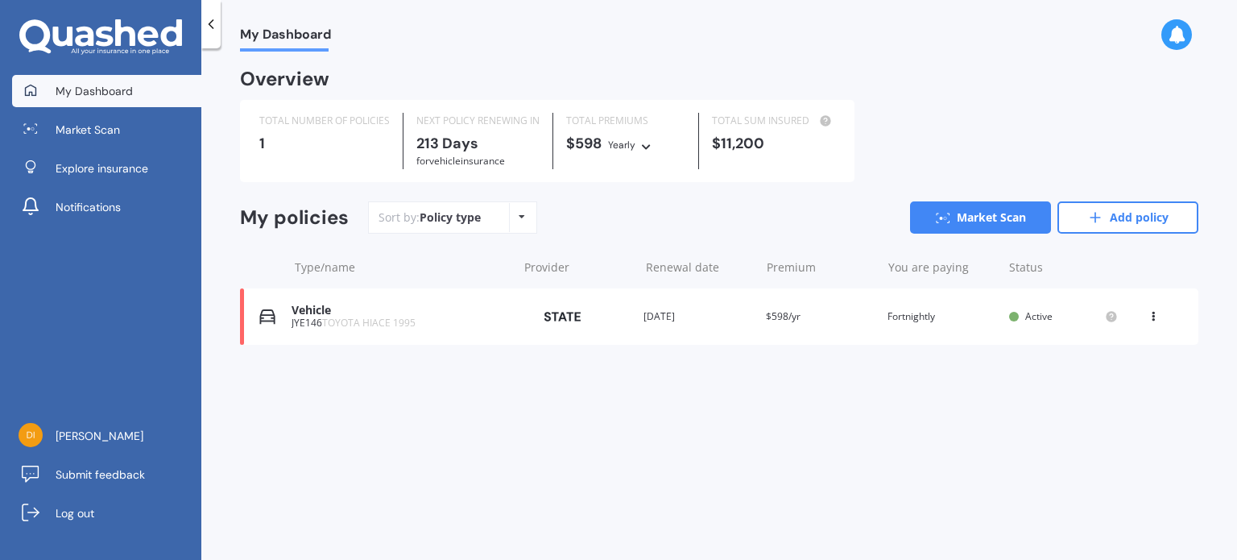
drag, startPoint x: 42, startPoint y: 128, endPoint x: 43, endPoint y: 111, distance: 17.0
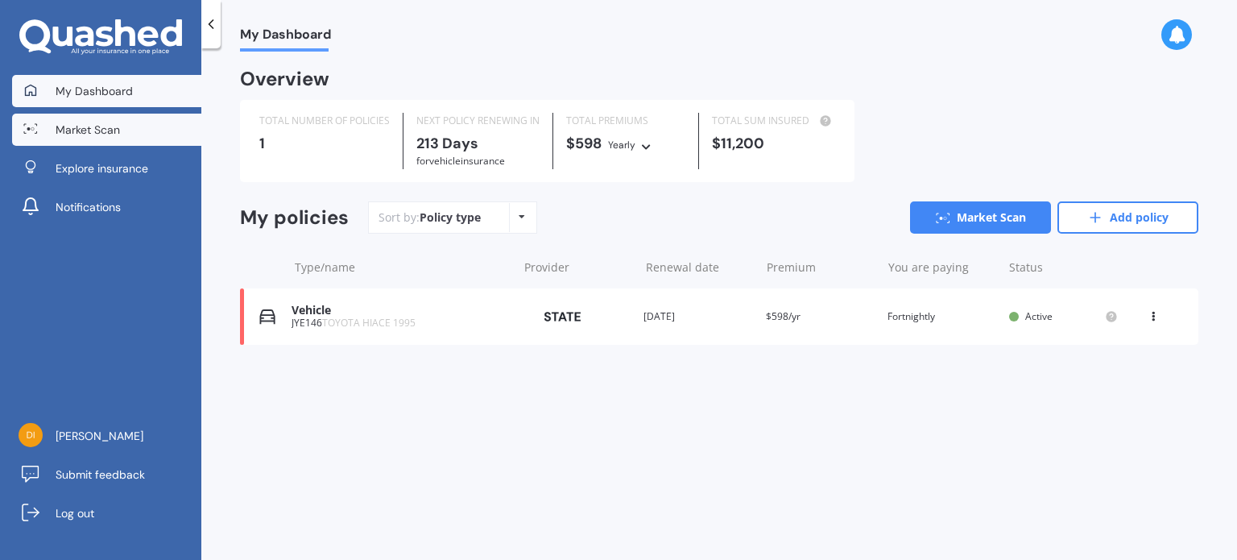
drag, startPoint x: 43, startPoint y: 111, endPoint x: 24, endPoint y: 126, distance: 24.2
click at [24, 126] on icon at bounding box center [30, 128] width 14 height 10
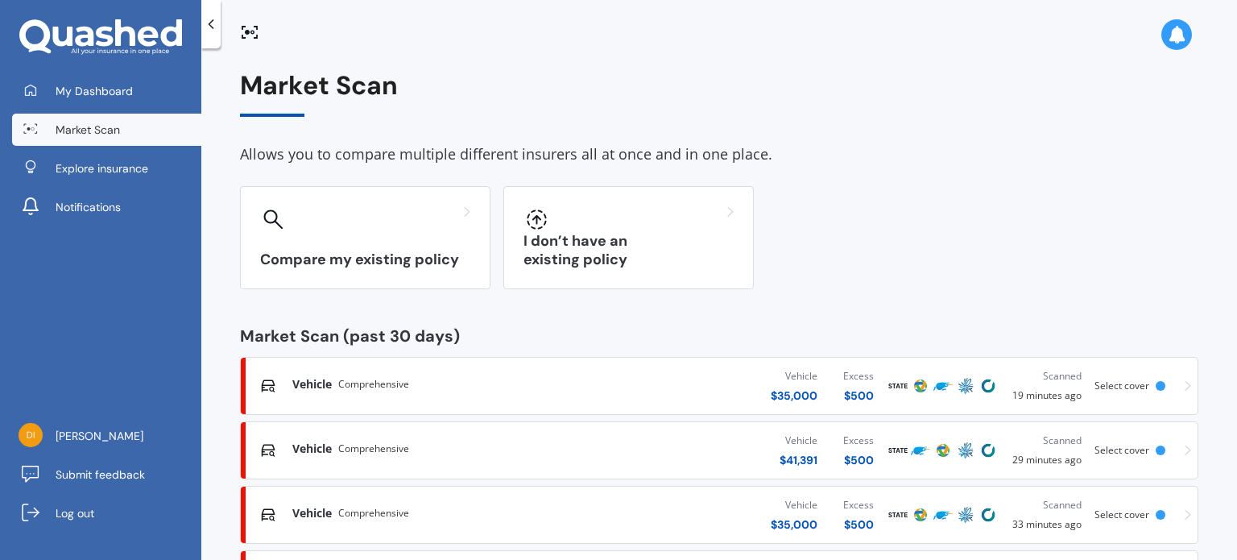
scroll to position [148, 0]
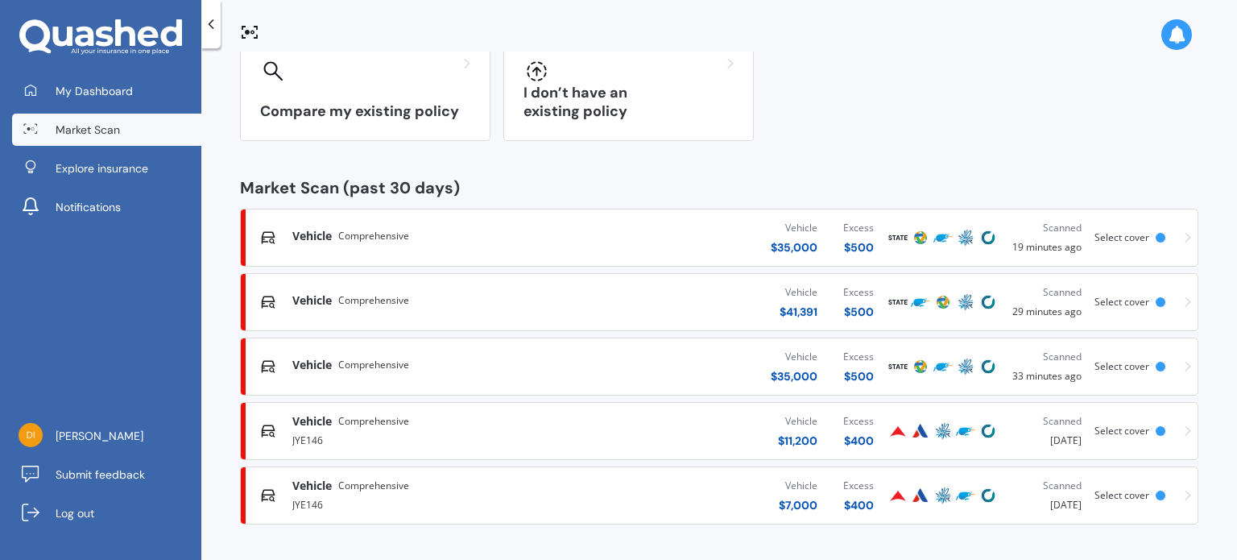
drag, startPoint x: 263, startPoint y: 492, endPoint x: 252, endPoint y: 489, distance: 11.7
click at [252, 489] on div "Vehicle Comprehensive JYE146 Vehicle $ 7,000 Excess $ 400 Scanned [DATE] Select…" at bounding box center [719, 495] width 944 height 48
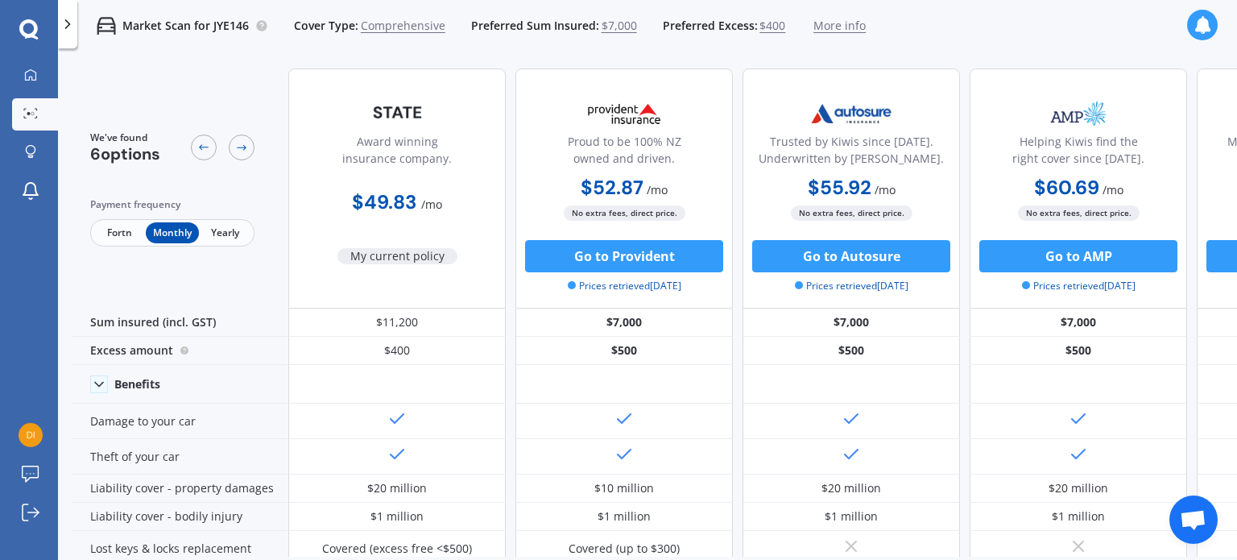
click at [68, 30] on icon at bounding box center [68, 24] width 16 height 16
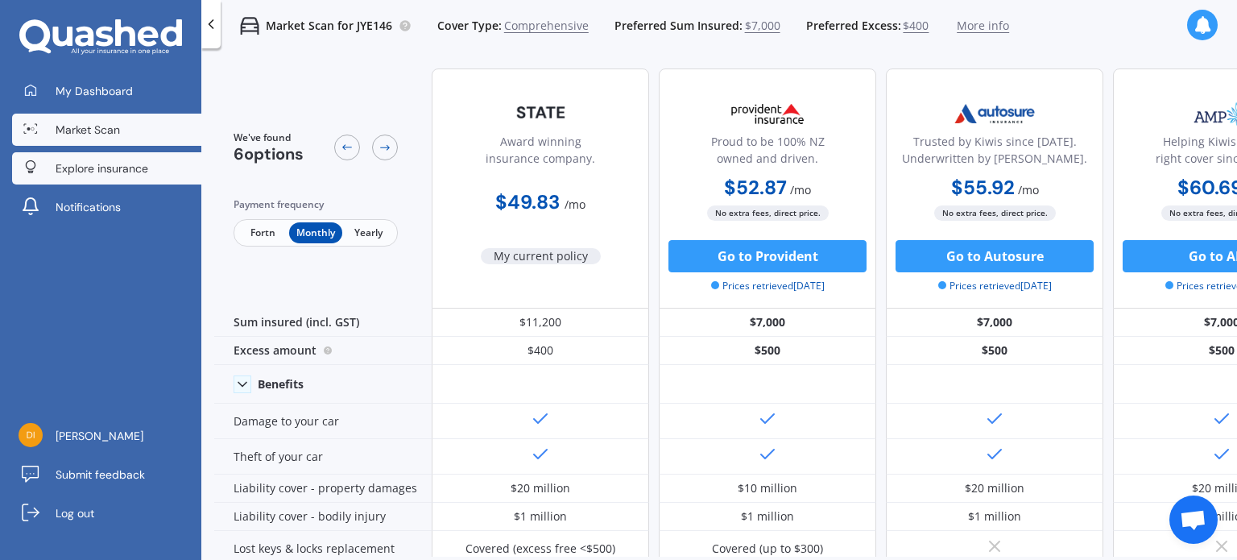
click at [98, 170] on span "Explore insurance" at bounding box center [102, 168] width 93 height 16
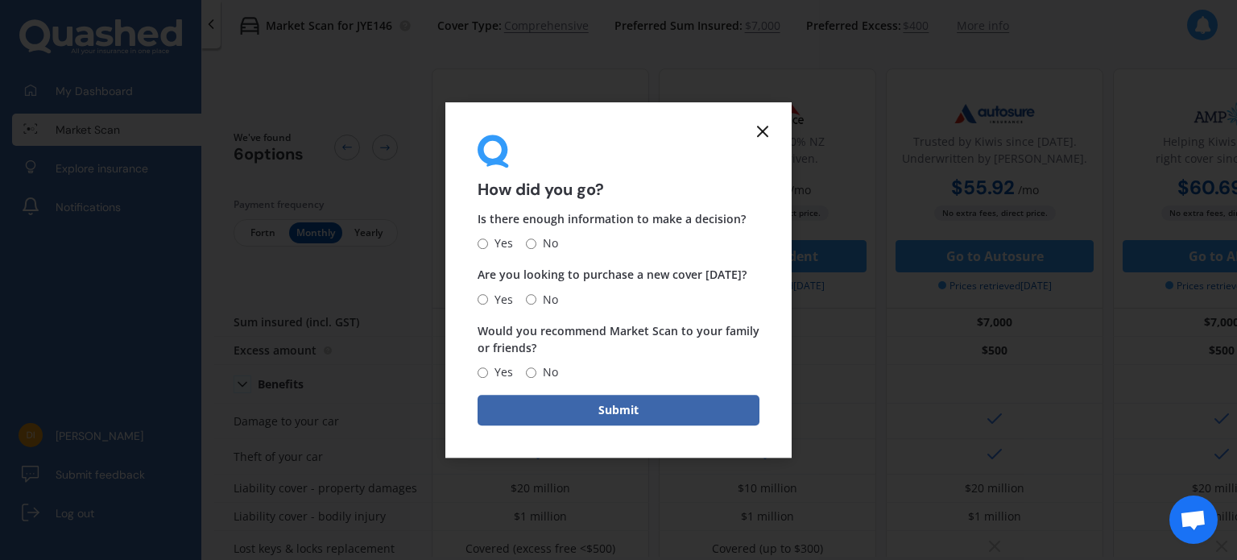
click at [764, 130] on line at bounding box center [763, 131] width 10 height 10
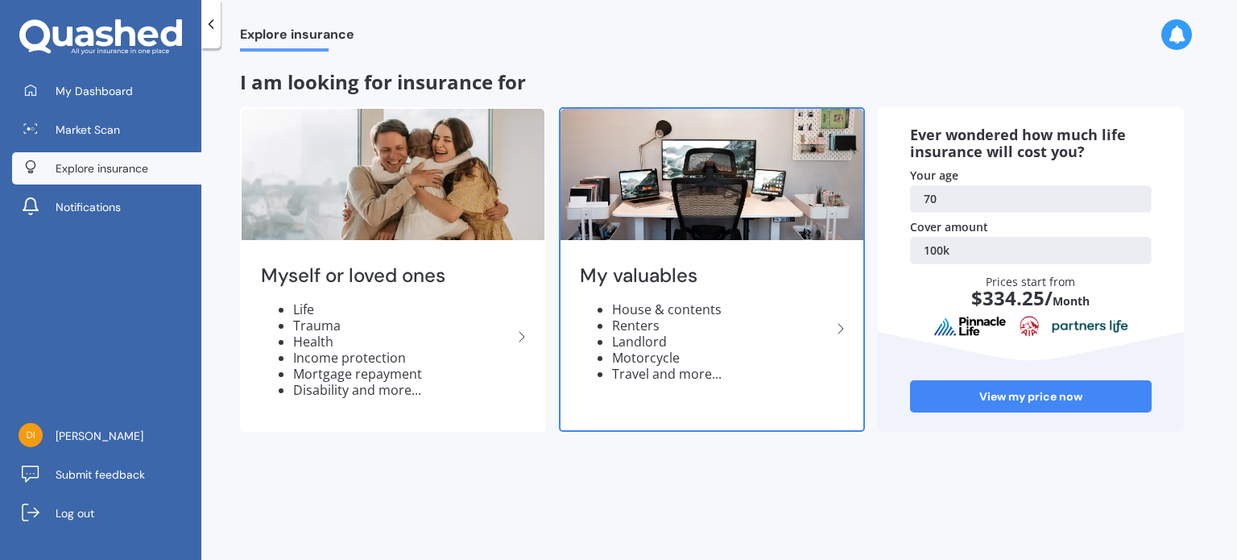
click at [638, 308] on li "House & contents" at bounding box center [721, 309] width 219 height 16
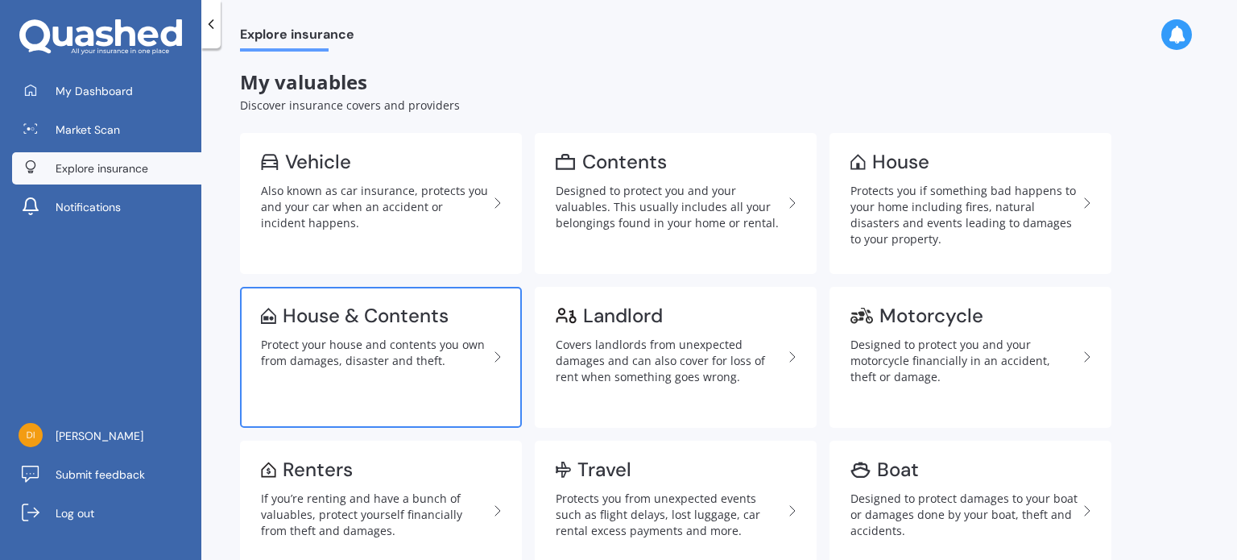
click at [296, 329] on link "House & Contents Protect your house and contents you own from damages, disaster…" at bounding box center [381, 357] width 282 height 141
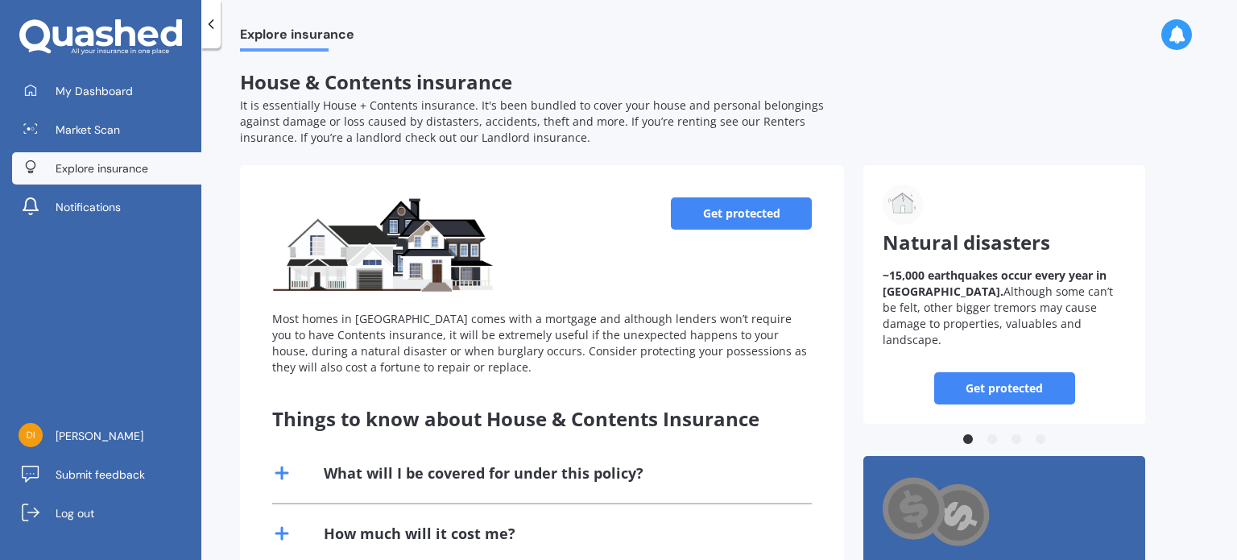
scroll to position [226, 0]
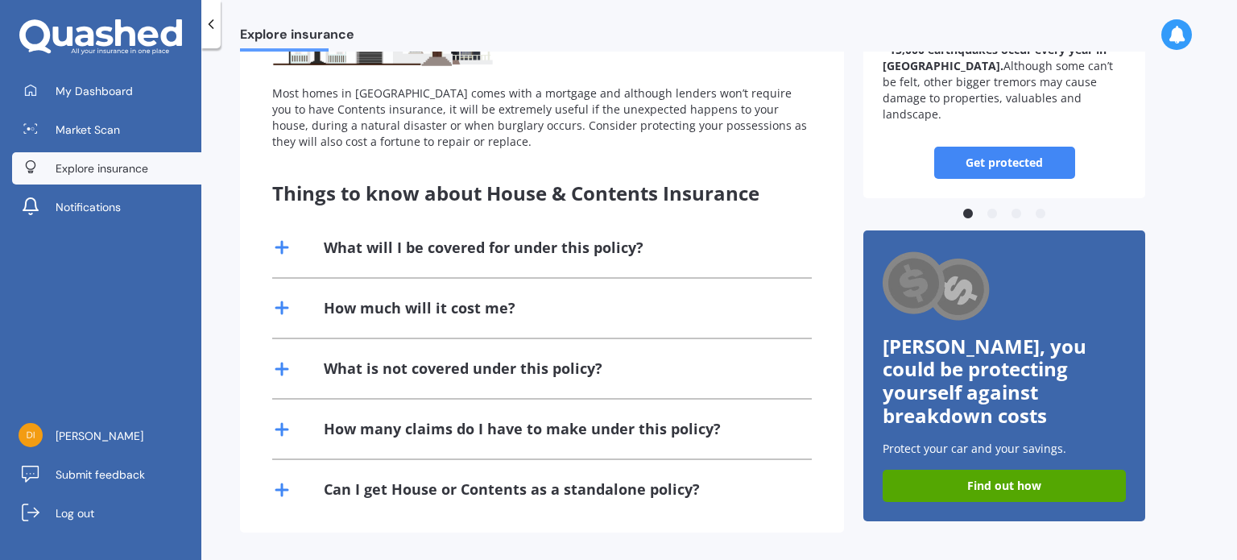
drag, startPoint x: 1236, startPoint y: 107, endPoint x: 1236, endPoint y: 56, distance: 50.7
click at [1236, 56] on div "Explore insurance House & Contents insurance It is essentially House + Contents…" at bounding box center [719, 307] width 1036 height 511
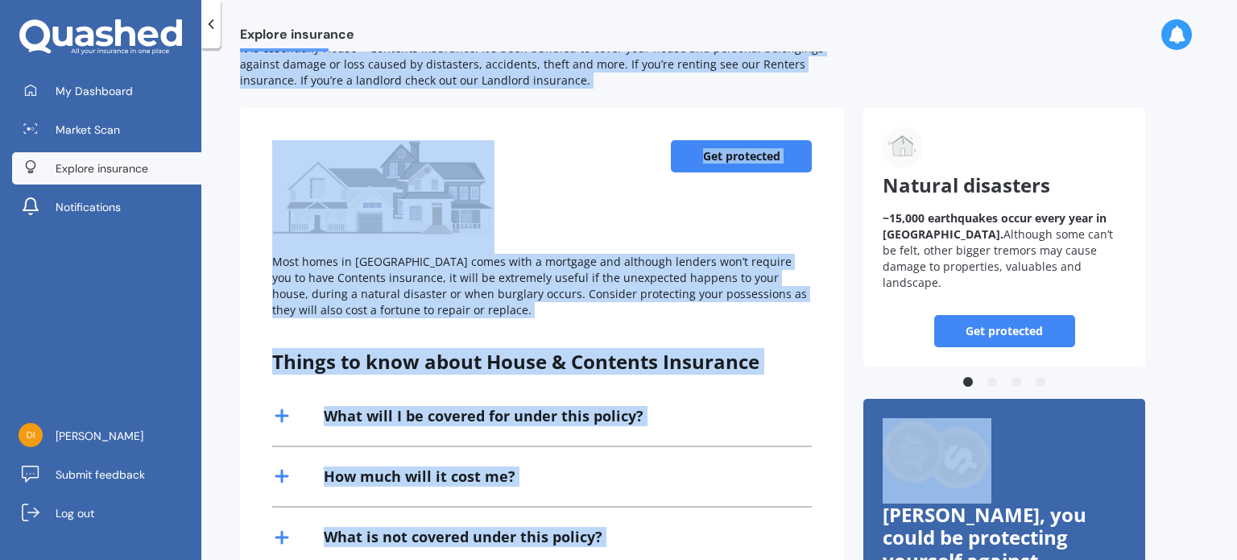
drag, startPoint x: 1236, startPoint y: 56, endPoint x: 1221, endPoint y: 19, distance: 40.8
click at [1221, 19] on div "Explore insurance Explore insurance House & Contents insurance It is essentiall…" at bounding box center [719, 280] width 1036 height 560
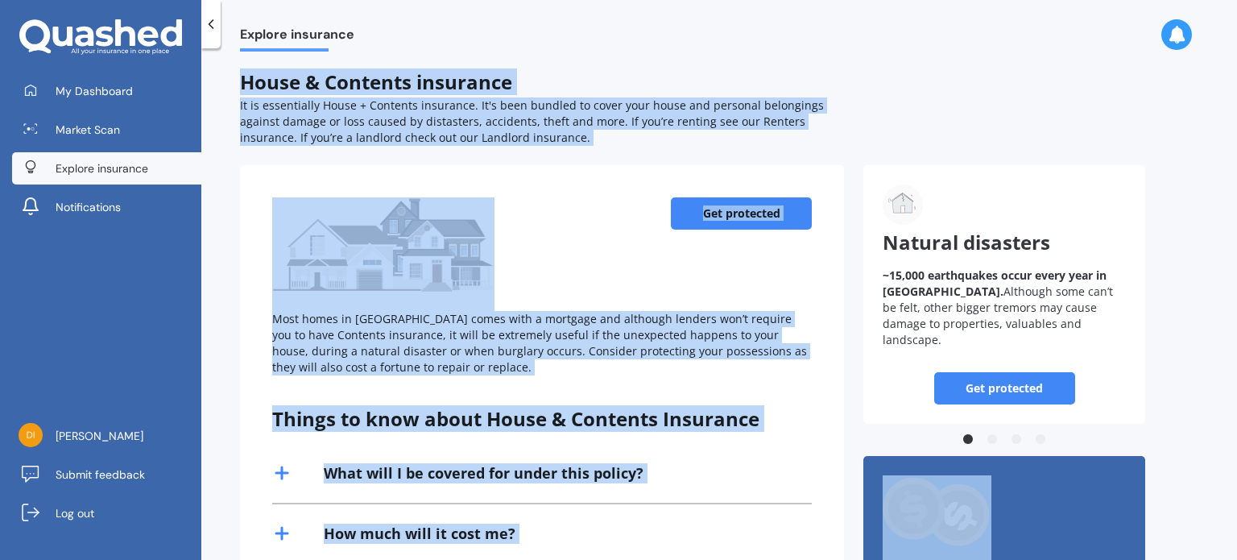
click at [287, 537] on icon at bounding box center [281, 533] width 19 height 19
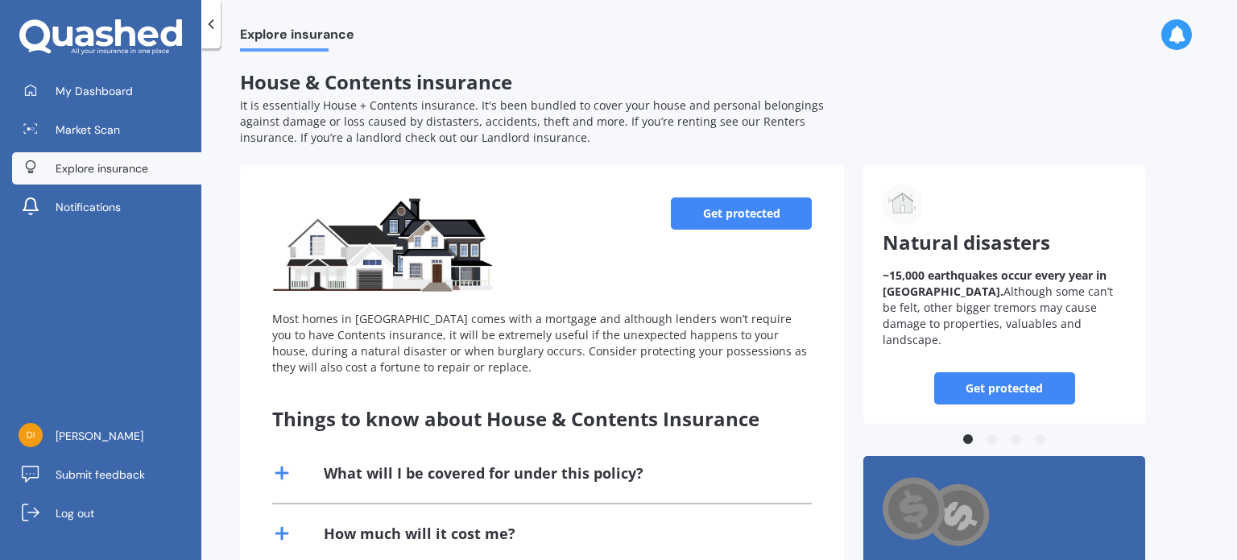
scroll to position [448, 0]
